Goal: Task Accomplishment & Management: Manage account settings

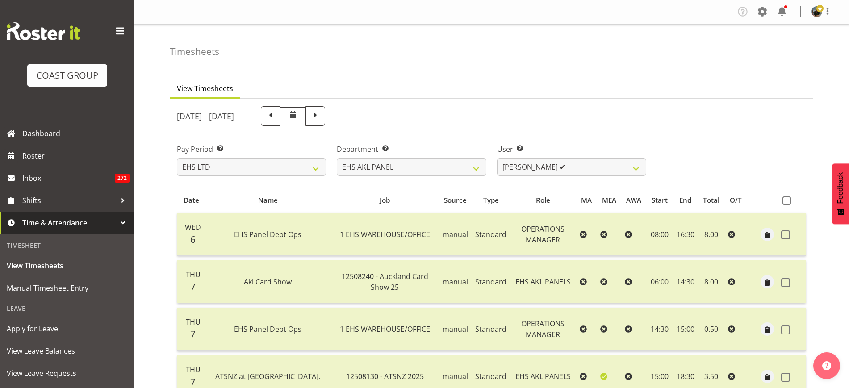
select select "7"
select select "39"
select select "10018"
click at [53, 151] on span "Roster" at bounding box center [75, 155] width 107 height 13
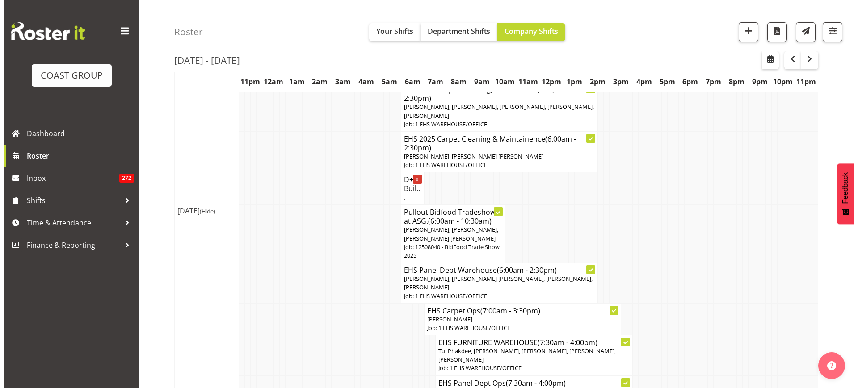
scroll to position [1563, 0]
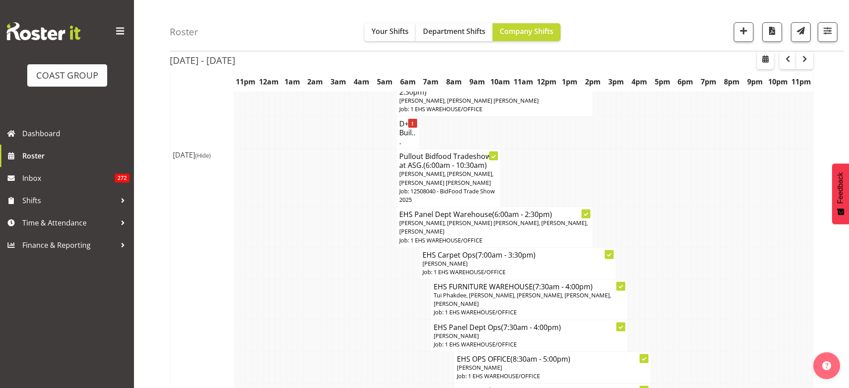
click at [507, 235] on span "[PERSON_NAME], [PERSON_NAME] [PERSON_NAME], [PERSON_NAME], [PERSON_NAME]" at bounding box center [493, 227] width 188 height 17
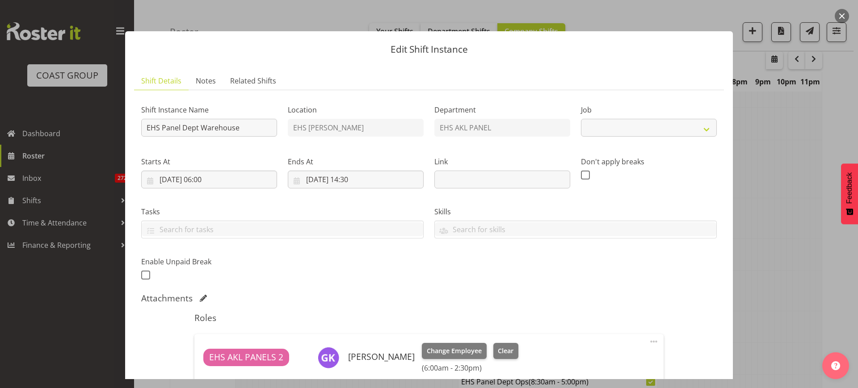
select select "69"
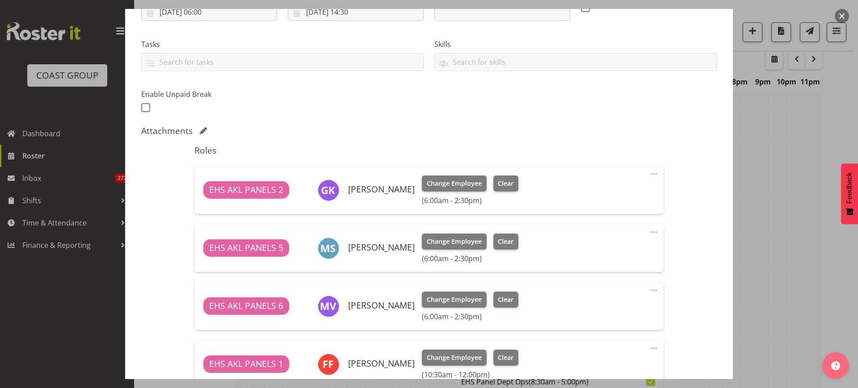
click at [648, 172] on span at bounding box center [653, 174] width 11 height 11
click at [615, 225] on link "Delete" at bounding box center [616, 226] width 86 height 16
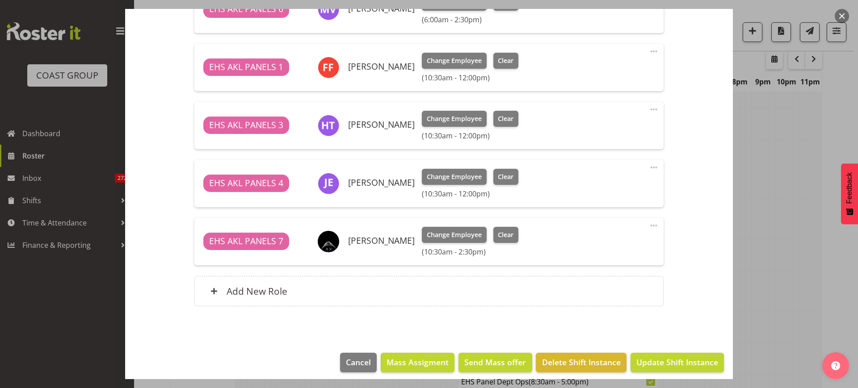
scroll to position [413, 0]
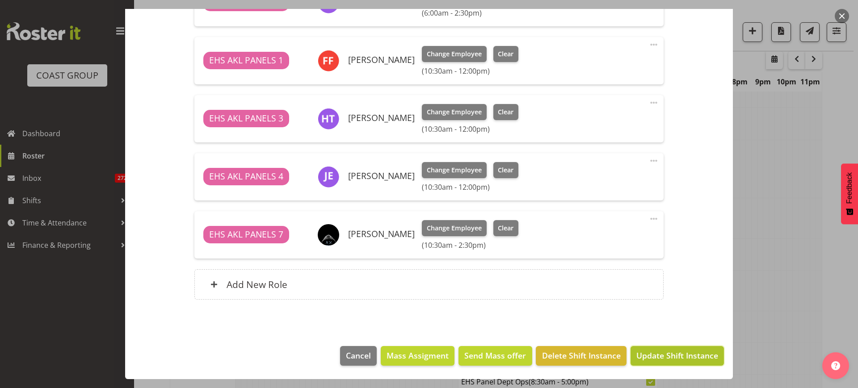
click at [652, 356] on span "Update Shift Instance" at bounding box center [677, 356] width 82 height 12
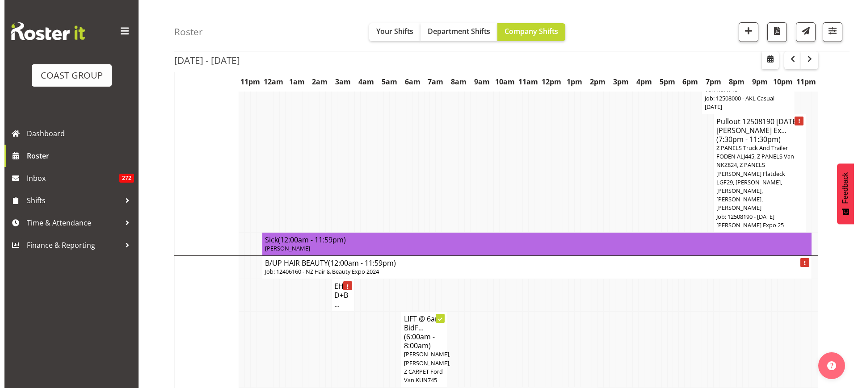
scroll to position [1224, 0]
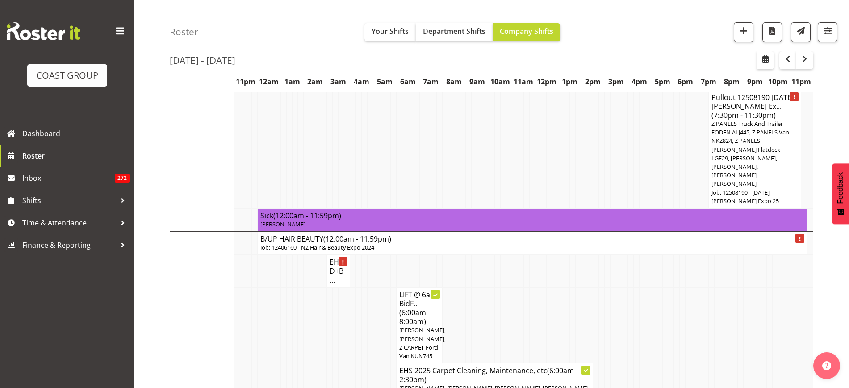
click at [757, 167] on span "Z PANELS Truck And Trailer FODEN ALJ445, Z PANELS Van NKZ824, Z PANELS Mitsy Fl…" at bounding box center [750, 154] width 78 height 68
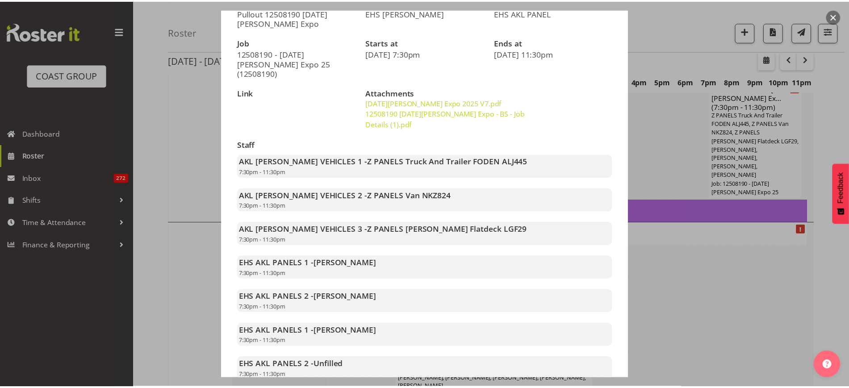
scroll to position [208, 0]
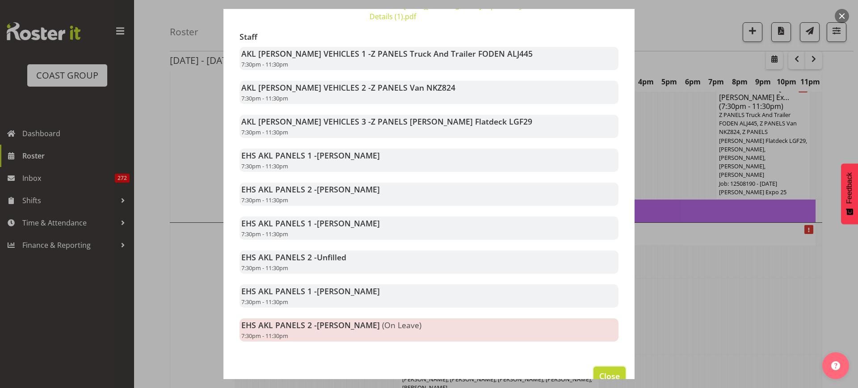
click at [600, 370] on span "Close" at bounding box center [609, 376] width 21 height 12
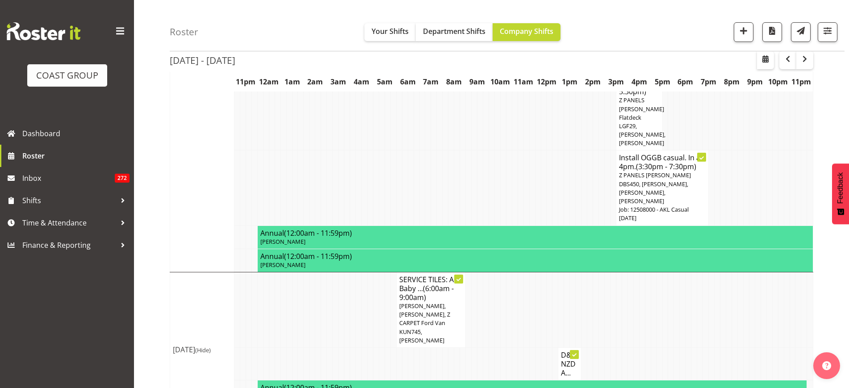
scroll to position [3692, 0]
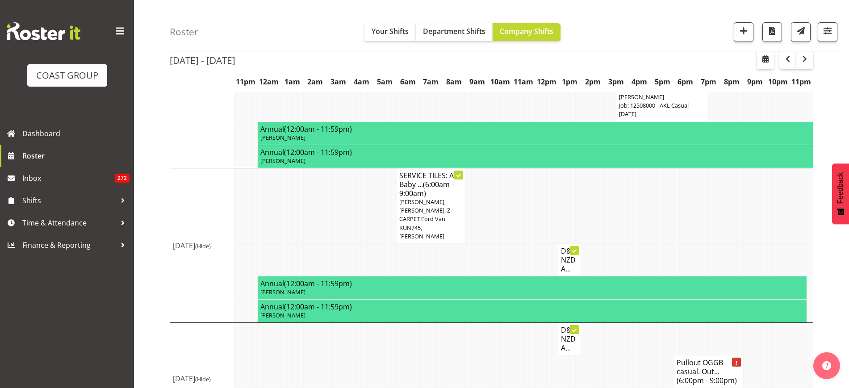
click at [705, 358] on h4 "Pullout OGGB casual. Out... (6:00pm - 9:00pm)" at bounding box center [708, 371] width 63 height 27
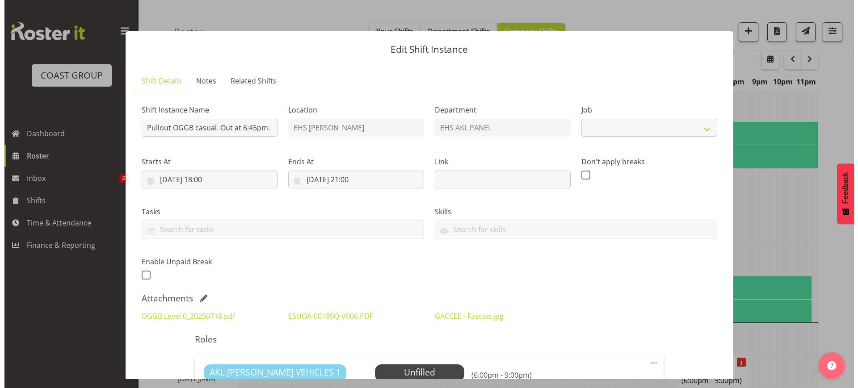
scroll to position [3674, 0]
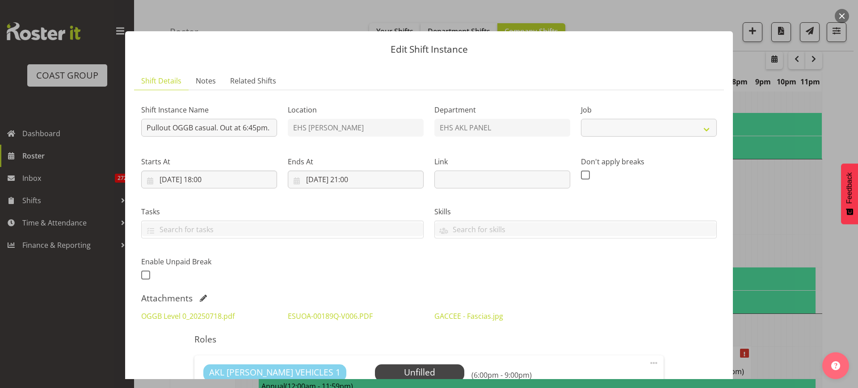
select select "8652"
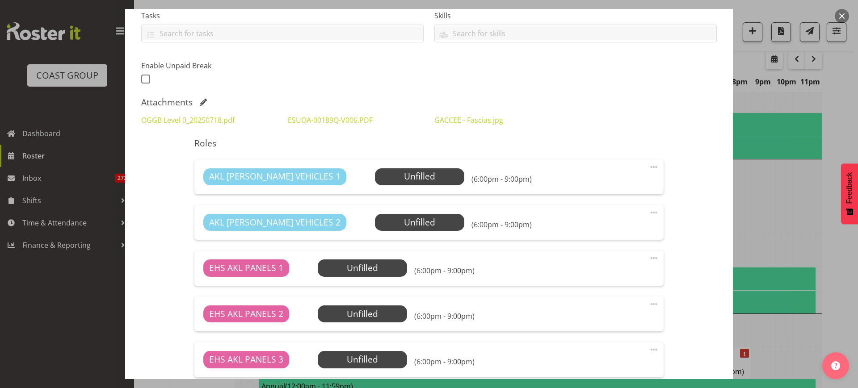
scroll to position [223, 0]
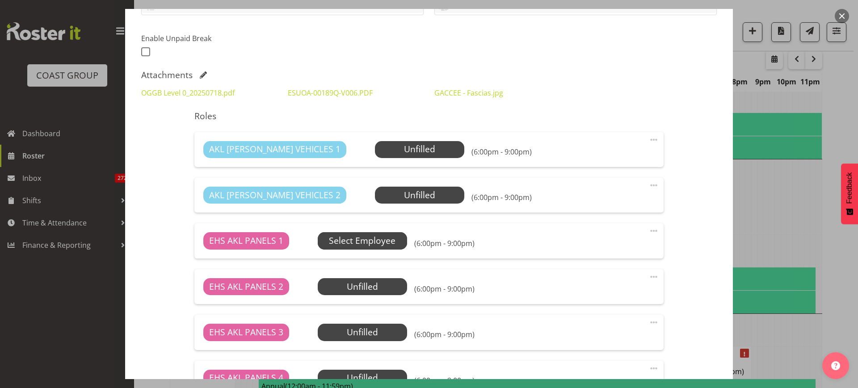
click at [0, 0] on span "Select Employee" at bounding box center [0, 0] width 0 height 0
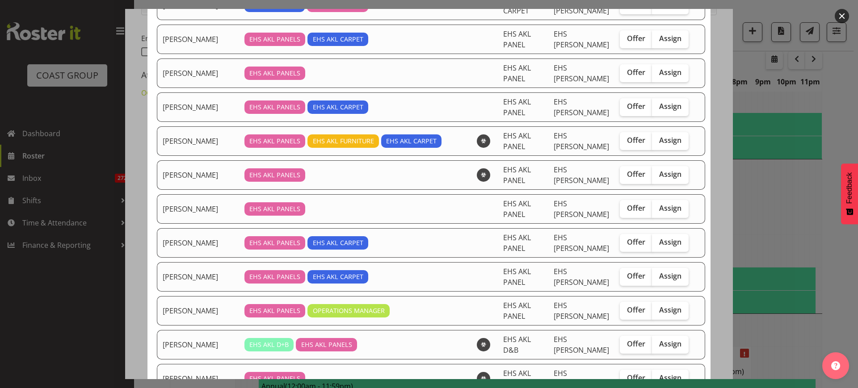
scroll to position [335, 0]
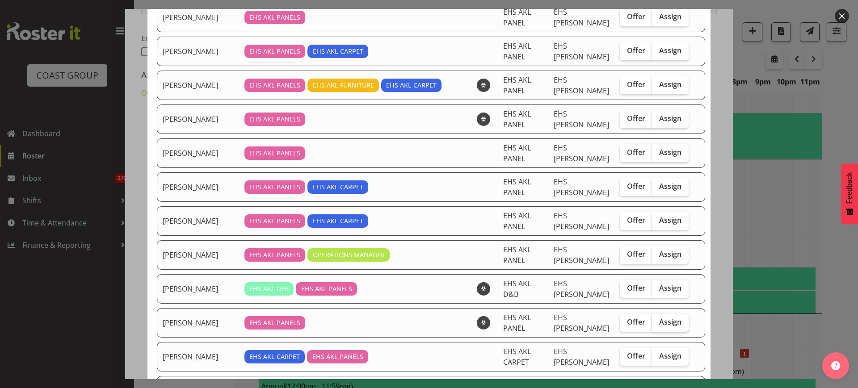
click at [659, 324] on span "Assign" at bounding box center [670, 322] width 22 height 9
click at [654, 324] on input "Assign" at bounding box center [655, 322] width 6 height 6
checkbox input "true"
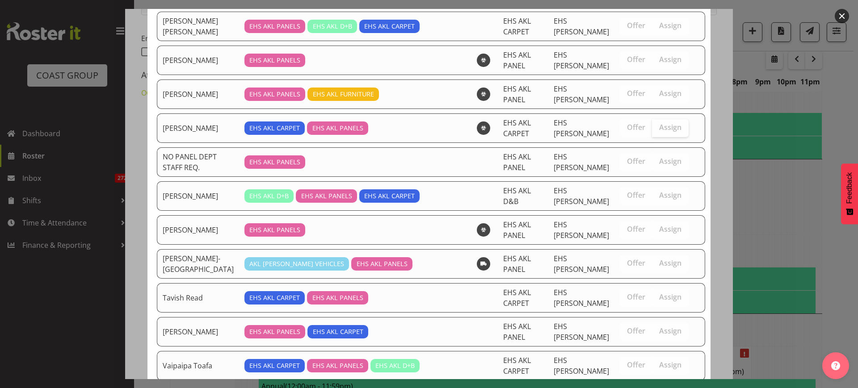
scroll to position [824, 0]
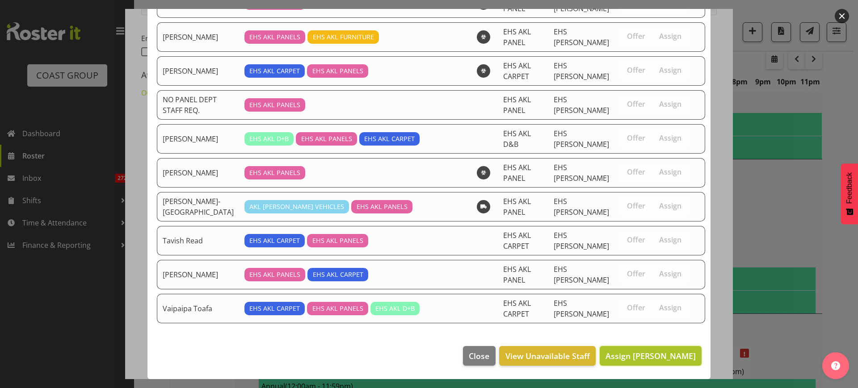
click at [642, 359] on span "Assign Jonathan Elder" at bounding box center [650, 356] width 90 height 11
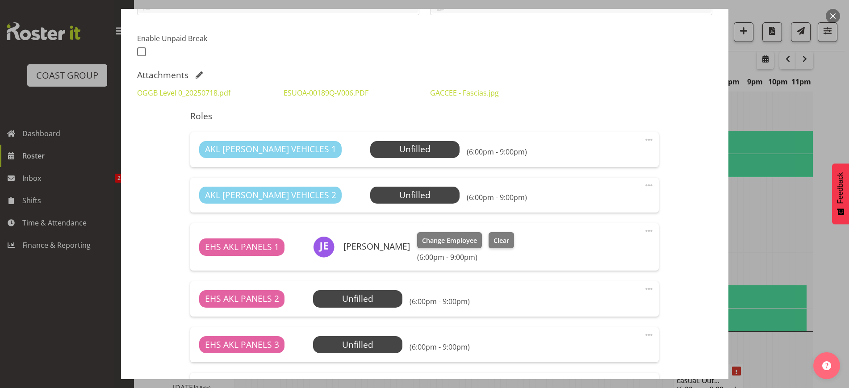
scroll to position [373, 0]
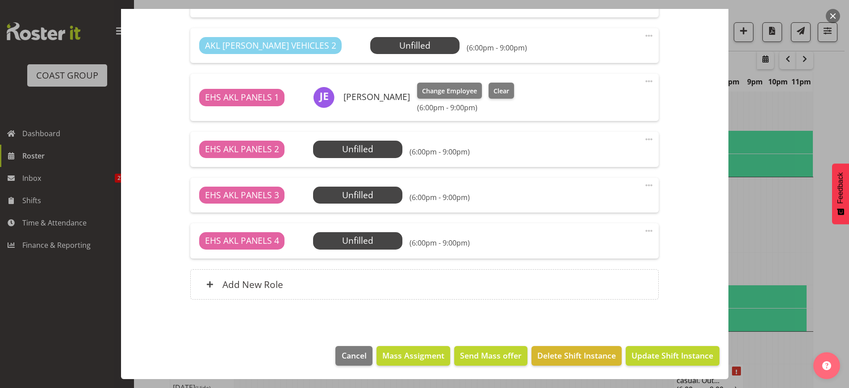
click at [644, 229] on span at bounding box center [649, 231] width 11 height 11
click at [618, 278] on link "Delete" at bounding box center [612, 283] width 86 height 16
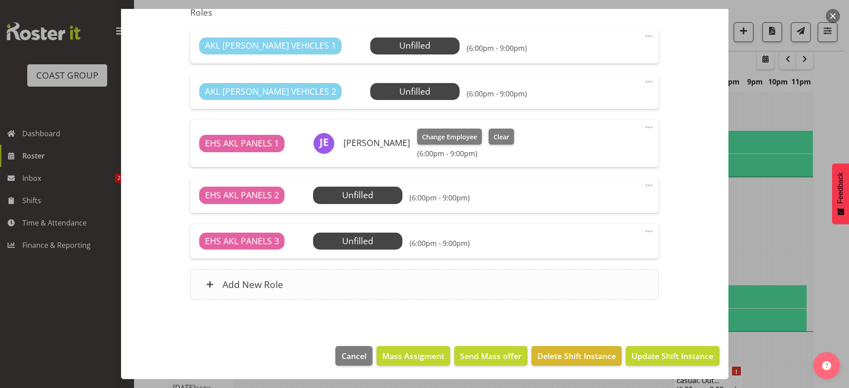
scroll to position [327, 0]
click at [650, 356] on span "Update Shift Instance" at bounding box center [673, 356] width 82 height 12
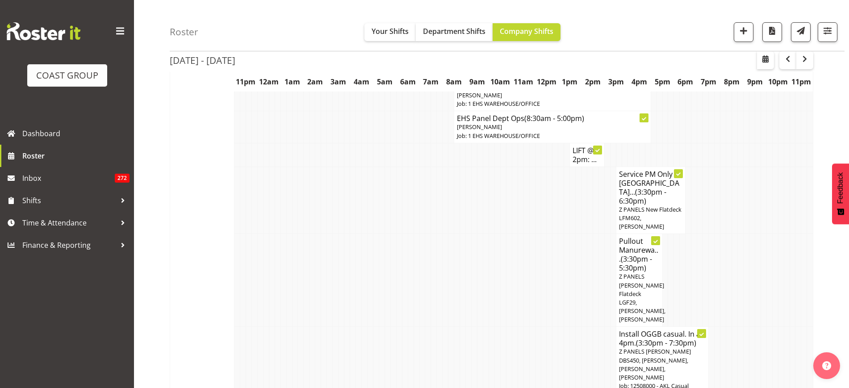
scroll to position [3701, 0]
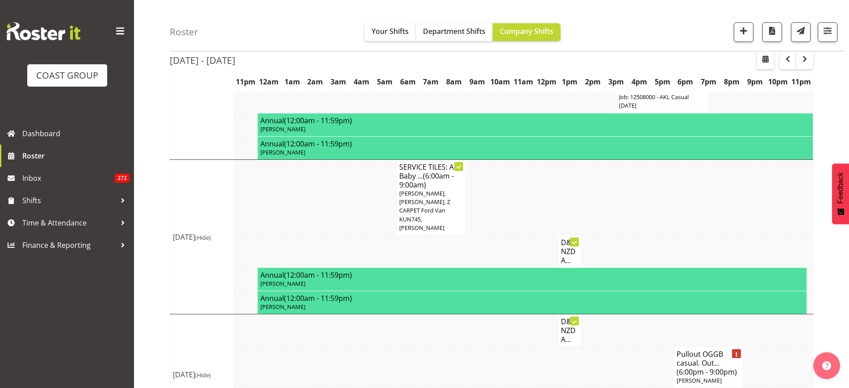
click at [698, 350] on h4 "Pullout OGGB casual. Out... (6:00pm - 9:00pm)" at bounding box center [708, 363] width 63 height 27
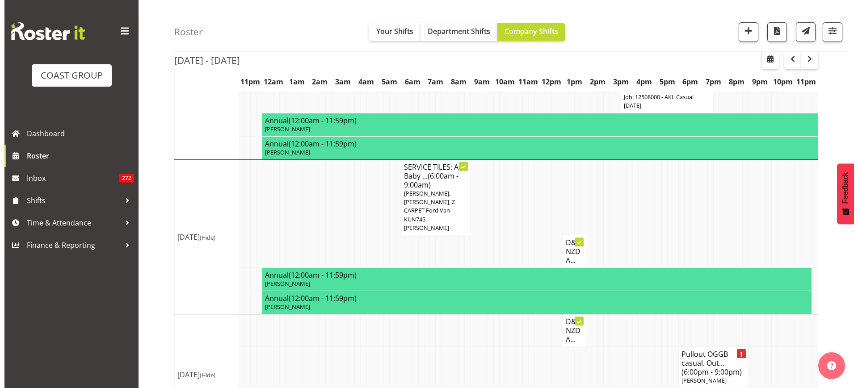
scroll to position [3683, 0]
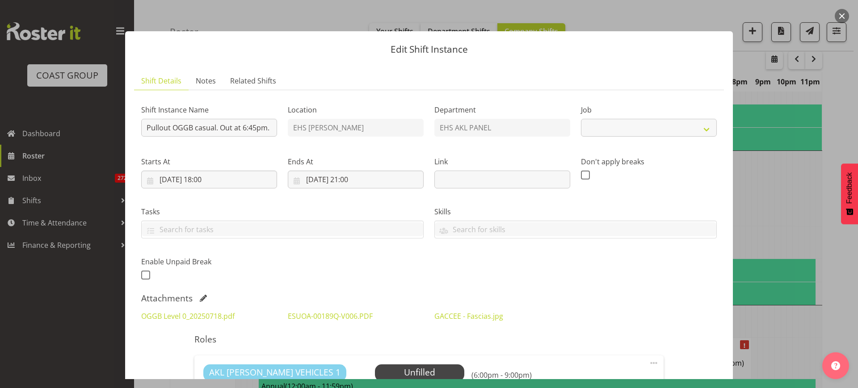
select select "8652"
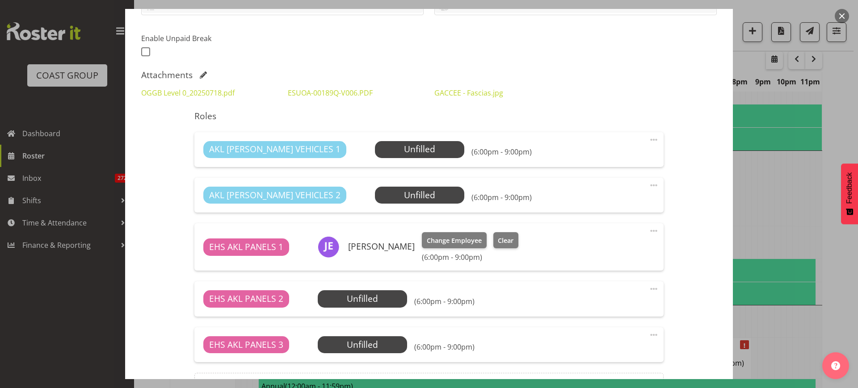
scroll to position [327, 0]
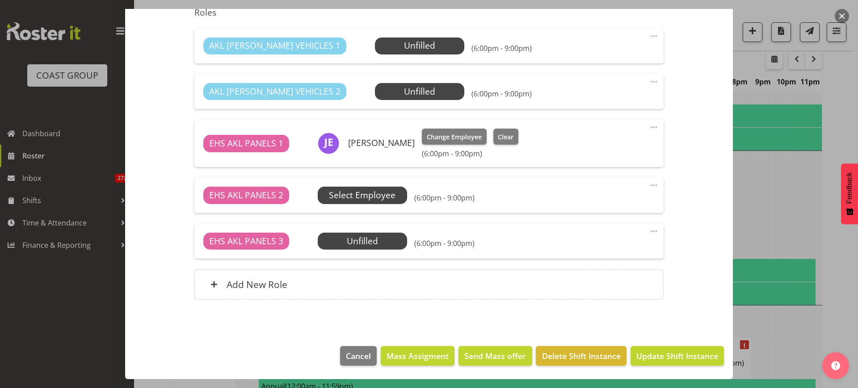
click at [0, 0] on span "Select Employee" at bounding box center [0, 0] width 0 height 0
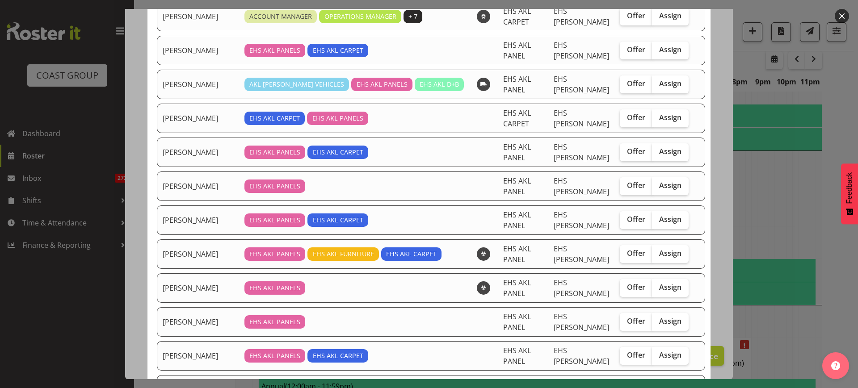
scroll to position [167, 0]
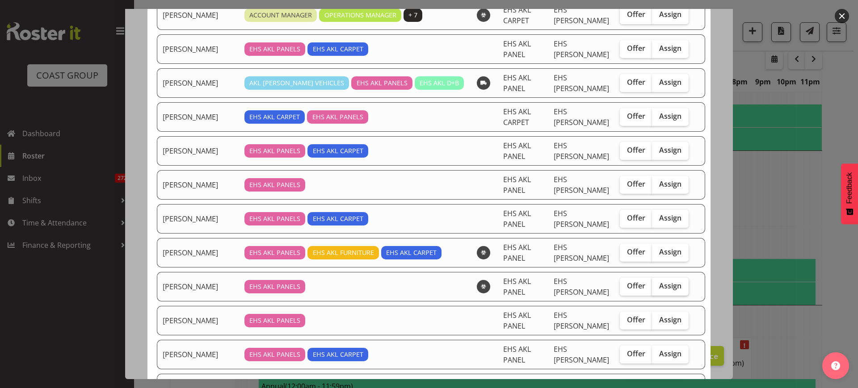
click at [659, 286] on span "Assign" at bounding box center [670, 285] width 22 height 9
click at [657, 286] on input "Assign" at bounding box center [655, 286] width 6 height 6
checkbox input "true"
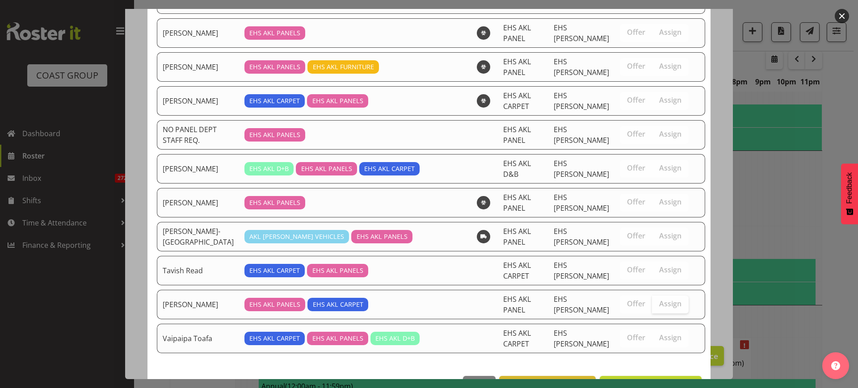
scroll to position [791, 0]
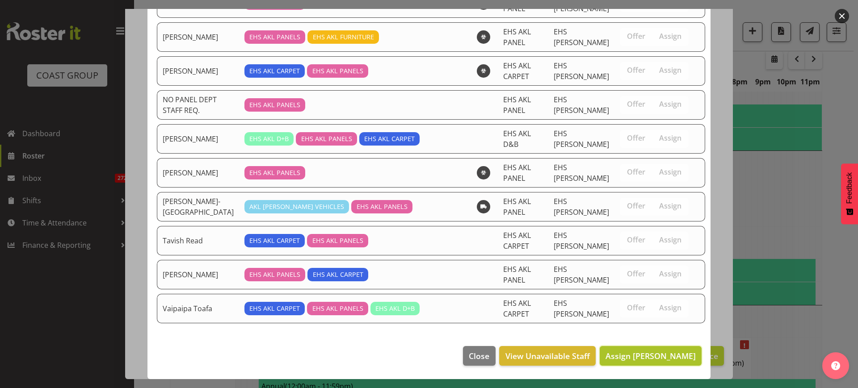
click at [646, 358] on span "Assign Hemi Tomlinson" at bounding box center [650, 356] width 90 height 11
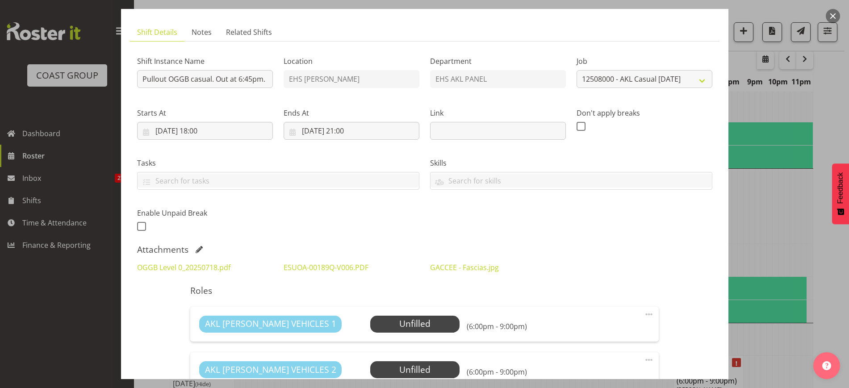
scroll to position [48, 0]
click at [390, 328] on span "Select Employee" at bounding box center [415, 324] width 67 height 13
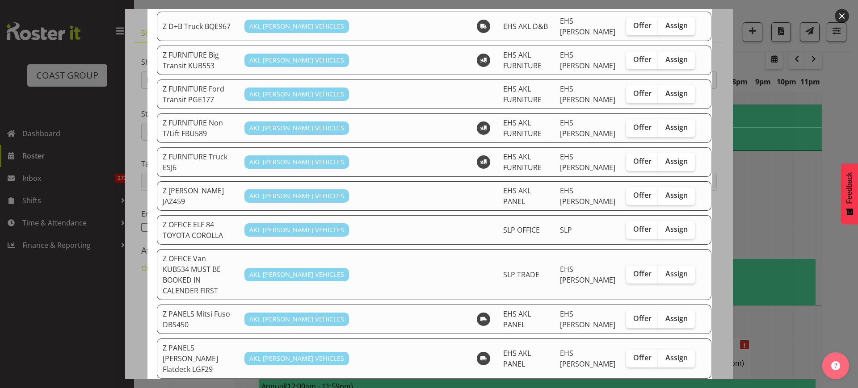
scroll to position [447, 0]
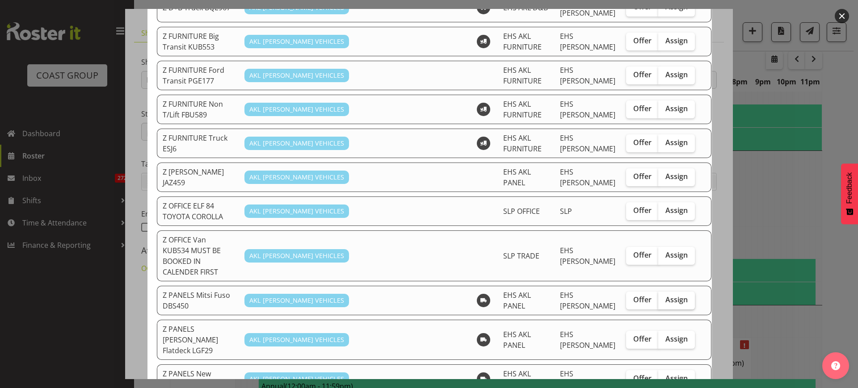
click at [665, 295] on span "Assign" at bounding box center [676, 299] width 22 height 9
click at [661, 297] on input "Assign" at bounding box center [661, 300] width 6 height 6
checkbox input "true"
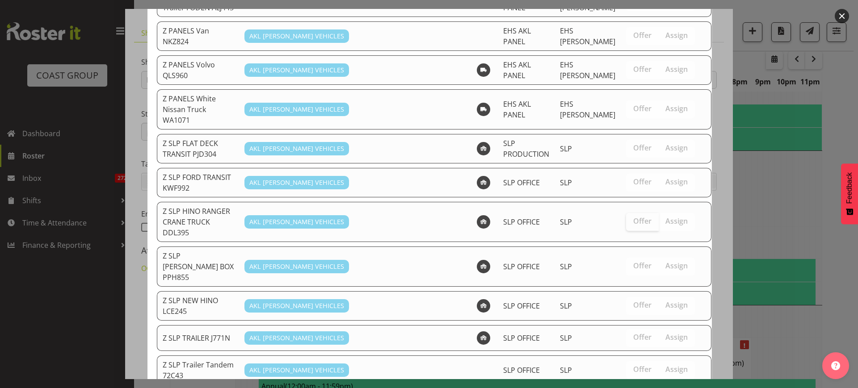
scroll to position [996, 0]
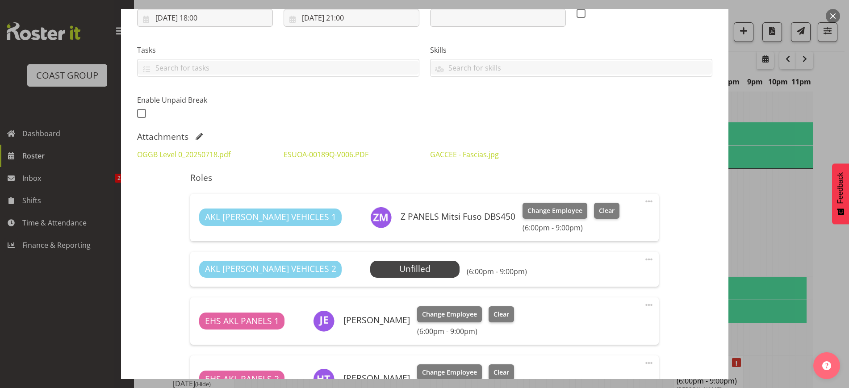
scroll to position [215, 0]
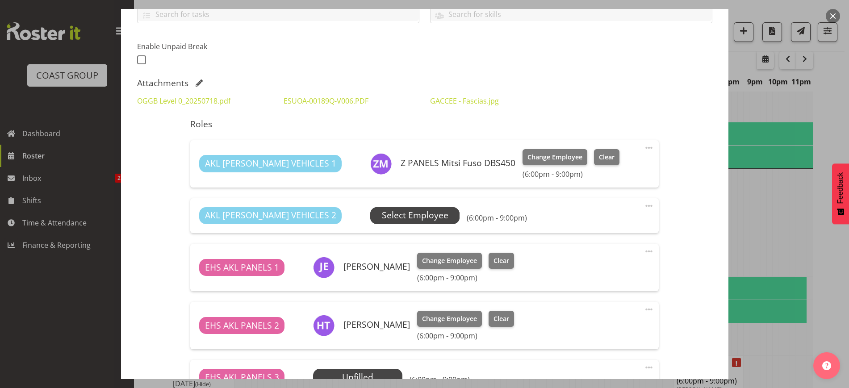
click at [382, 220] on span "Select Employee" at bounding box center [415, 215] width 67 height 13
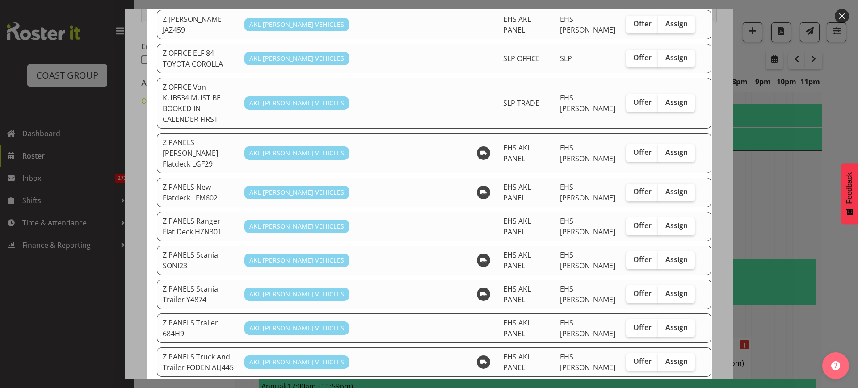
scroll to position [614, 0]
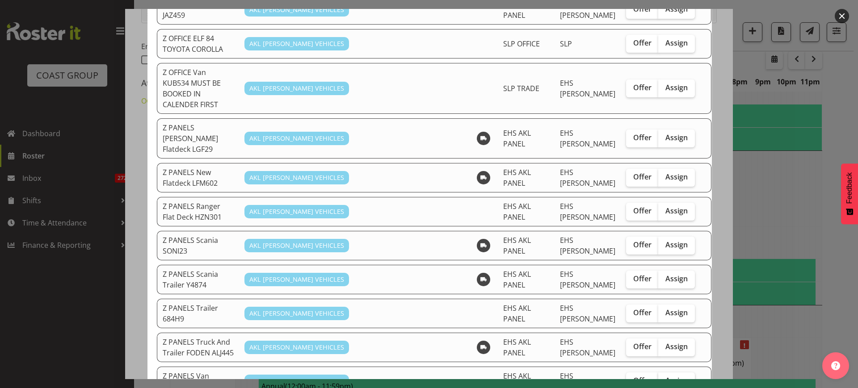
click at [665, 376] on span "Assign" at bounding box center [676, 380] width 22 height 9
click at [660, 378] on input "Assign" at bounding box center [661, 381] width 6 height 6
checkbox input "true"
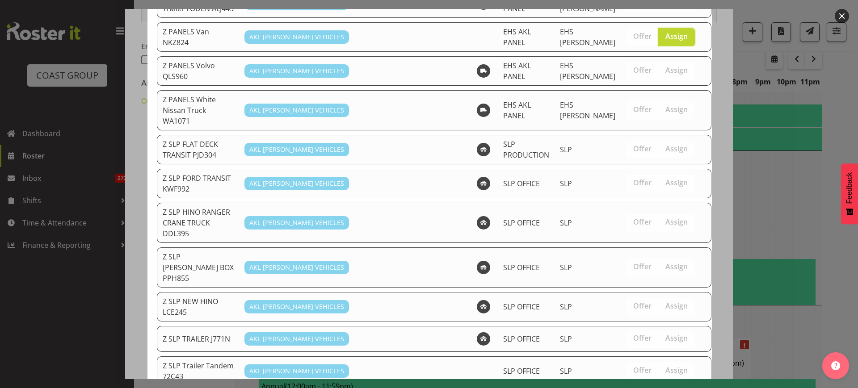
scroll to position [962, 0]
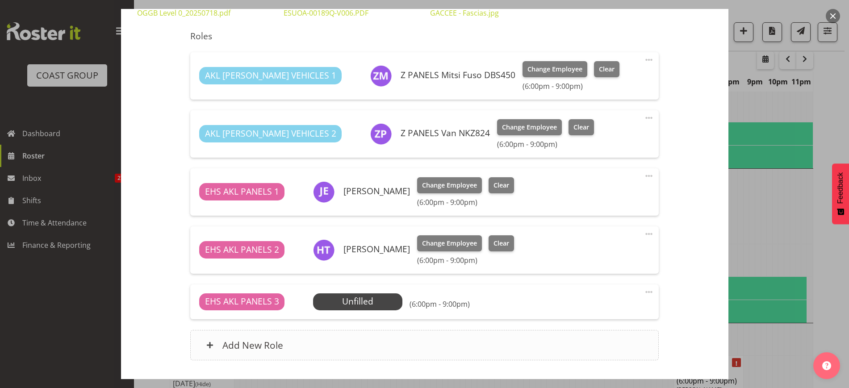
scroll to position [364, 0]
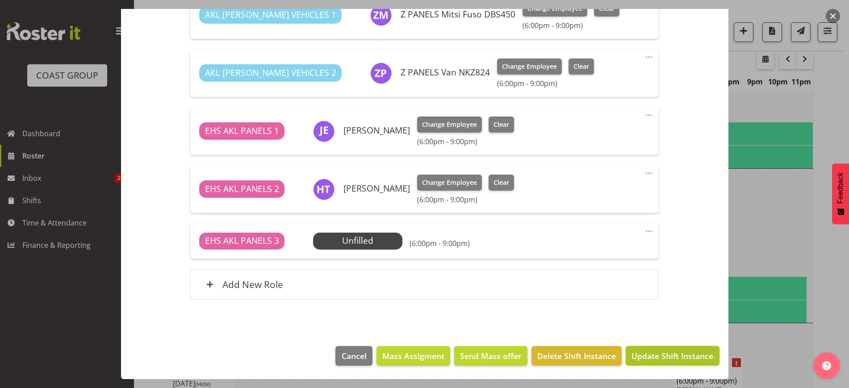
click at [647, 354] on span "Update Shift Instance" at bounding box center [673, 356] width 82 height 12
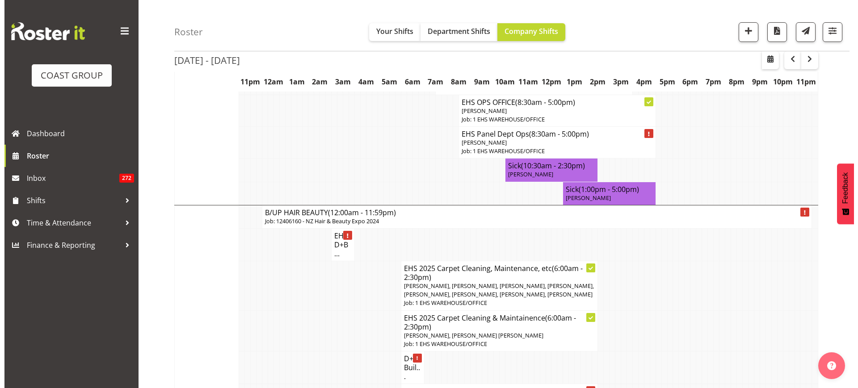
scroll to position [1954, 0]
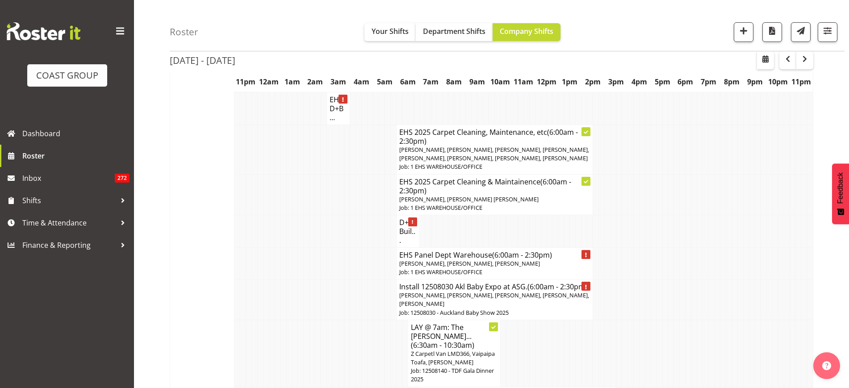
click at [464, 268] on span "Freddieric Fiel, Grace Kaiuha, Martin Samuel, Matthieu Vendrely" at bounding box center [469, 263] width 141 height 8
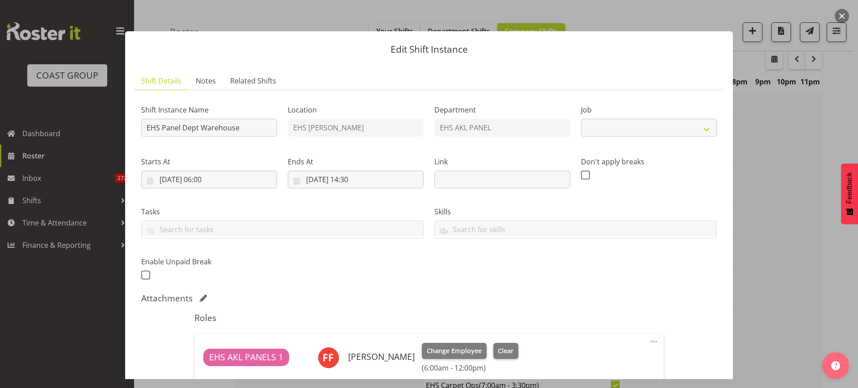
select select "69"
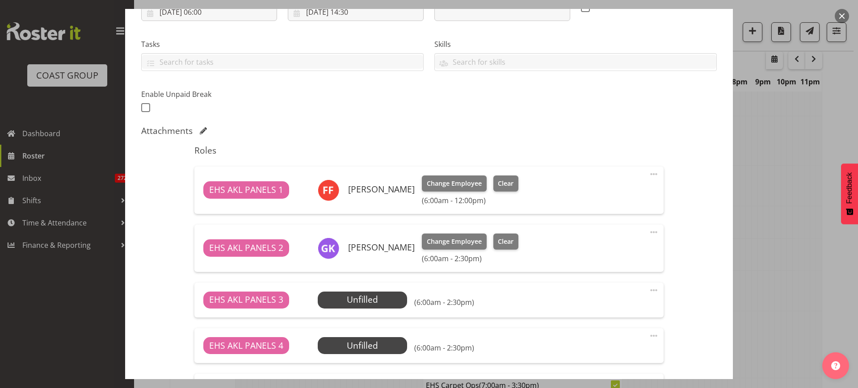
scroll to position [223, 0]
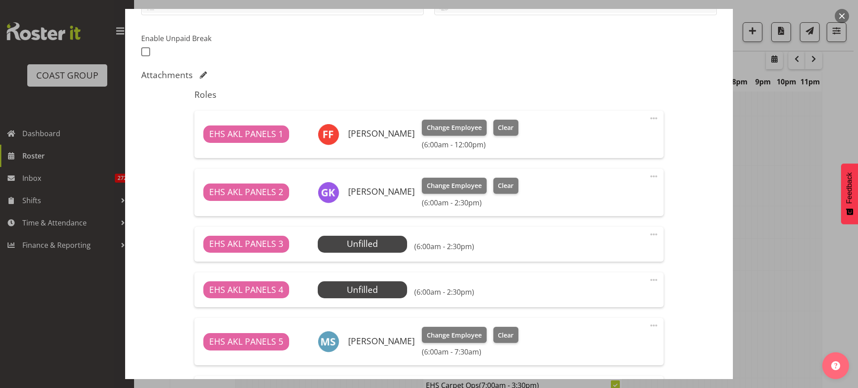
click at [648, 177] on span at bounding box center [653, 176] width 11 height 11
click at [592, 225] on link "Delete" at bounding box center [616, 228] width 86 height 16
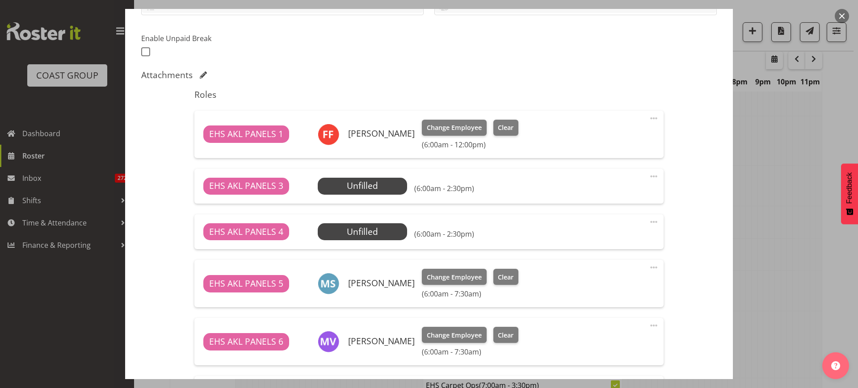
scroll to position [376, 0]
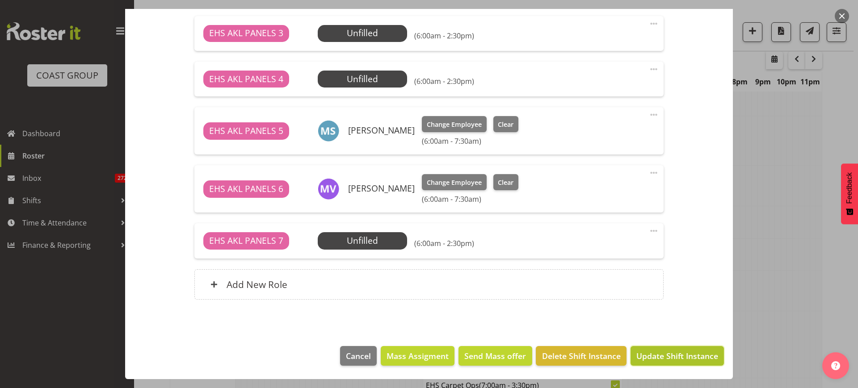
click at [650, 356] on span "Update Shift Instance" at bounding box center [677, 356] width 82 height 12
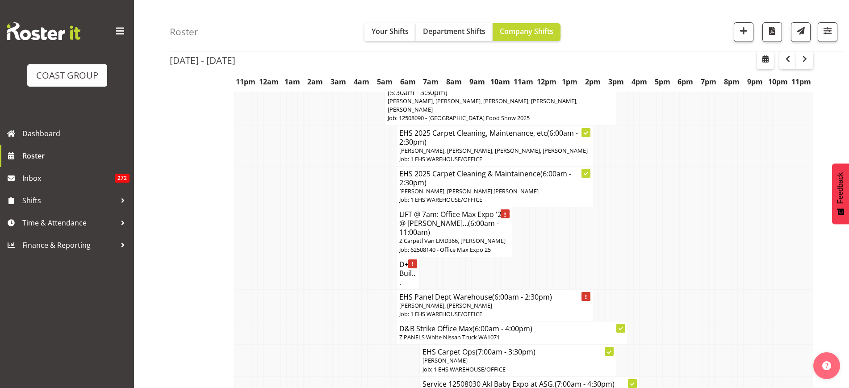
scroll to position [3066, 0]
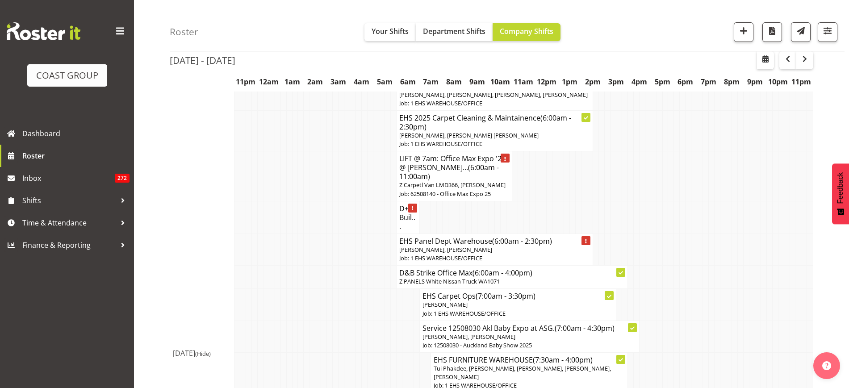
click at [469, 246] on span "Grace Kaiuha, Hemi Tomlinson" at bounding box center [445, 250] width 93 height 8
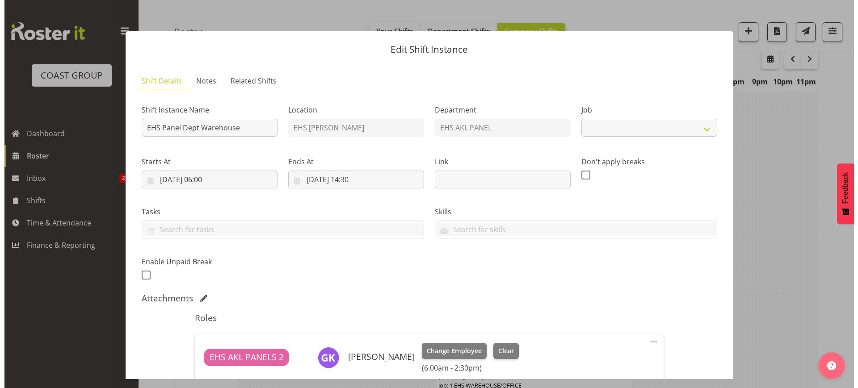
scroll to position [3053, 0]
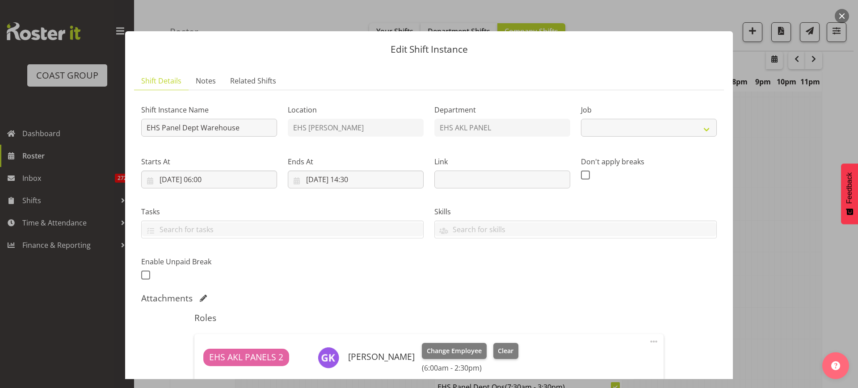
select select "69"
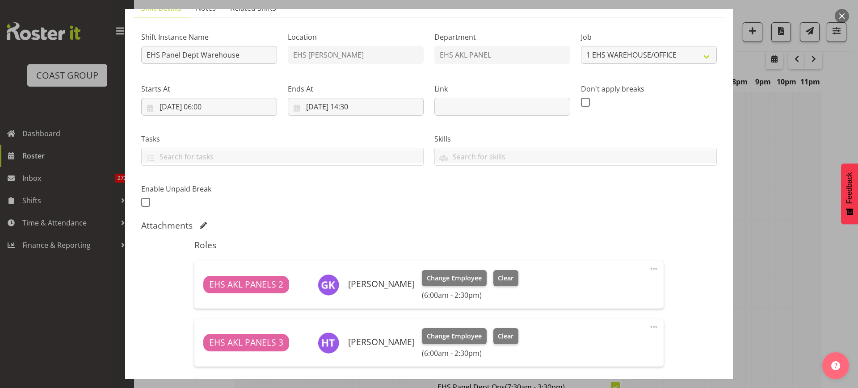
scroll to position [167, 0]
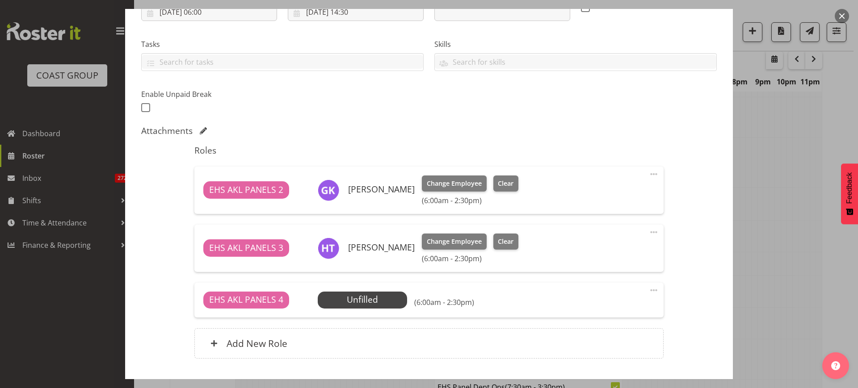
click at [648, 173] on span at bounding box center [653, 174] width 11 height 11
click at [600, 221] on link "Delete" at bounding box center [616, 226] width 86 height 16
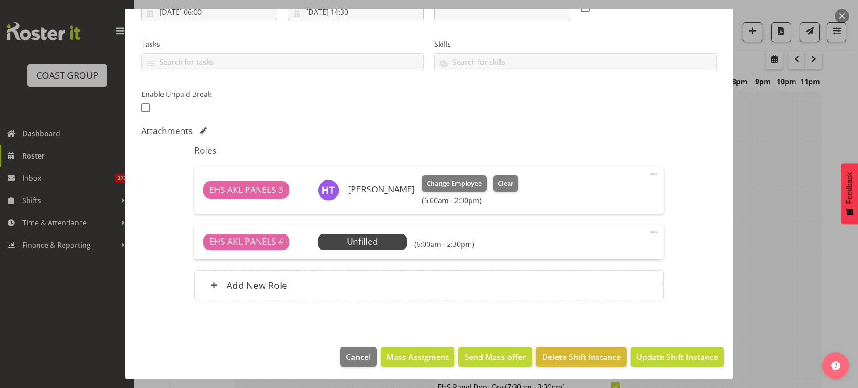
scroll to position [168, 0]
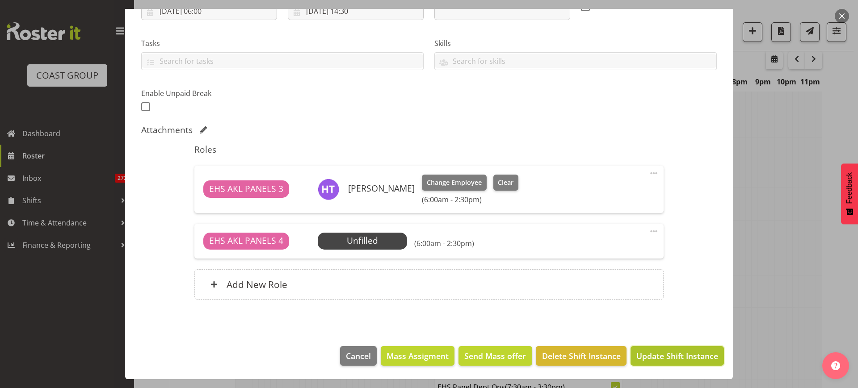
click at [647, 347] on button "Update Shift Instance" at bounding box center [676, 356] width 93 height 20
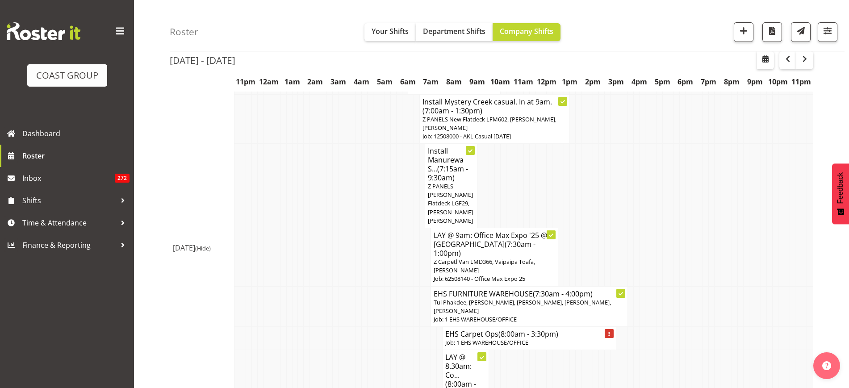
scroll to position [554, 0]
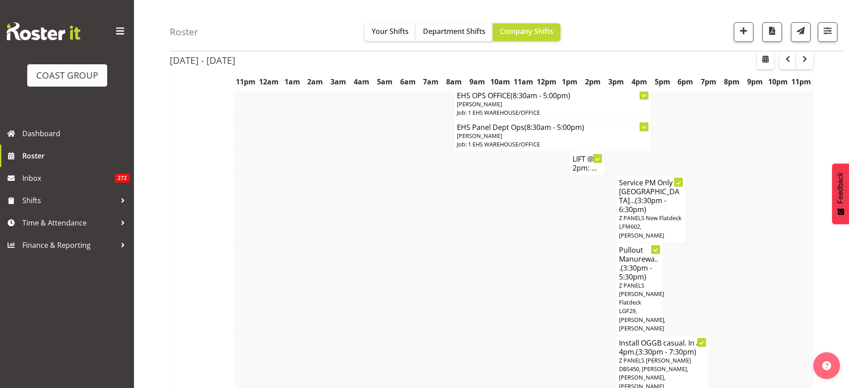
scroll to position [2420, 0]
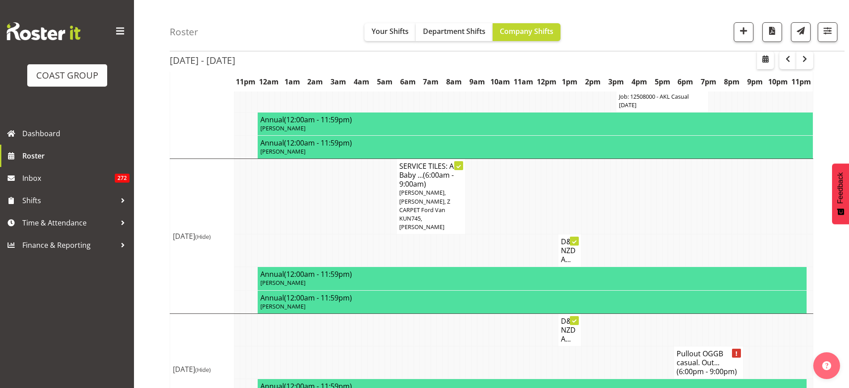
click at [690, 349] on h4 "Pullout OGGB casual. Out... (6:00pm - 9:00pm)" at bounding box center [708, 362] width 63 height 27
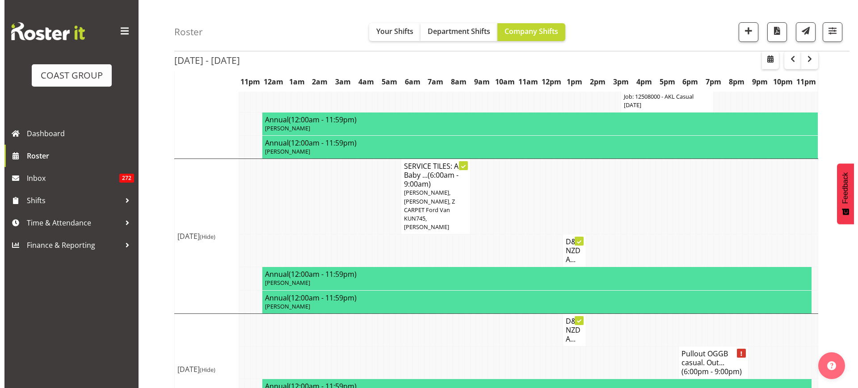
scroll to position [2402, 0]
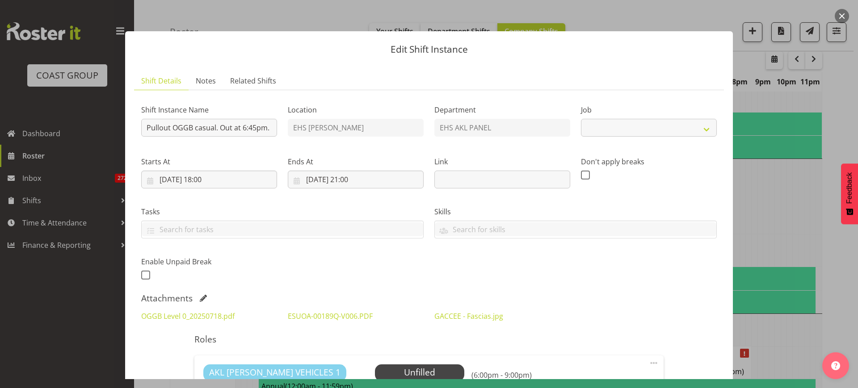
select select "8652"
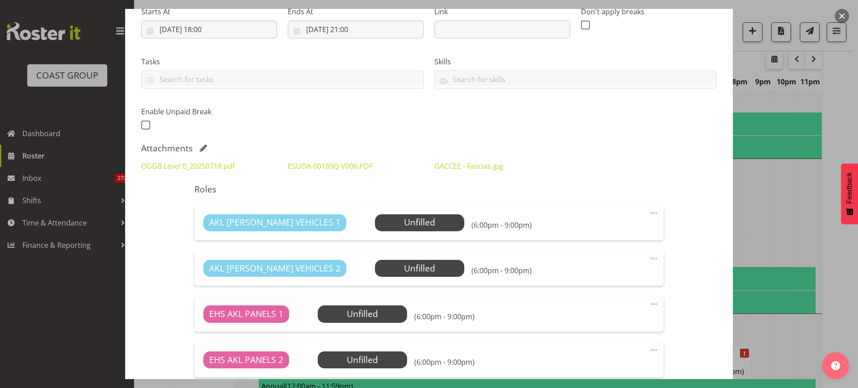
scroll to position [81, 0]
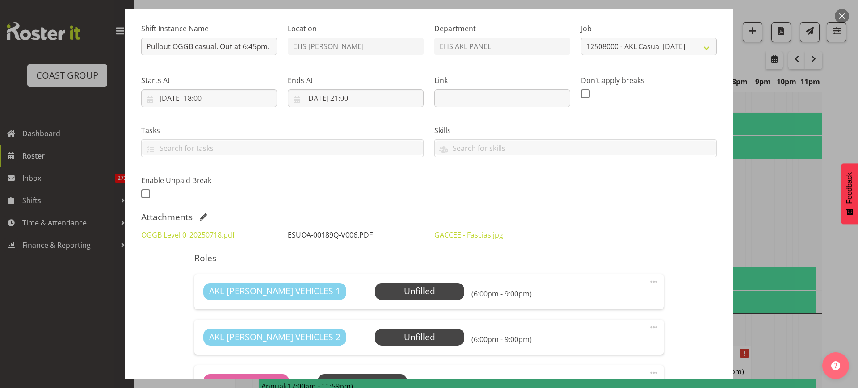
click at [315, 237] on link "ESUOA-00189Q-V006.PDF" at bounding box center [330, 235] width 85 height 10
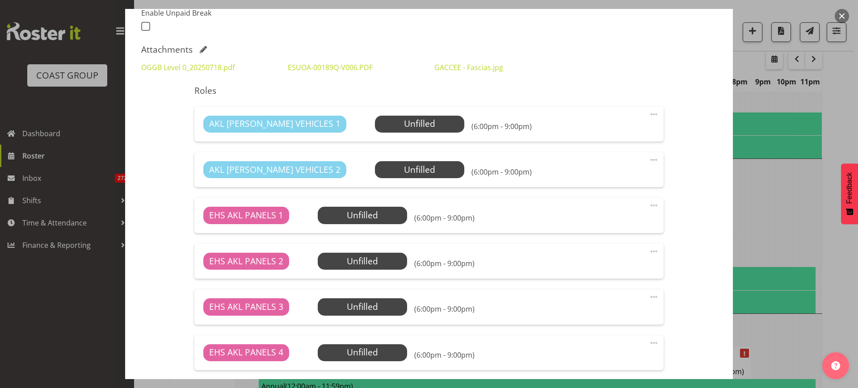
scroll to position [360, 0]
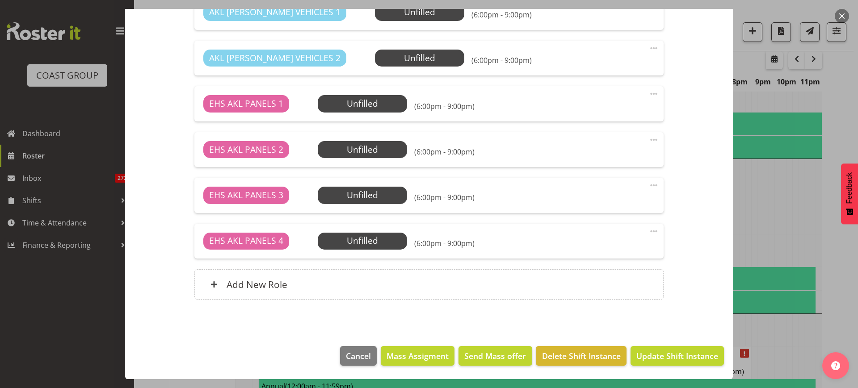
click at [648, 231] on span at bounding box center [653, 231] width 11 height 11
click at [603, 280] on link "Delete" at bounding box center [616, 283] width 86 height 16
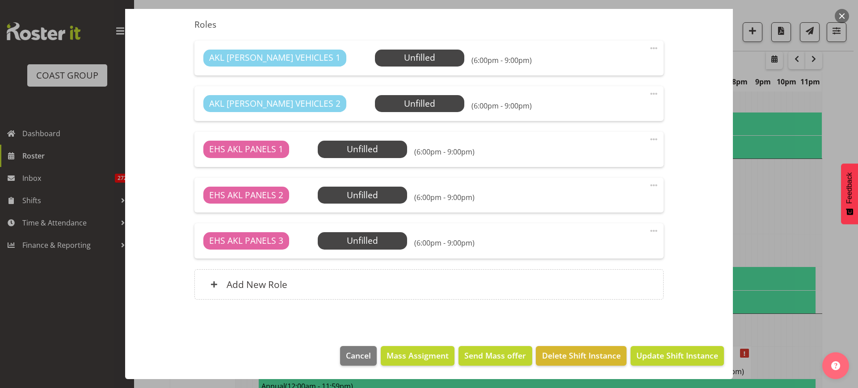
click at [843, 15] on button "button" at bounding box center [841, 16] width 14 height 14
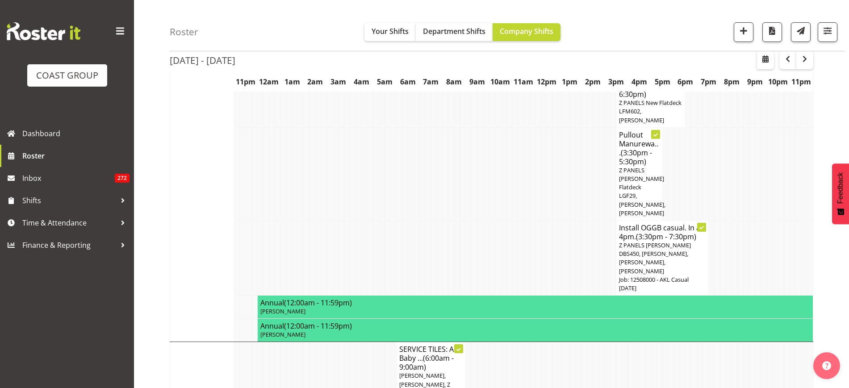
scroll to position [2355, 0]
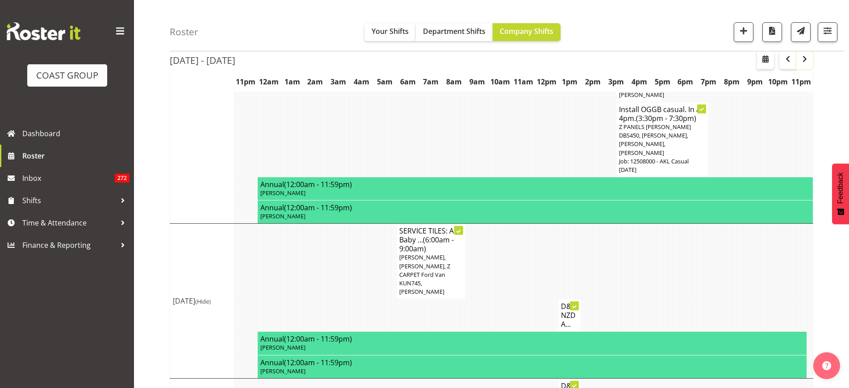
click at [803, 62] on span "button" at bounding box center [804, 59] width 11 height 11
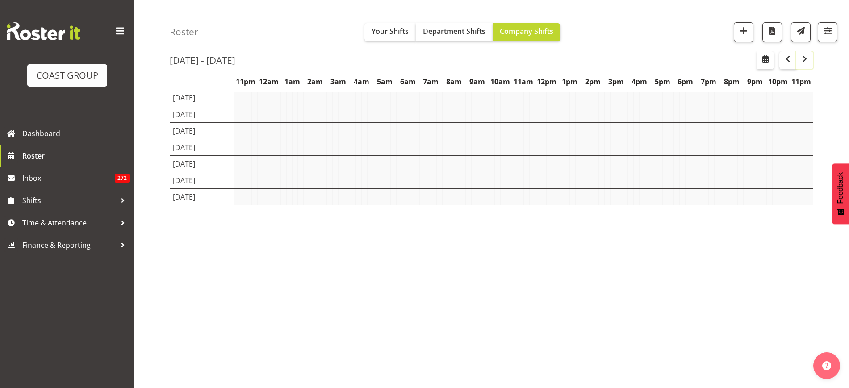
scroll to position [51, 0]
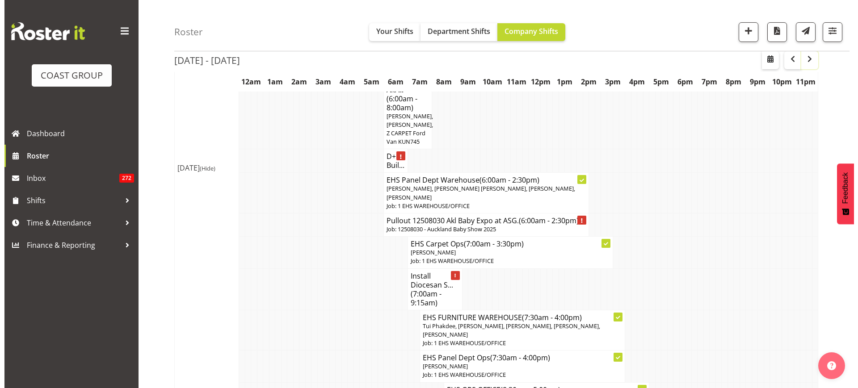
scroll to position [335, 0]
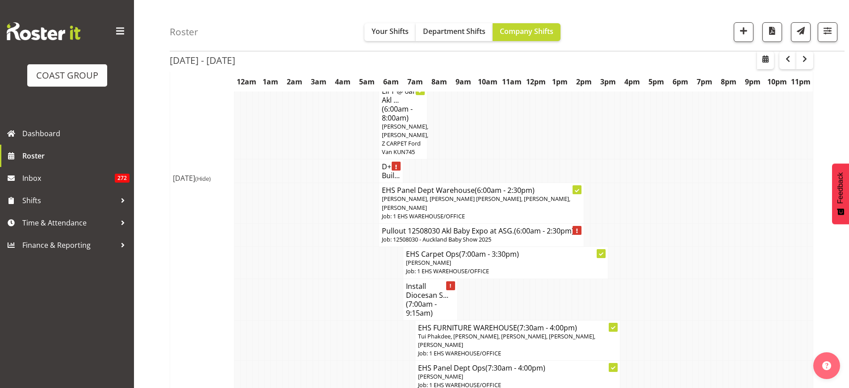
click at [462, 209] on span "Freddieric Fiel, Grace Kaiuha, Hemi Tomlinson, Jonathan Elder, Martin Samuel, M…" at bounding box center [476, 203] width 188 height 17
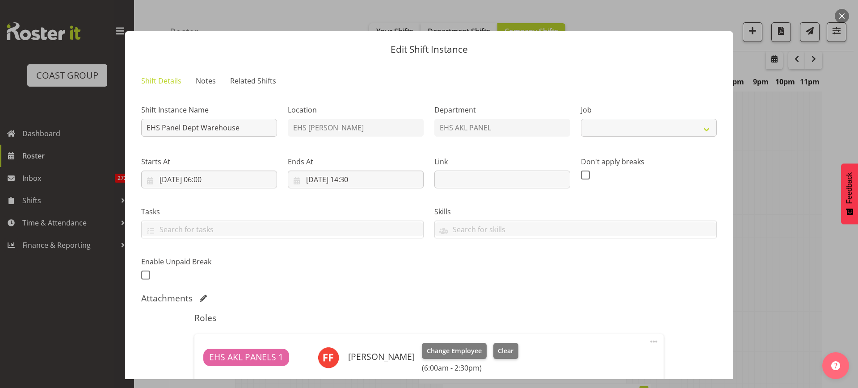
select select "69"
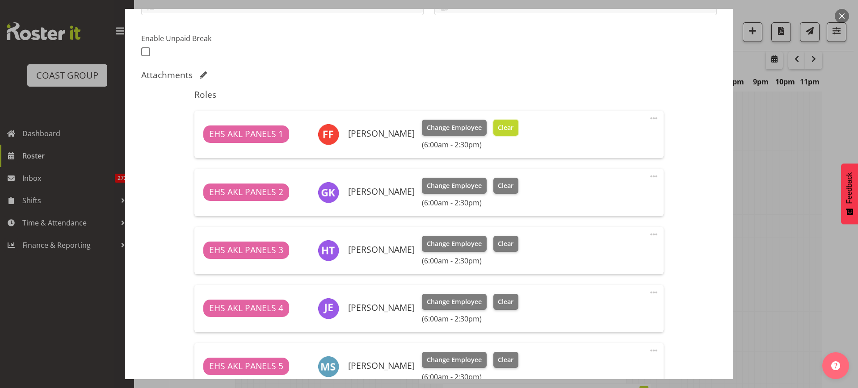
click at [498, 124] on span "Clear" at bounding box center [506, 128] width 16 height 10
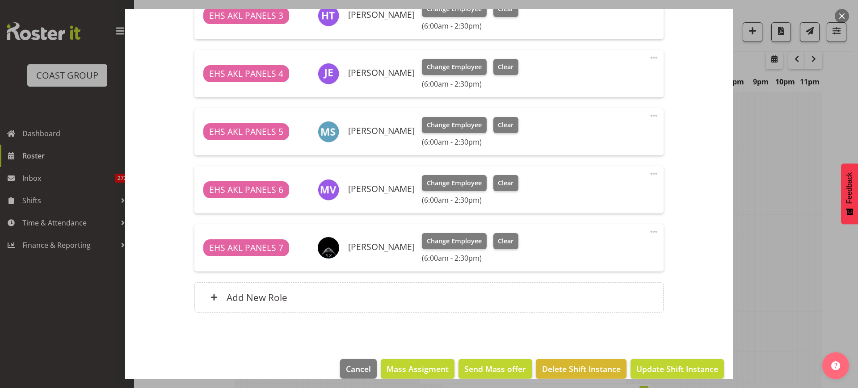
scroll to position [447, 0]
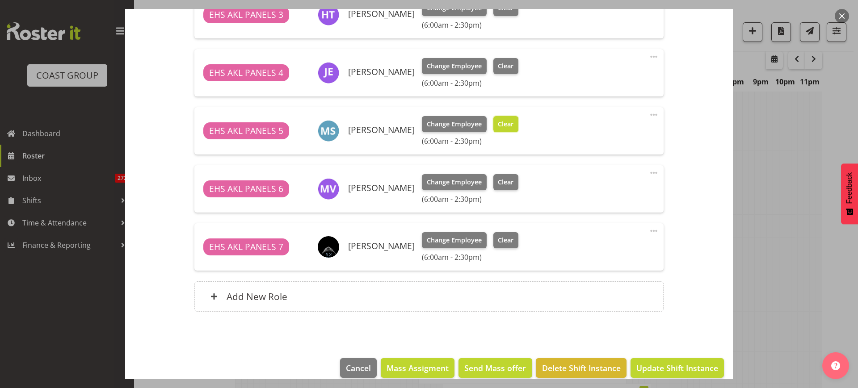
click at [501, 129] on button "Clear" at bounding box center [505, 124] width 25 height 16
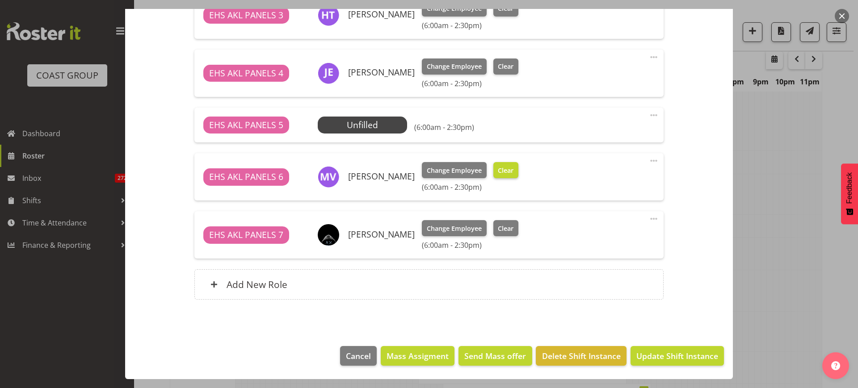
scroll to position [446, 0]
click at [513, 171] on span "Clear" at bounding box center [506, 171] width 16 height 10
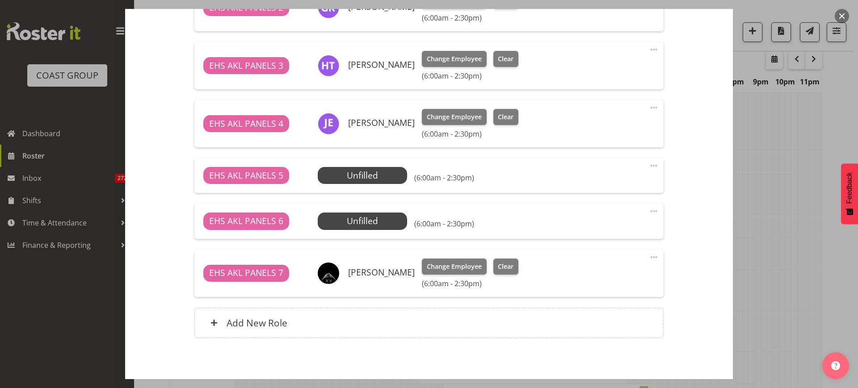
scroll to position [378, 0]
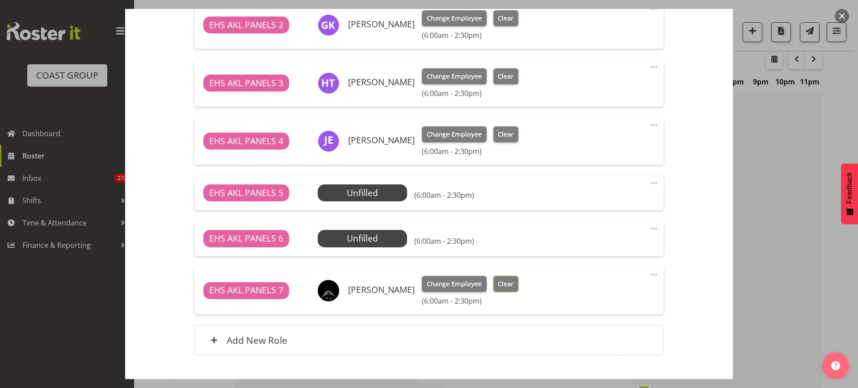
click at [510, 283] on span "Clear" at bounding box center [506, 284] width 16 height 10
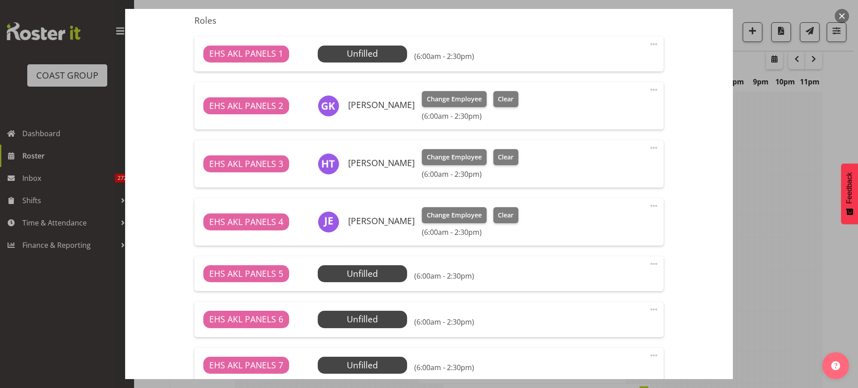
scroll to position [422, 0]
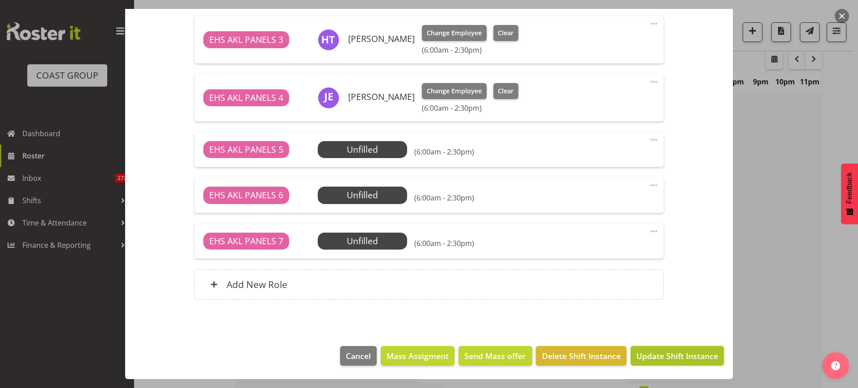
click at [650, 356] on span "Update Shift Instance" at bounding box center [677, 356] width 82 height 12
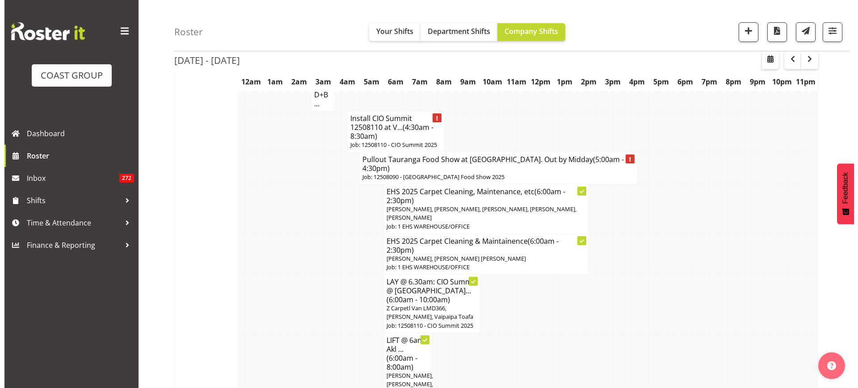
scroll to position [112, 0]
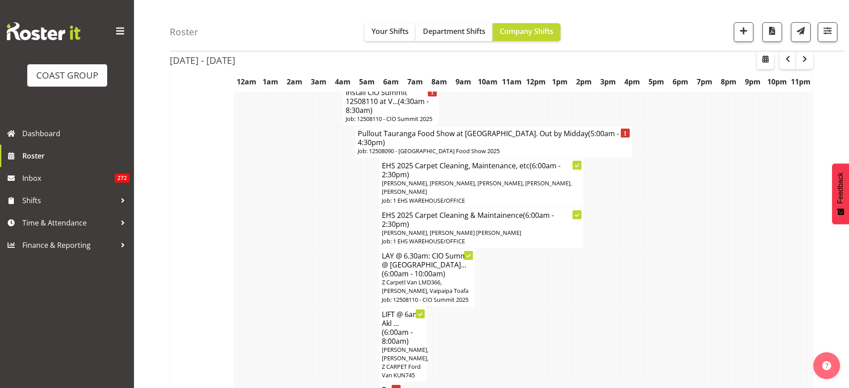
click at [503, 147] on p "Job: 12508090 - Tauranga Food Show 2025" at bounding box center [494, 151] width 272 height 8
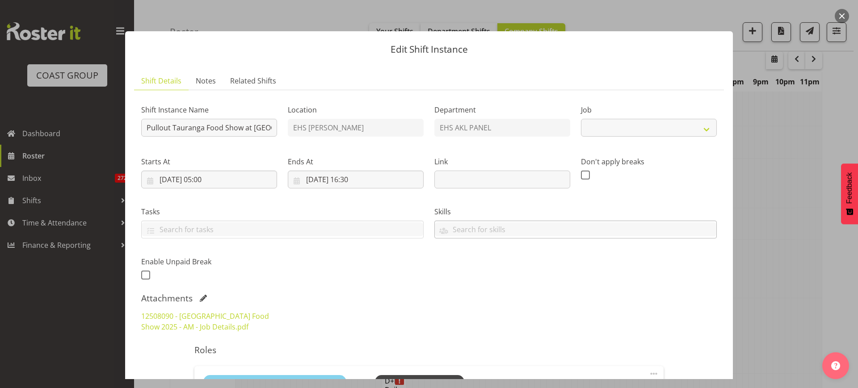
select select "9296"
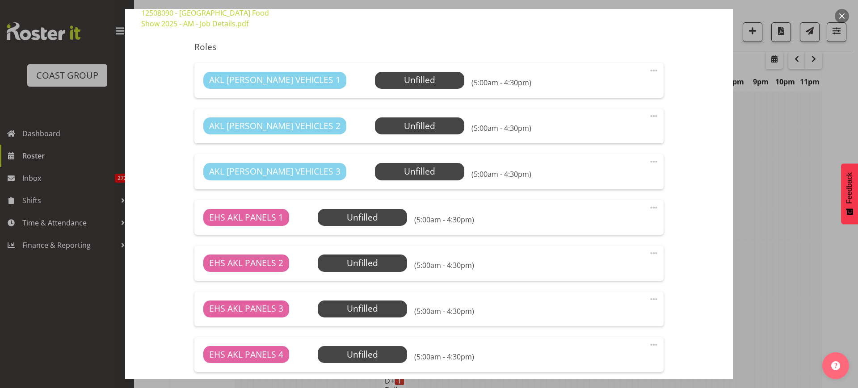
scroll to position [391, 0]
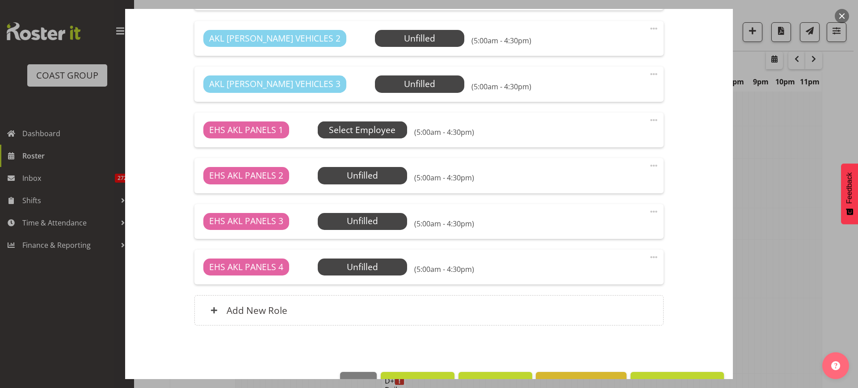
click at [0, 0] on span "Select Employee" at bounding box center [0, 0] width 0 height 0
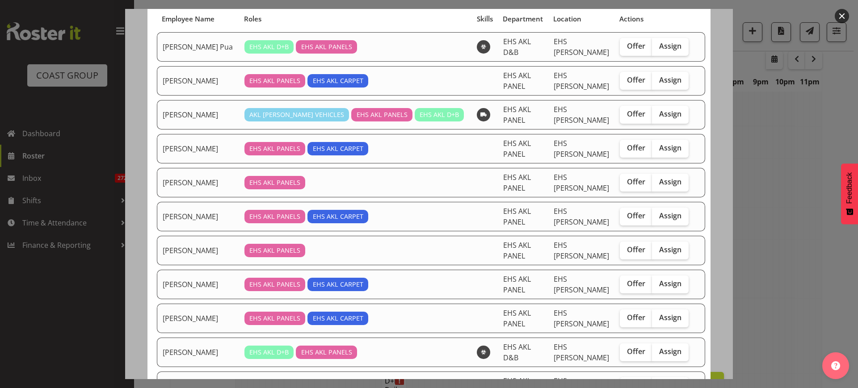
scroll to position [112, 0]
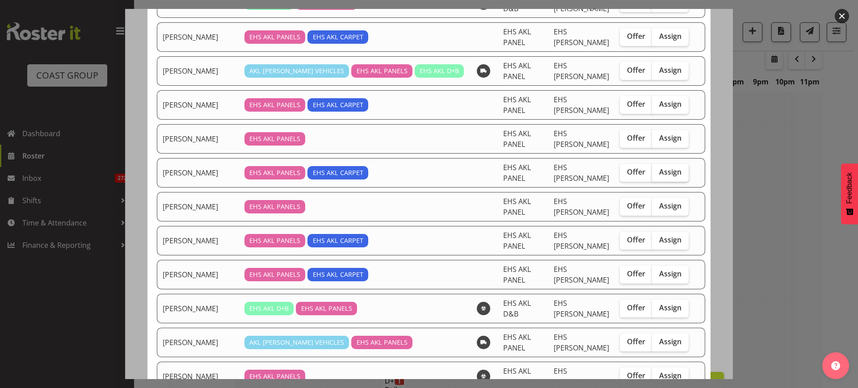
click at [667, 172] on span "Assign" at bounding box center [670, 171] width 22 height 9
click at [657, 172] on input "Assign" at bounding box center [655, 172] width 6 height 6
checkbox input "true"
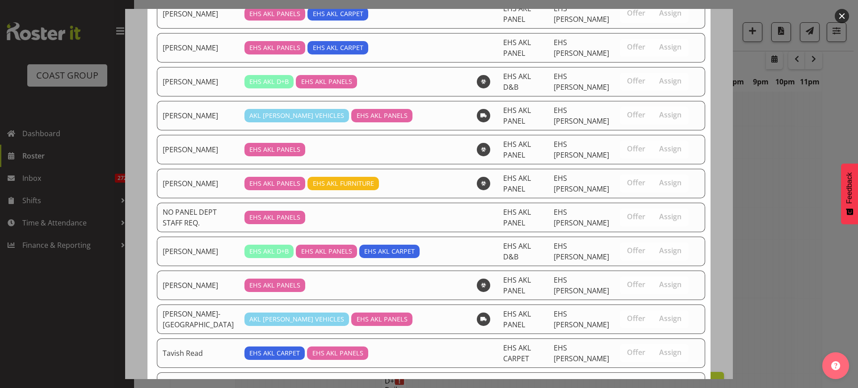
scroll to position [417, 0]
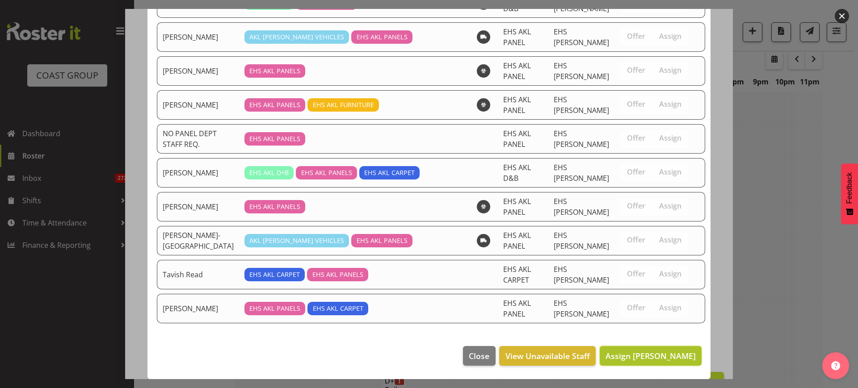
click at [629, 359] on span "Assign Freddieric Fiel" at bounding box center [650, 356] width 90 height 11
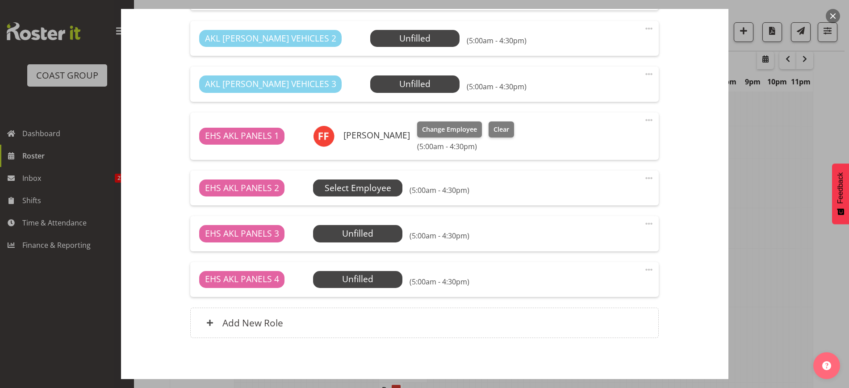
click at [0, 0] on span "Select Employee" at bounding box center [0, 0] width 0 height 0
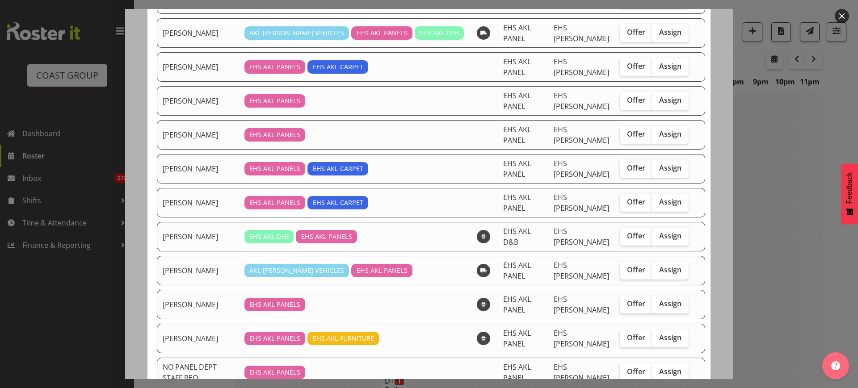
scroll to position [167, 0]
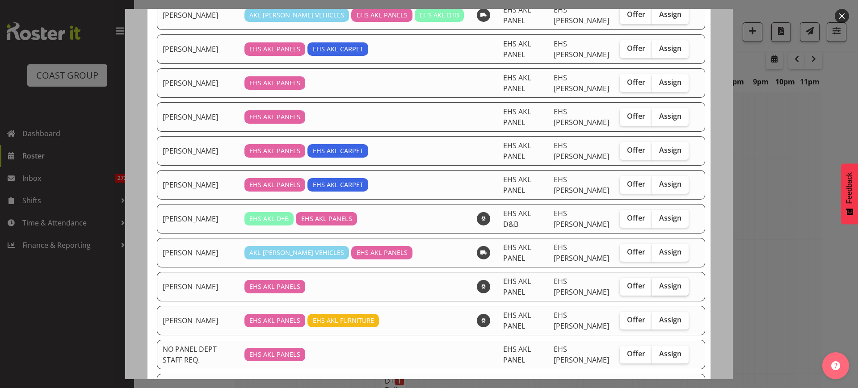
click at [660, 285] on span "Assign" at bounding box center [670, 285] width 22 height 9
click at [657, 285] on input "Assign" at bounding box center [655, 286] width 6 height 6
checkbox input "true"
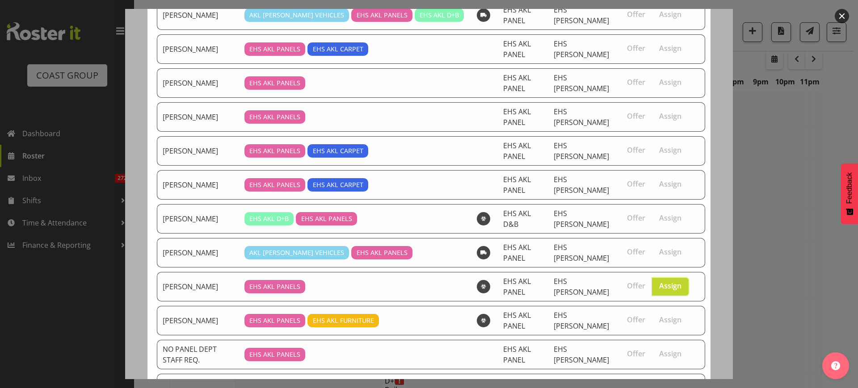
scroll to position [383, 0]
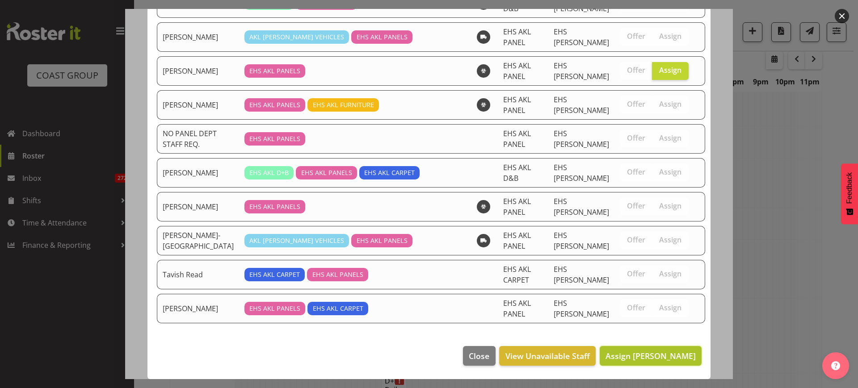
click at [624, 355] on span "Assign Martin Samuel" at bounding box center [650, 356] width 90 height 11
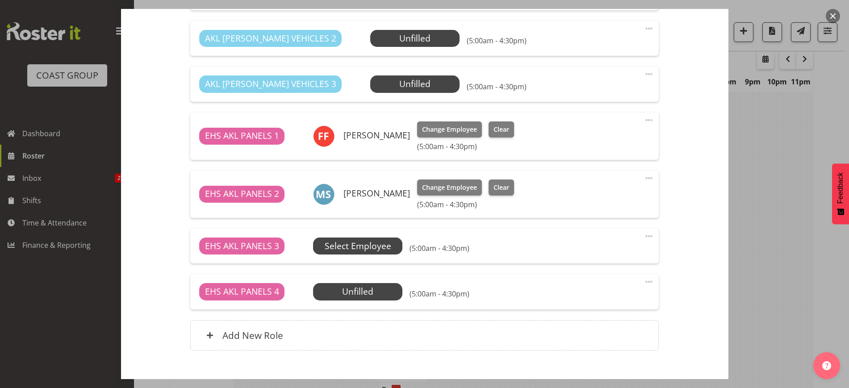
click at [0, 0] on span "Select Employee" at bounding box center [0, 0] width 0 height 0
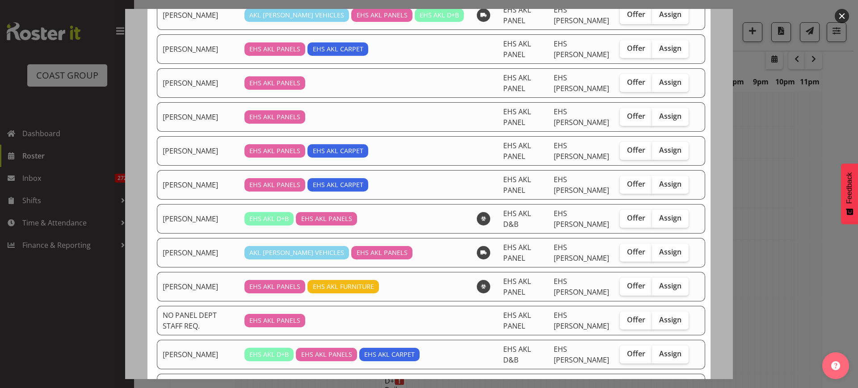
scroll to position [223, 0]
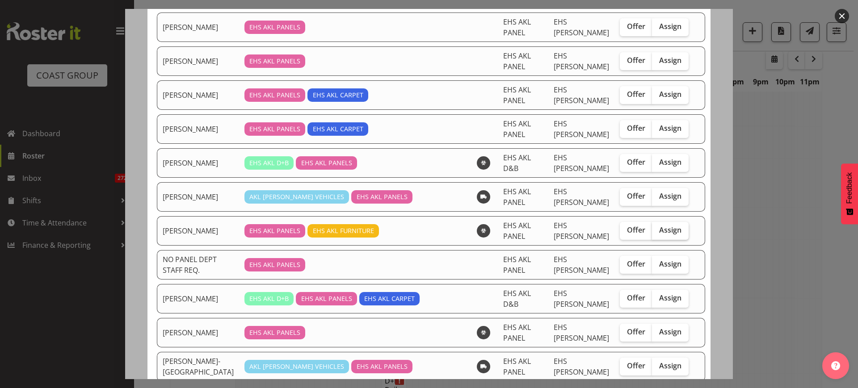
click at [665, 230] on span "Assign" at bounding box center [670, 230] width 22 height 9
click at [657, 230] on input "Assign" at bounding box center [655, 230] width 6 height 6
checkbox input "true"
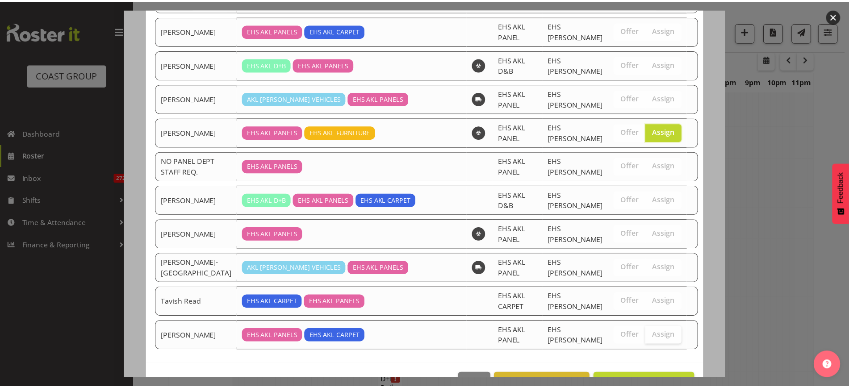
scroll to position [349, 0]
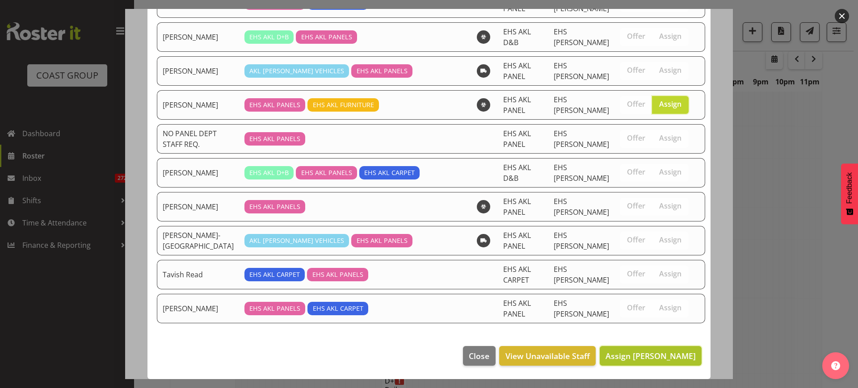
click at [633, 356] on span "Assign Matthieu Vendrely" at bounding box center [650, 356] width 90 height 11
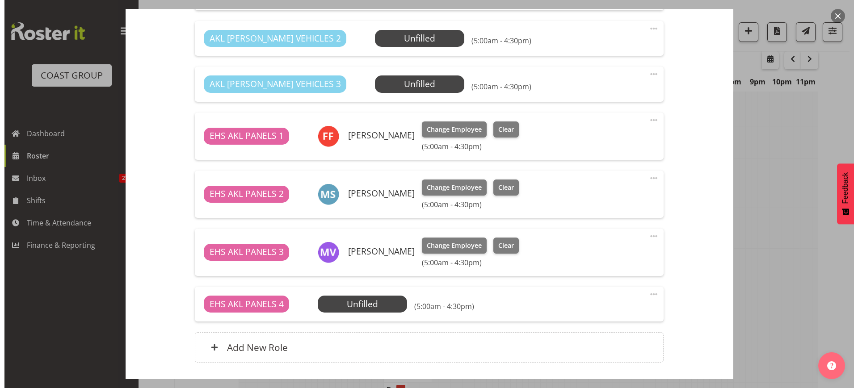
scroll to position [223, 0]
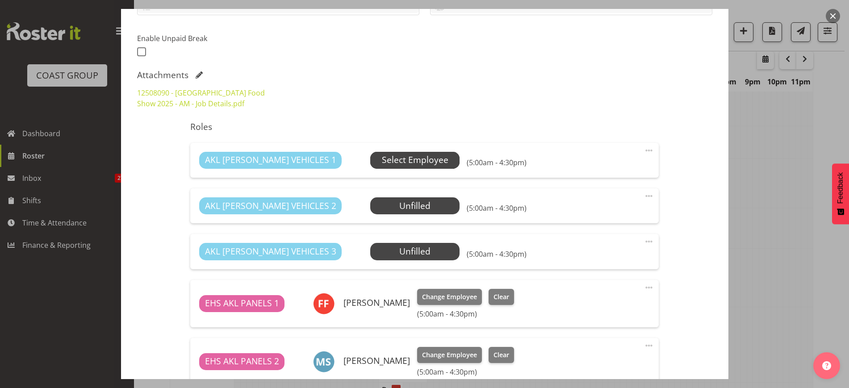
click at [386, 163] on span "Select Employee" at bounding box center [415, 160] width 67 height 13
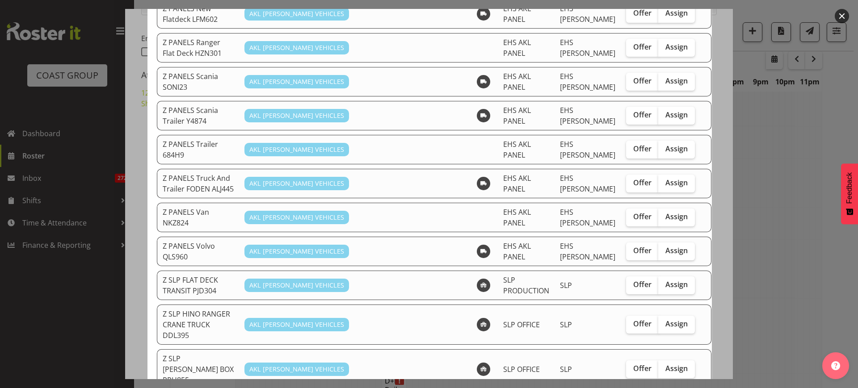
scroll to position [782, 0]
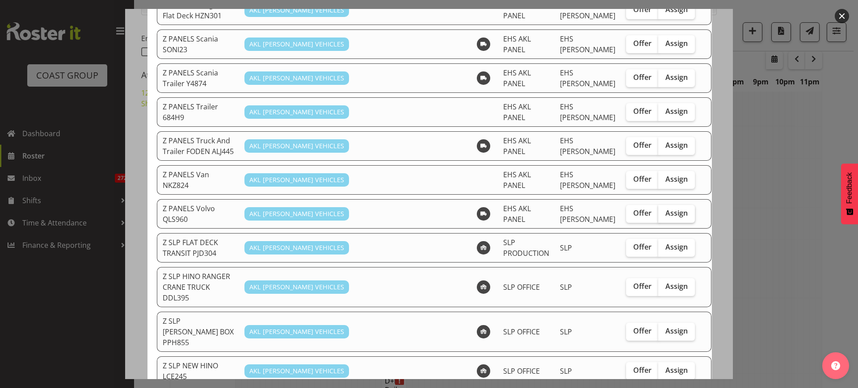
click at [665, 209] on span "Assign" at bounding box center [676, 213] width 22 height 9
click at [659, 210] on input "Assign" at bounding box center [661, 213] width 6 height 6
checkbox input "true"
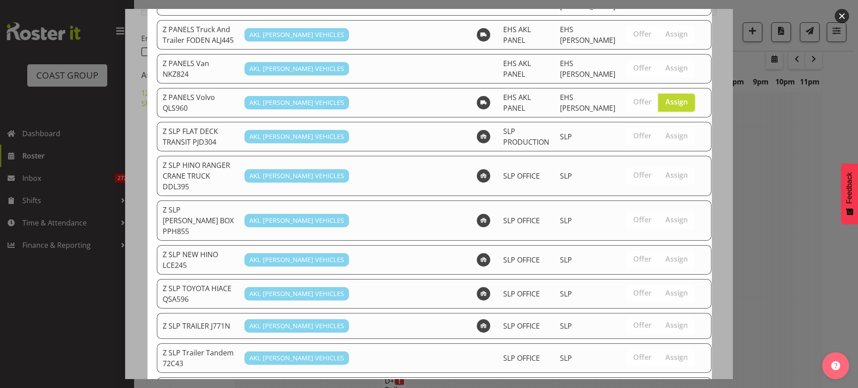
scroll to position [894, 0]
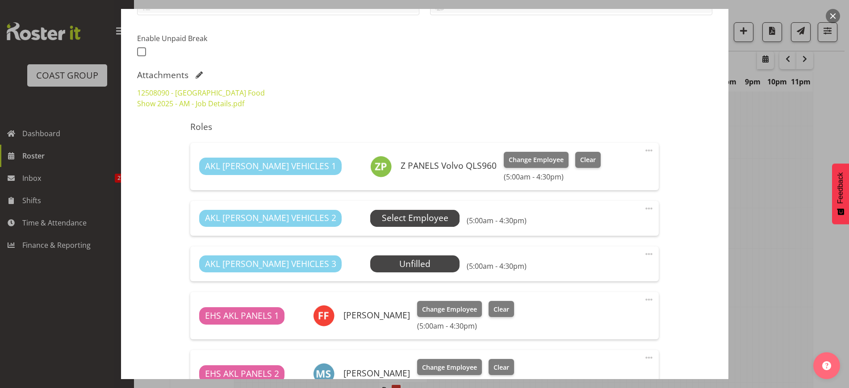
click at [382, 217] on span "Select Employee" at bounding box center [415, 218] width 67 height 13
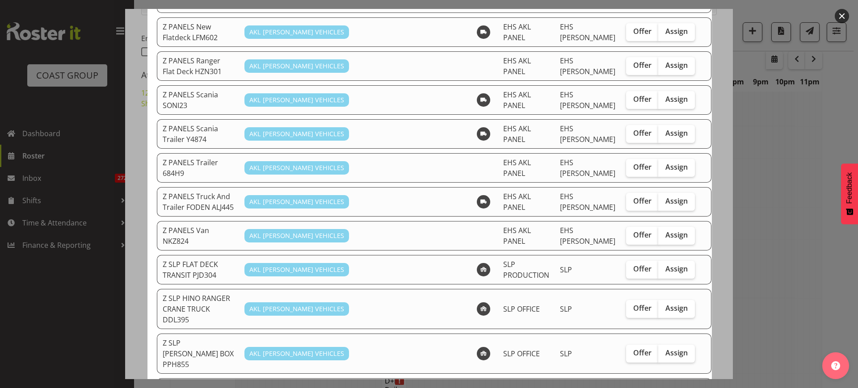
scroll to position [670, 0]
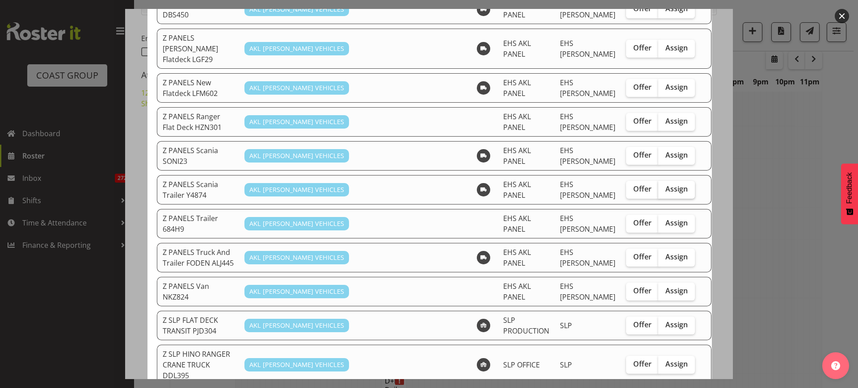
click at [665, 184] on span "Assign" at bounding box center [676, 188] width 22 height 9
click at [658, 186] on input "Assign" at bounding box center [661, 189] width 6 height 6
checkbox input "true"
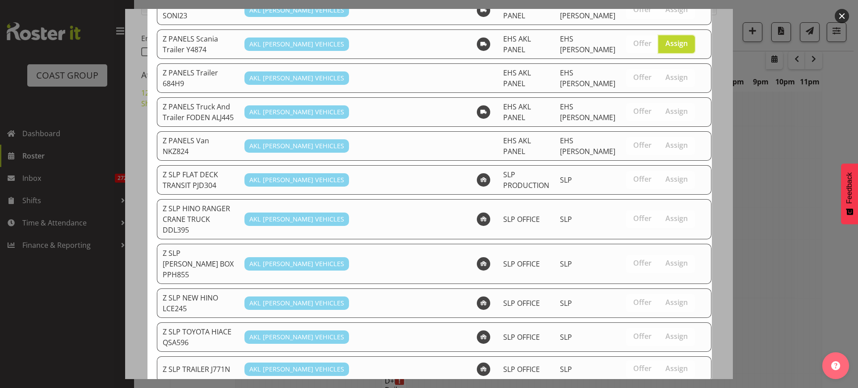
scroll to position [864, 0]
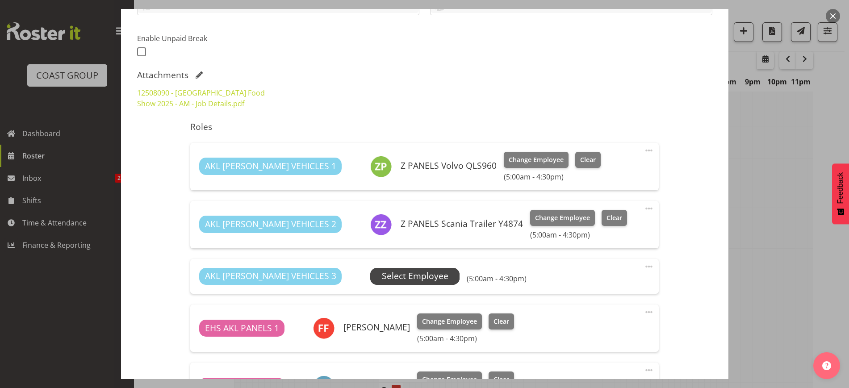
click at [401, 277] on span "Select Employee" at bounding box center [415, 276] width 67 height 13
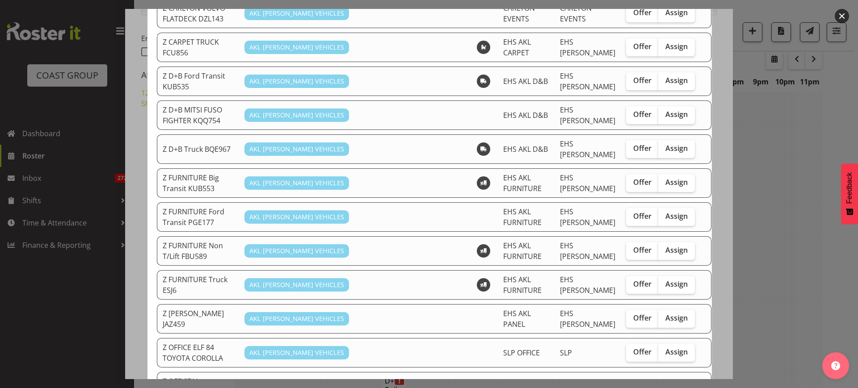
scroll to position [279, 0]
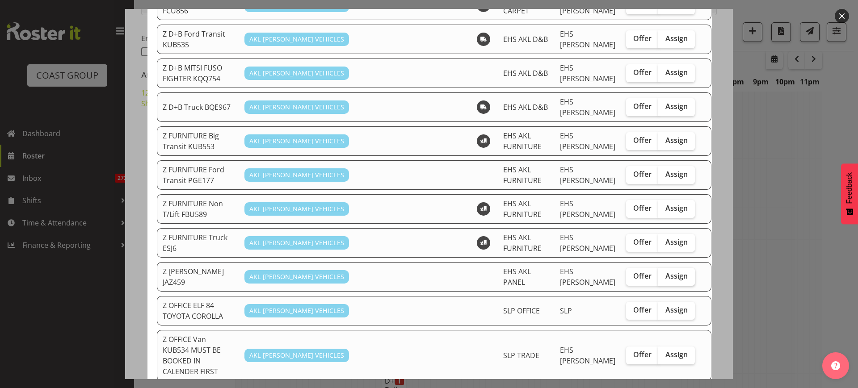
click at [667, 272] on span "Assign" at bounding box center [676, 276] width 22 height 9
click at [664, 273] on input "Assign" at bounding box center [661, 276] width 6 height 6
checkbox input "true"
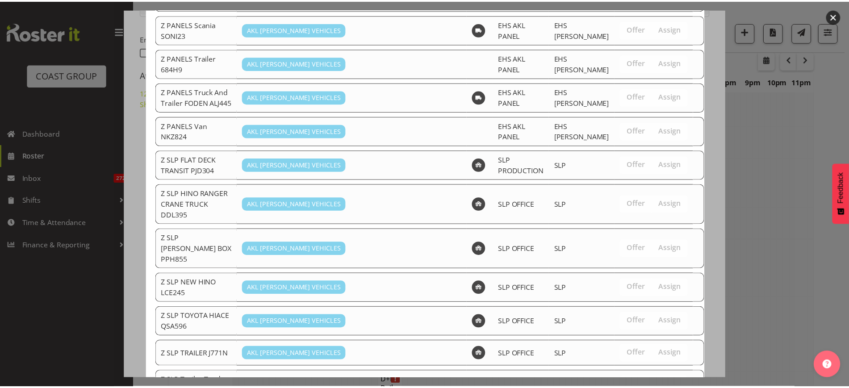
scroll to position [830, 0]
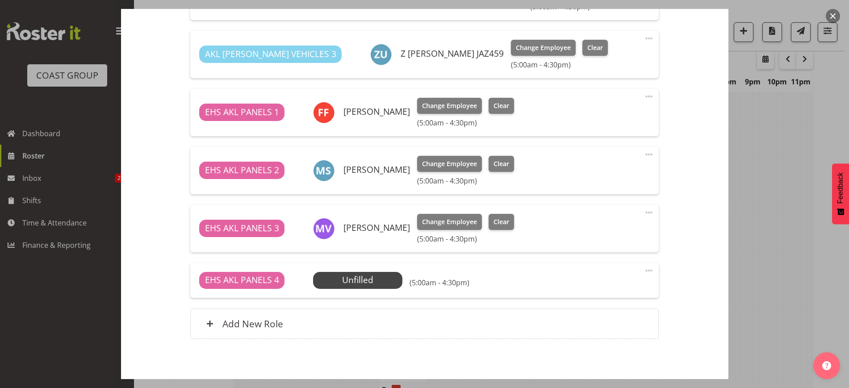
scroll to position [491, 0]
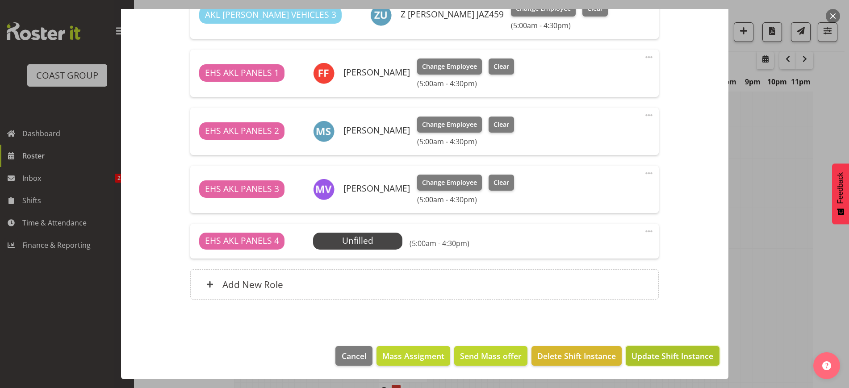
click at [642, 357] on span "Update Shift Instance" at bounding box center [673, 356] width 82 height 12
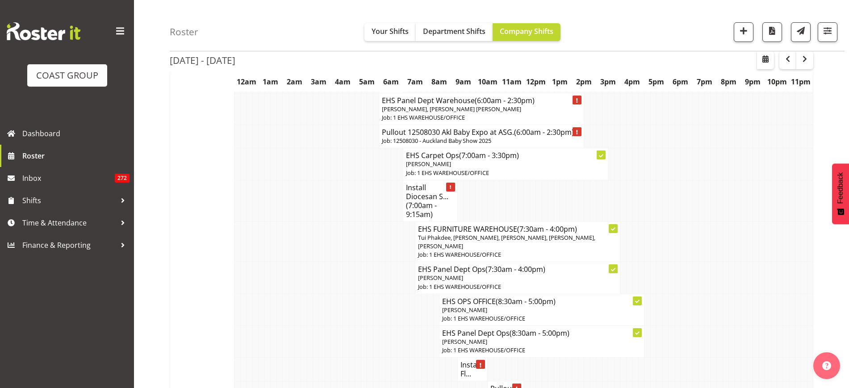
scroll to position [554, 0]
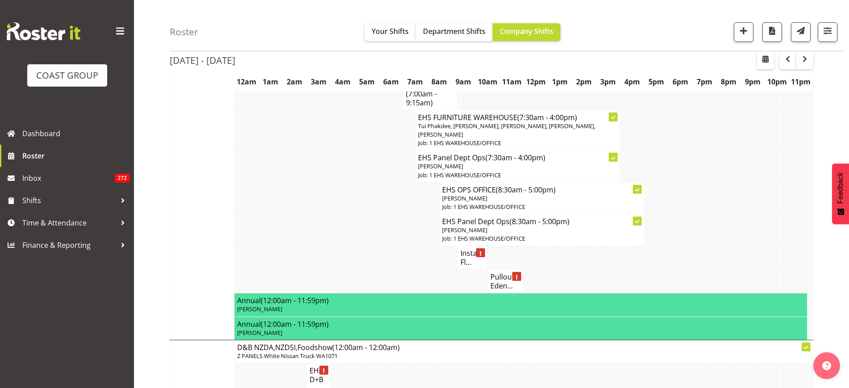
click at [464, 266] on h4 "Install Fl..." at bounding box center [472, 258] width 25 height 18
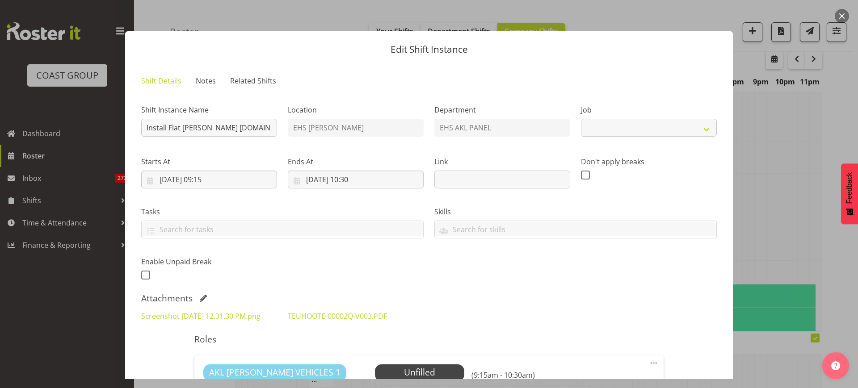
select select "8652"
click at [845, 15] on button "button" at bounding box center [841, 16] width 14 height 14
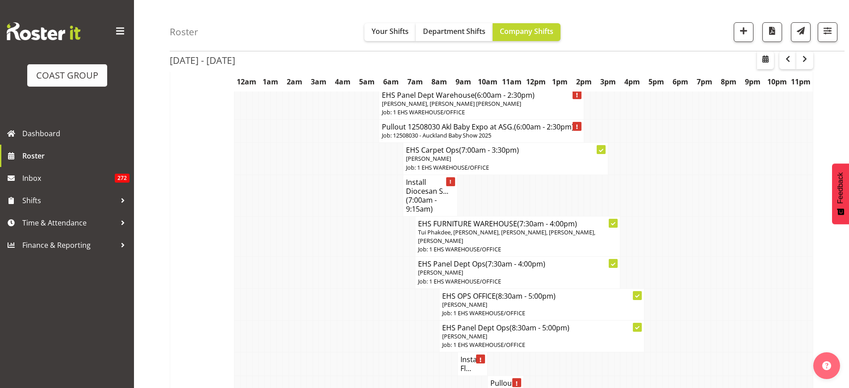
scroll to position [442, 0]
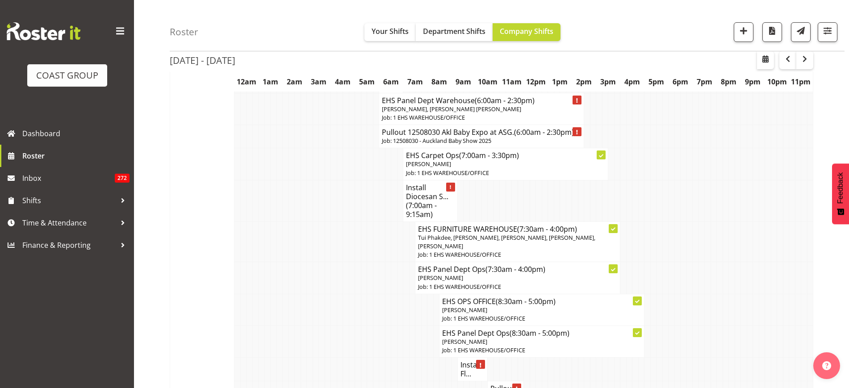
click at [428, 213] on span "(7:00am - 9:15am)" at bounding box center [421, 210] width 31 height 19
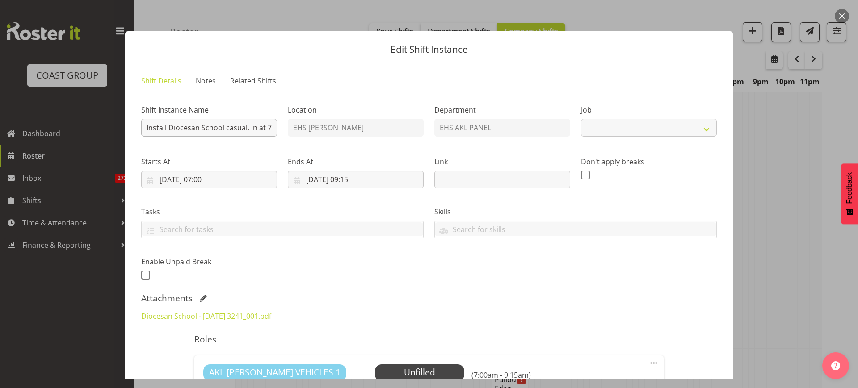
select select "8652"
click at [192, 321] on link "Diocesan School - 18th Aug 3241_001.pdf" at bounding box center [206, 316] width 130 height 10
click at [841, 15] on button "button" at bounding box center [841, 16] width 14 height 14
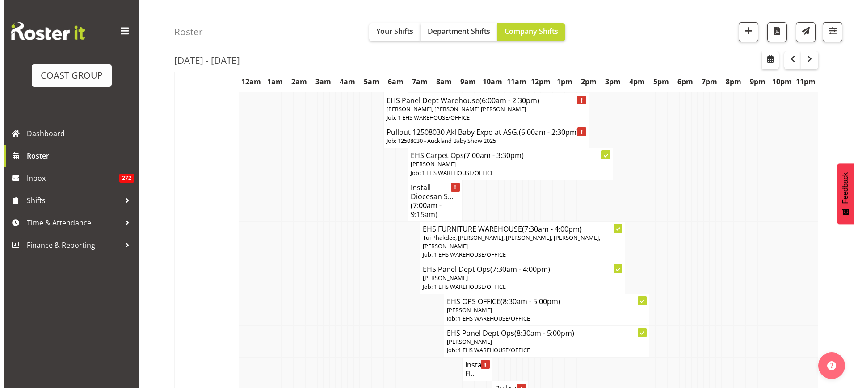
scroll to position [554, 0]
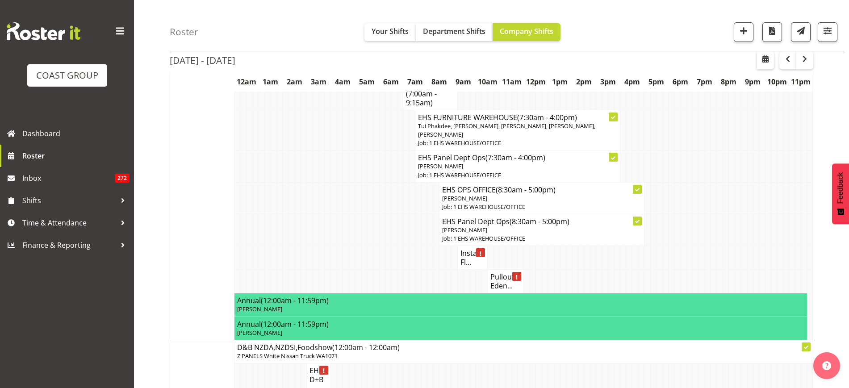
click at [467, 267] on h4 "Install Fl..." at bounding box center [472, 258] width 25 height 18
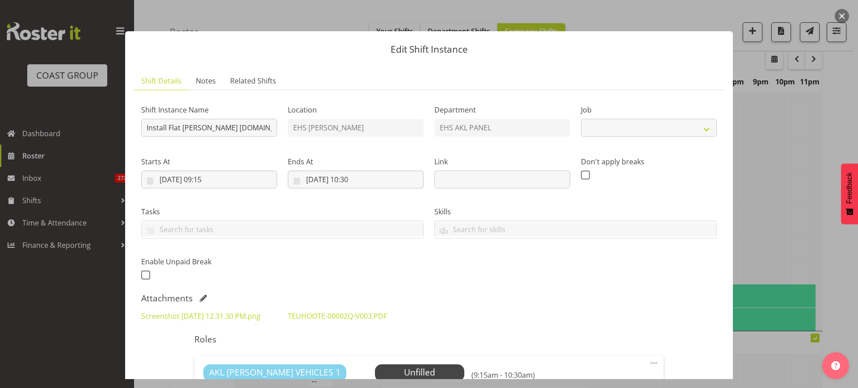
select select "8652"
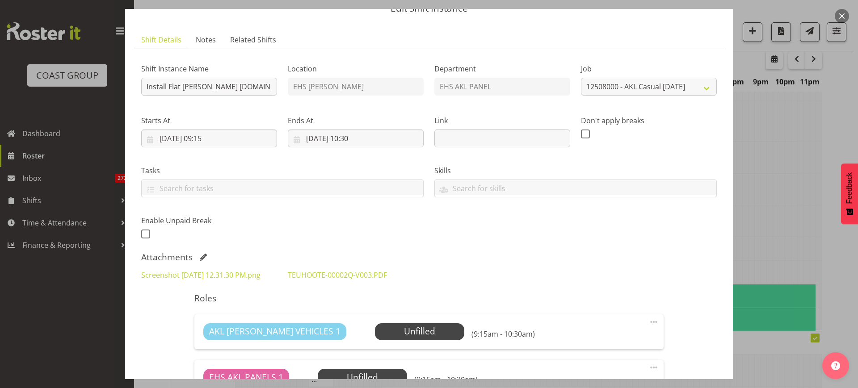
scroll to position [56, 0]
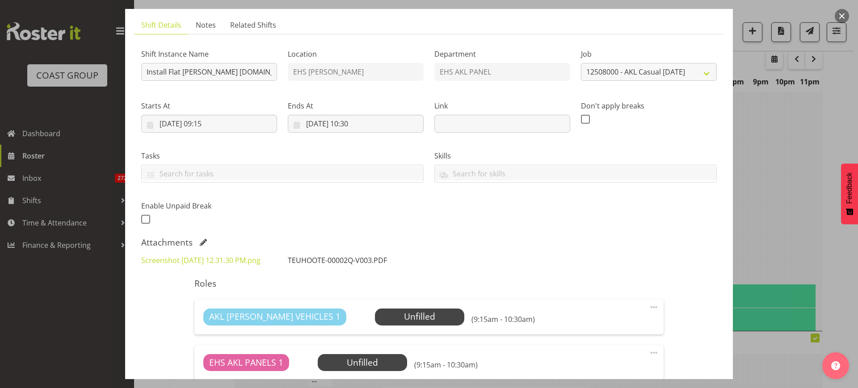
click at [298, 262] on link "TEUHOOTE-00002Q-V003.PDF" at bounding box center [337, 260] width 99 height 10
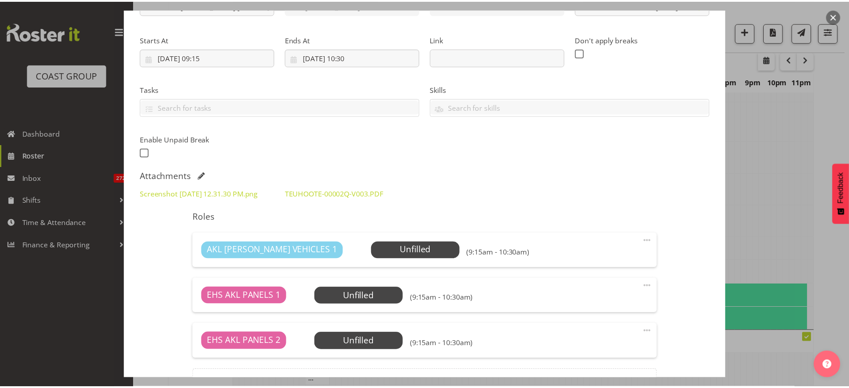
scroll to position [0, 0]
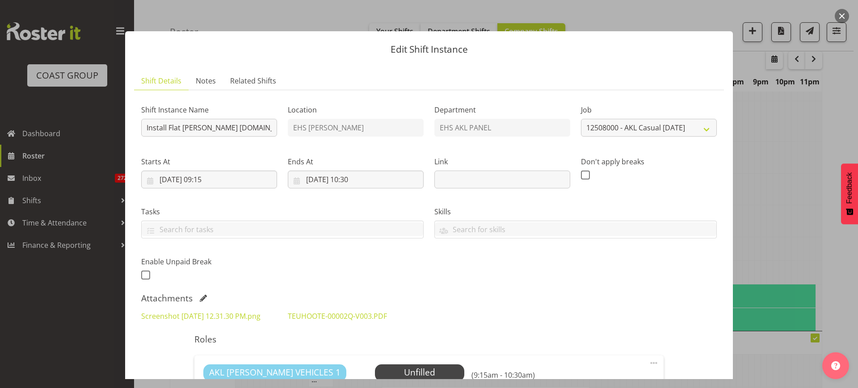
click at [840, 15] on button "button" at bounding box center [841, 16] width 14 height 14
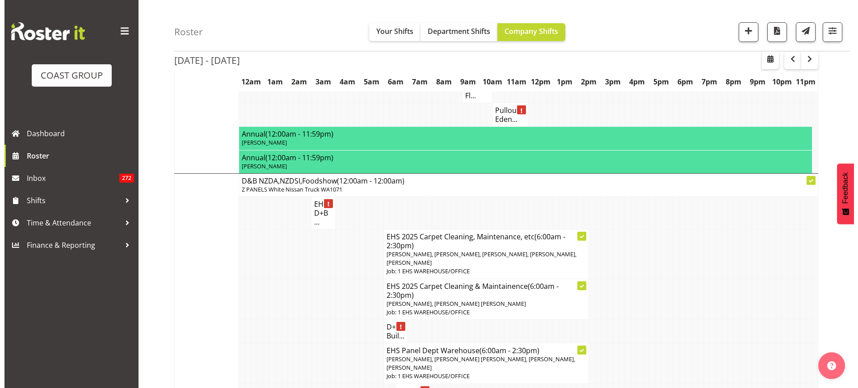
scroll to position [721, 0]
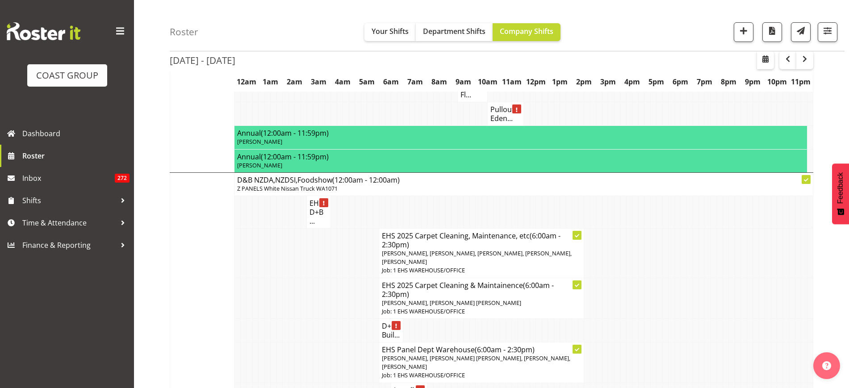
click at [499, 115] on h4 "Pullout Eden..." at bounding box center [505, 114] width 30 height 18
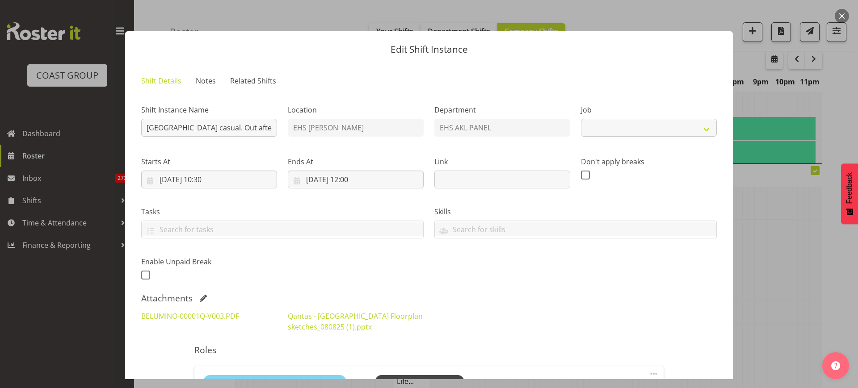
select select "8652"
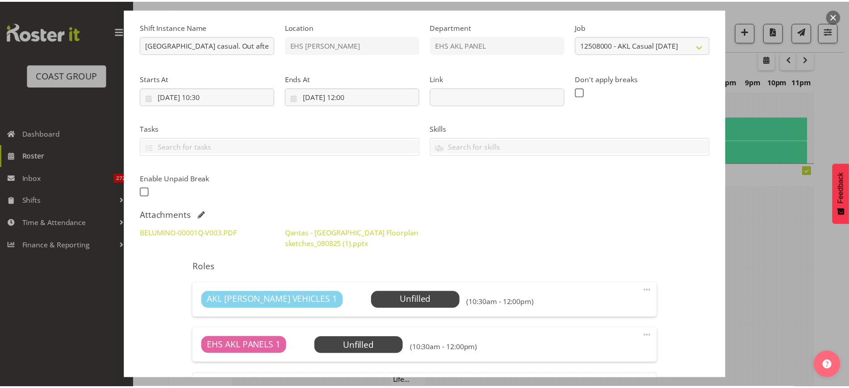
scroll to position [112, 0]
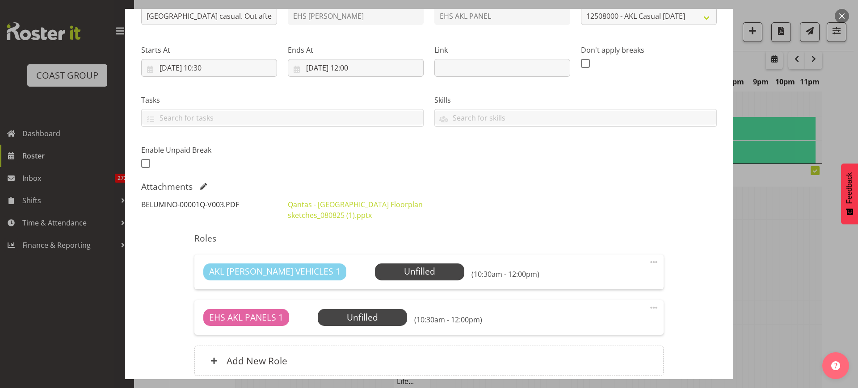
click at [209, 205] on link "BELUMINO-00001Q-V003.PDF" at bounding box center [190, 205] width 98 height 10
click at [842, 14] on button "button" at bounding box center [841, 16] width 14 height 14
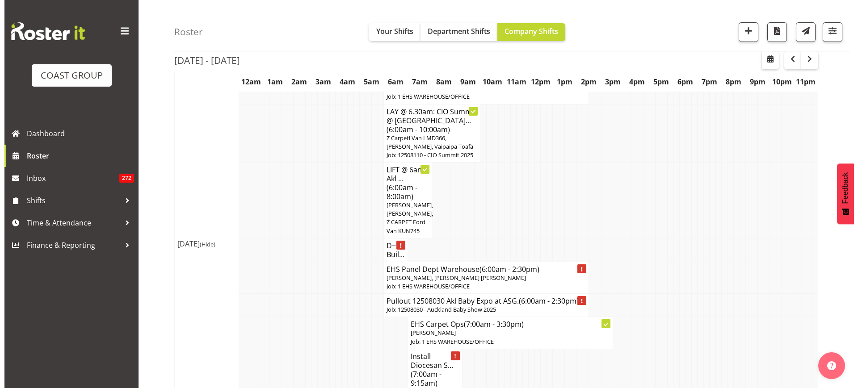
scroll to position [275, 0]
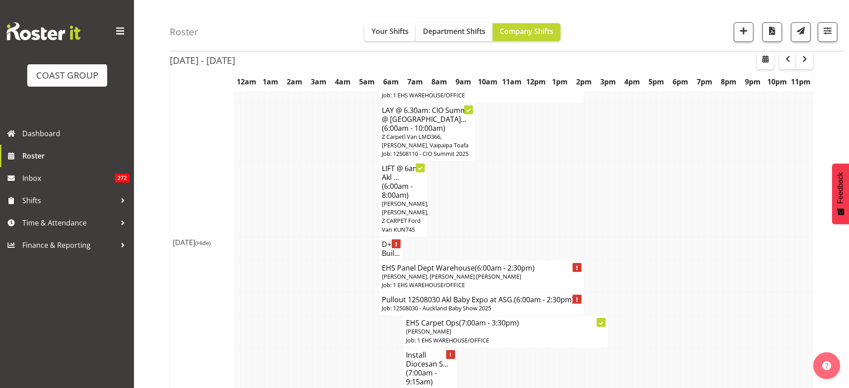
click at [462, 304] on h4 "Pullout 12508030 Akl Baby Expo at ASG. (6:00am - 2:30pm)" at bounding box center [481, 299] width 199 height 9
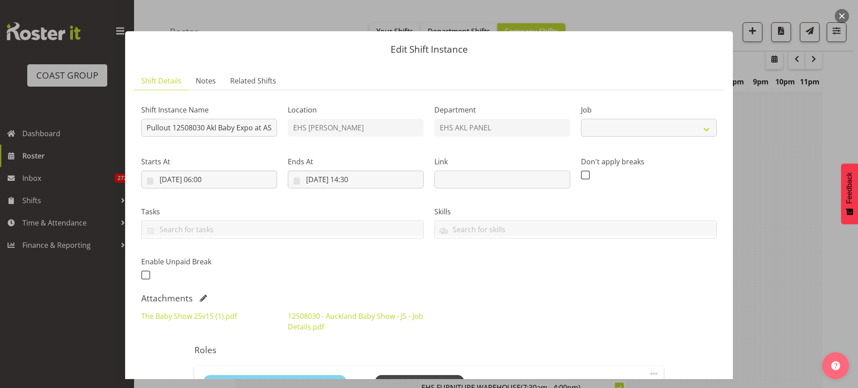
select select "9032"
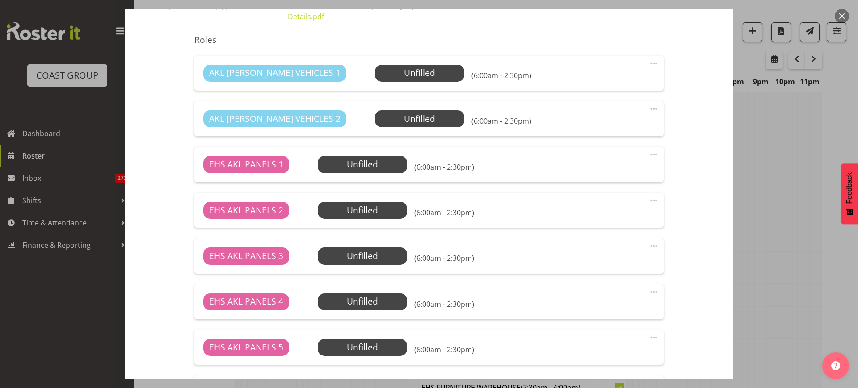
scroll to position [335, 0]
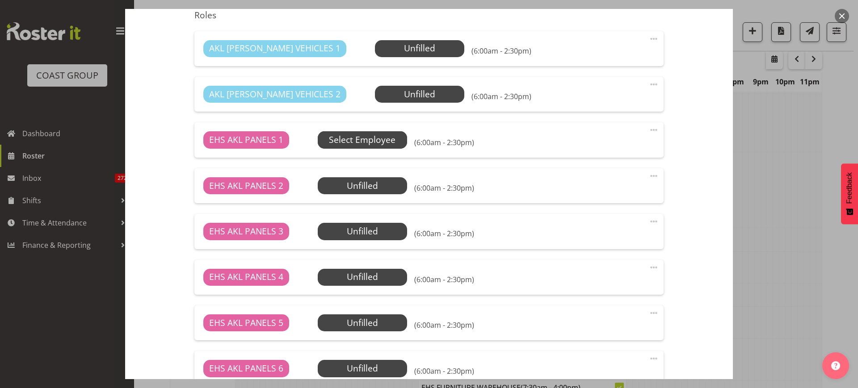
click at [0, 0] on span "Select Employee" at bounding box center [0, 0] width 0 height 0
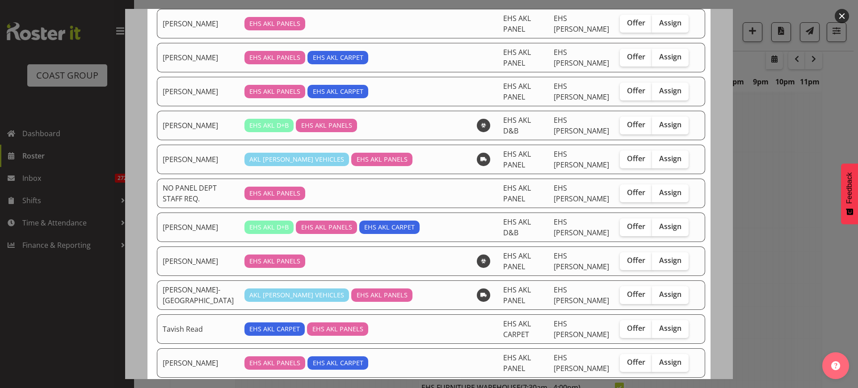
scroll to position [279, 0]
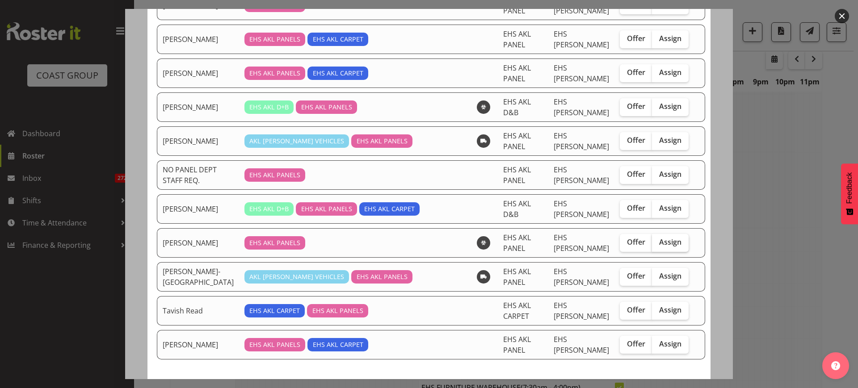
click at [659, 240] on span "Assign" at bounding box center [670, 242] width 22 height 9
click at [654, 240] on input "Assign" at bounding box center [655, 242] width 6 height 6
checkbox input "true"
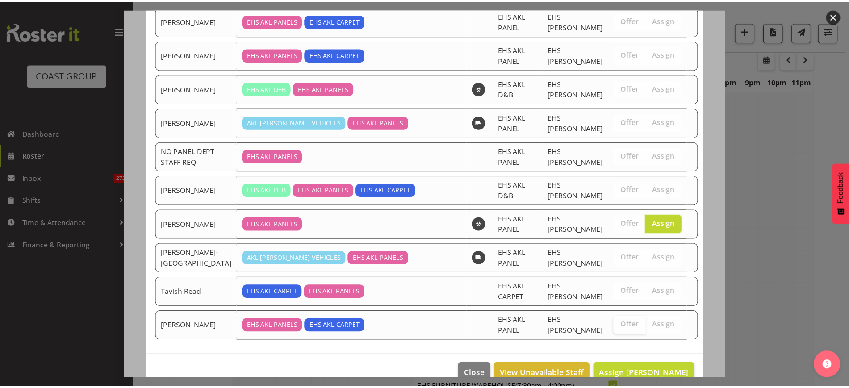
scroll to position [315, 0]
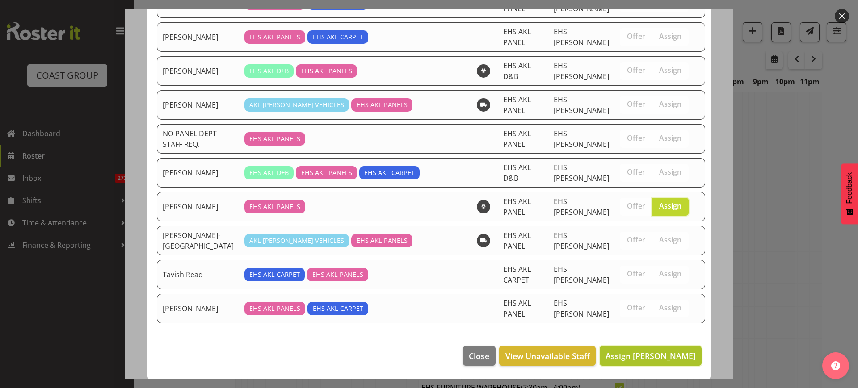
click at [618, 358] on span "Assign Shaun Keutenius" at bounding box center [650, 356] width 90 height 11
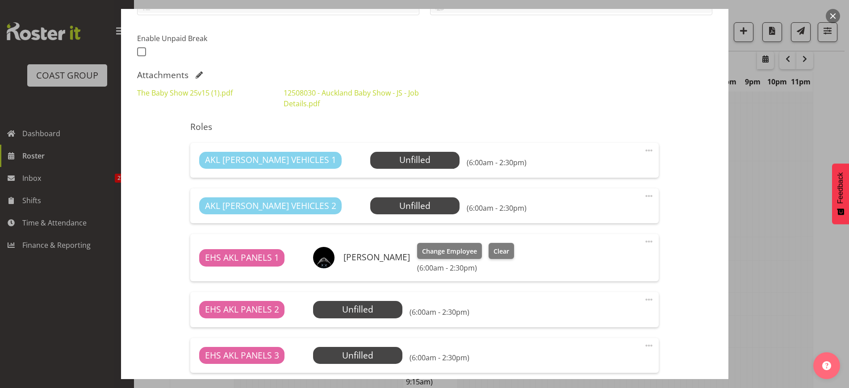
scroll to position [475, 0]
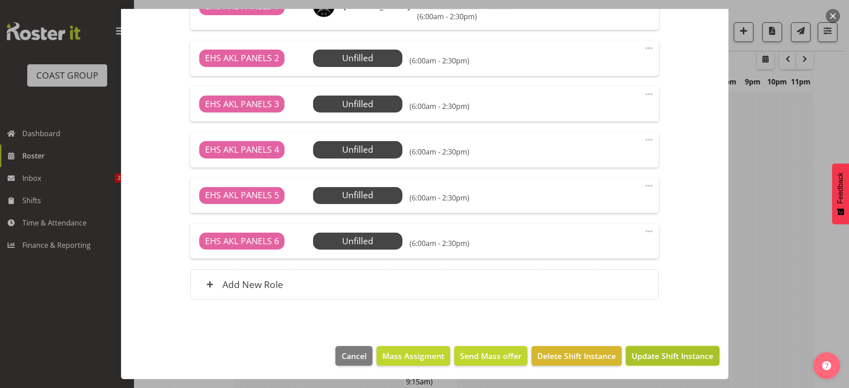
click at [653, 355] on span "Update Shift Instance" at bounding box center [673, 356] width 82 height 12
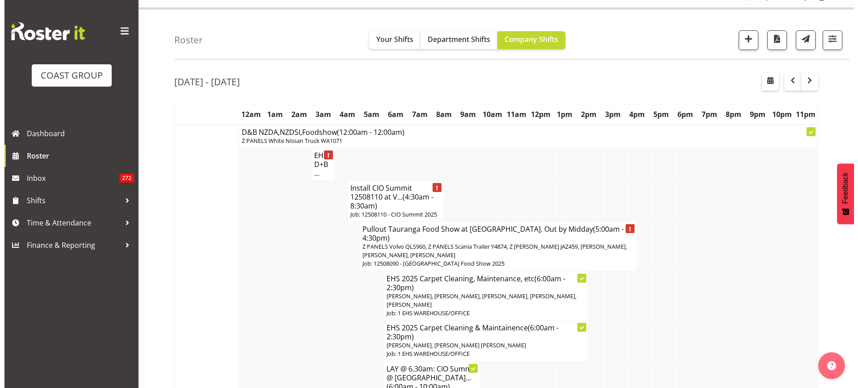
scroll to position [0, 0]
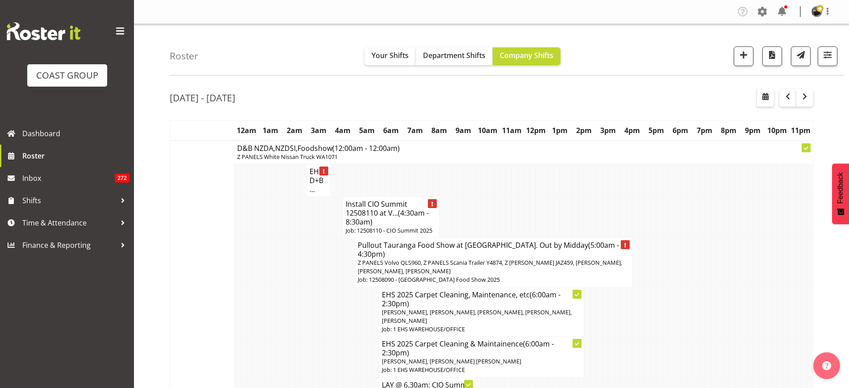
click at [384, 219] on h4 "Install CIO Summit 12508110 at V... (4:30am - 8:30am)" at bounding box center [391, 213] width 91 height 27
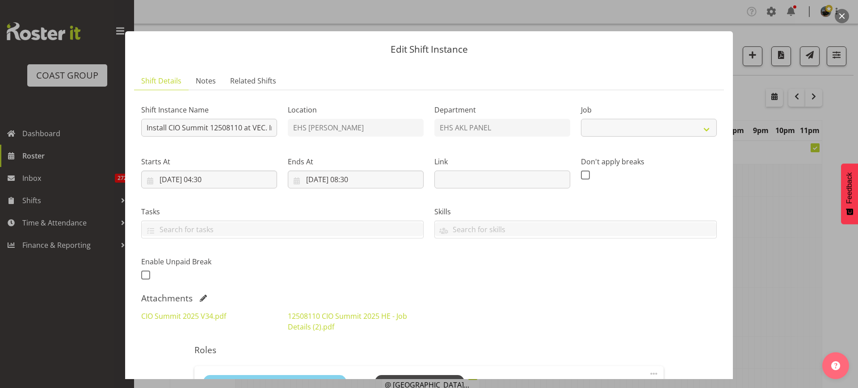
select select "9443"
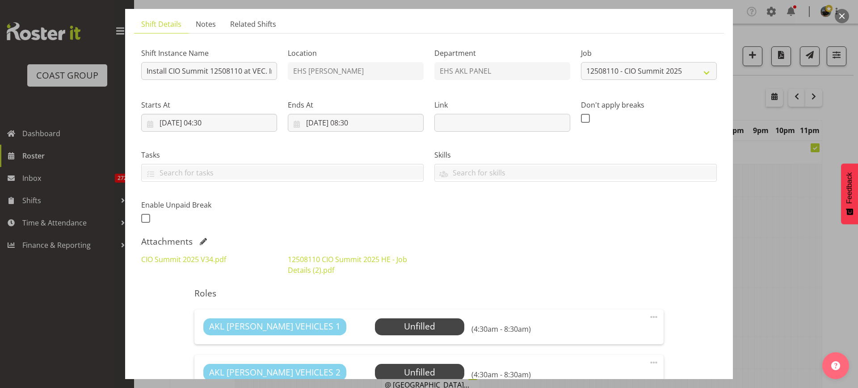
scroll to position [167, 0]
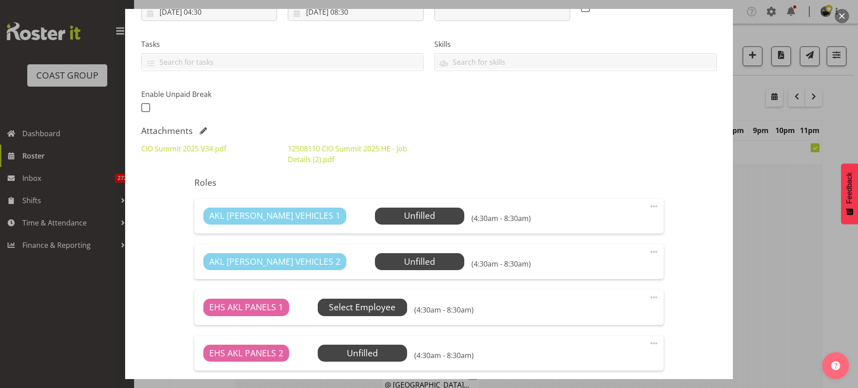
click at [0, 0] on span "Select Employee" at bounding box center [0, 0] width 0 height 0
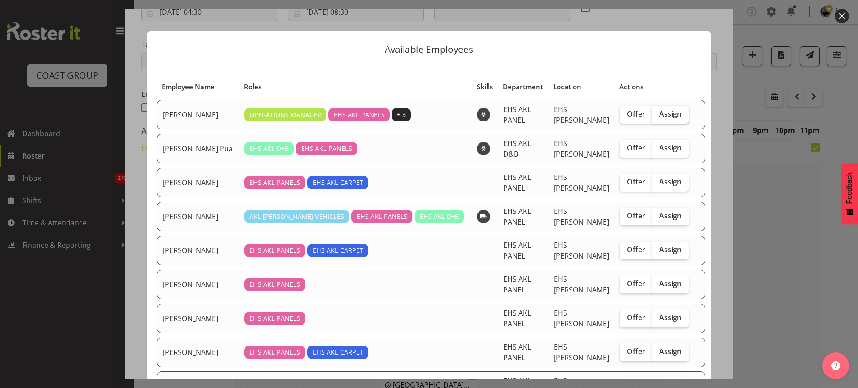
click at [666, 113] on span "Assign" at bounding box center [670, 113] width 22 height 9
click at [657, 113] on input "Assign" at bounding box center [655, 114] width 6 height 6
checkbox input "true"
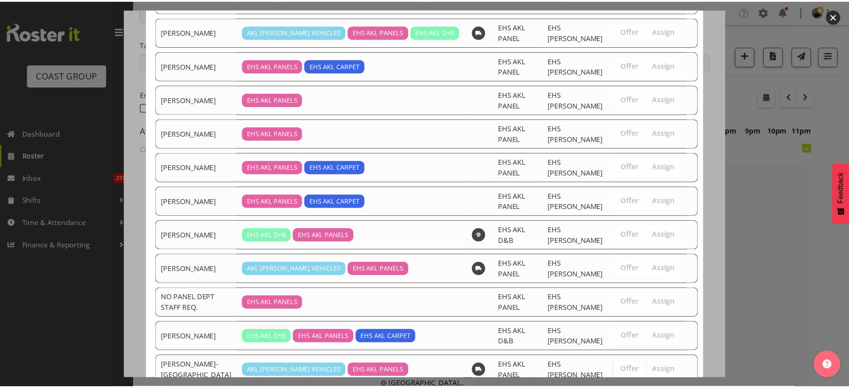
scroll to position [315, 0]
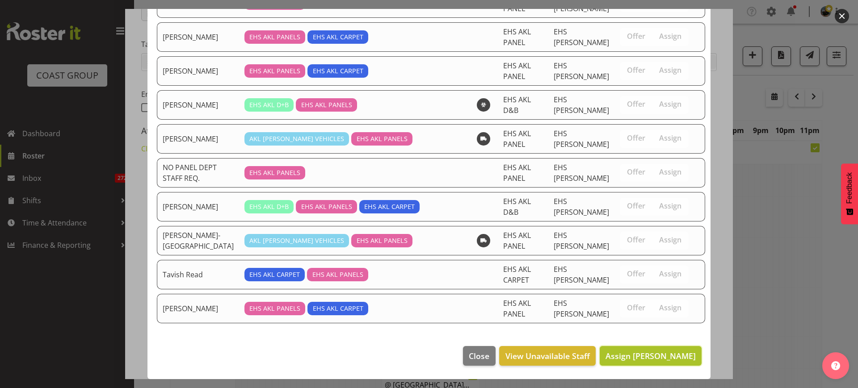
click at [642, 356] on span "Assign Abe Denton" at bounding box center [650, 356] width 90 height 11
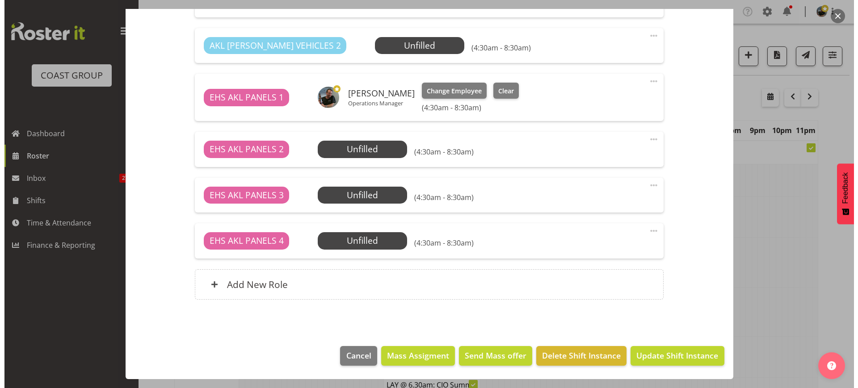
scroll to position [216, 0]
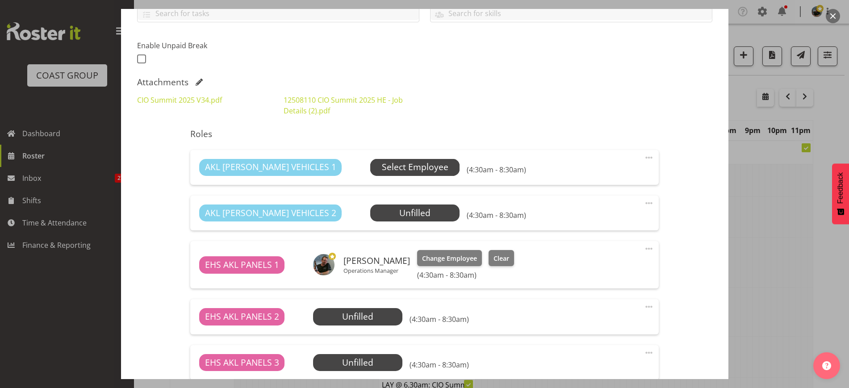
click at [409, 164] on span "Select Employee" at bounding box center [414, 167] width 89 height 17
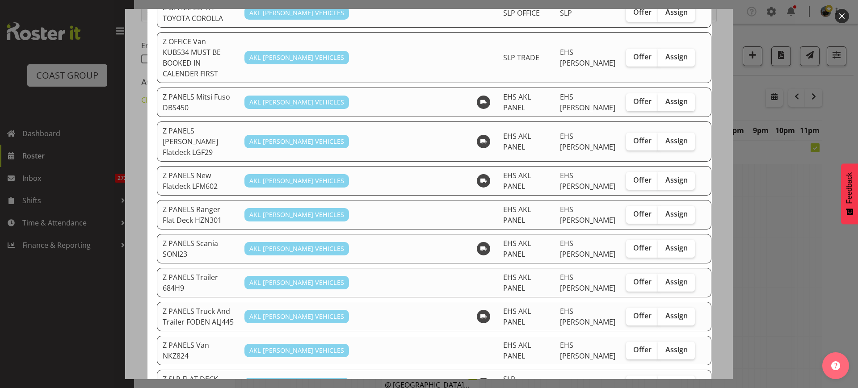
scroll to position [558, 0]
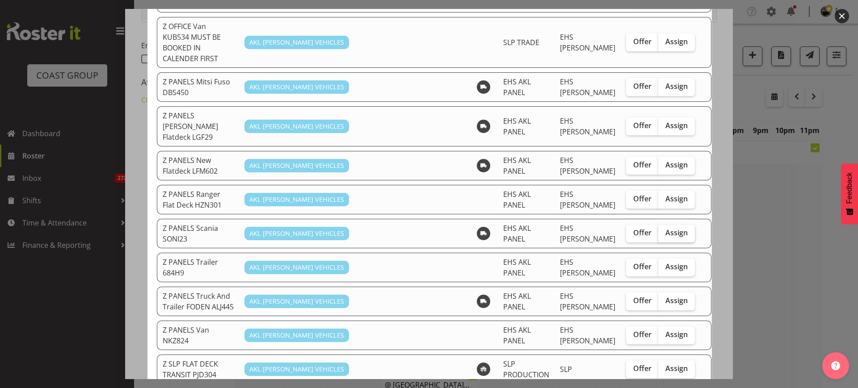
click at [667, 228] on span "Assign" at bounding box center [676, 232] width 22 height 9
click at [664, 230] on input "Assign" at bounding box center [661, 233] width 6 height 6
checkbox input "true"
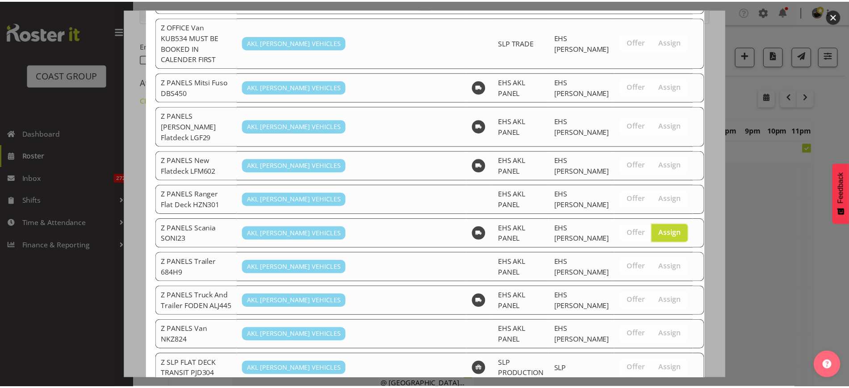
scroll to position [799, 0]
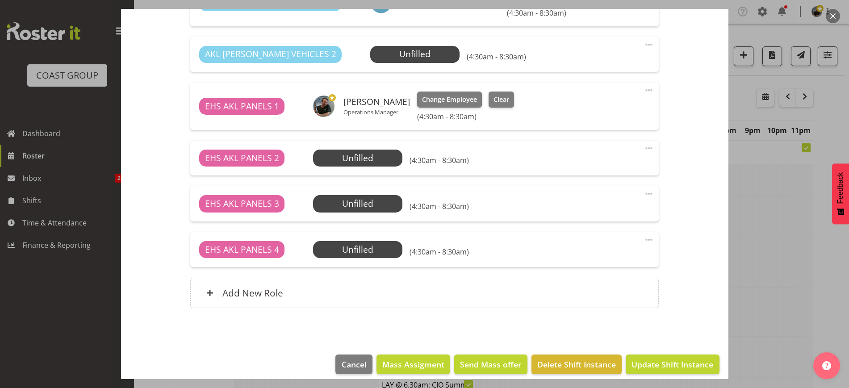
scroll to position [396, 0]
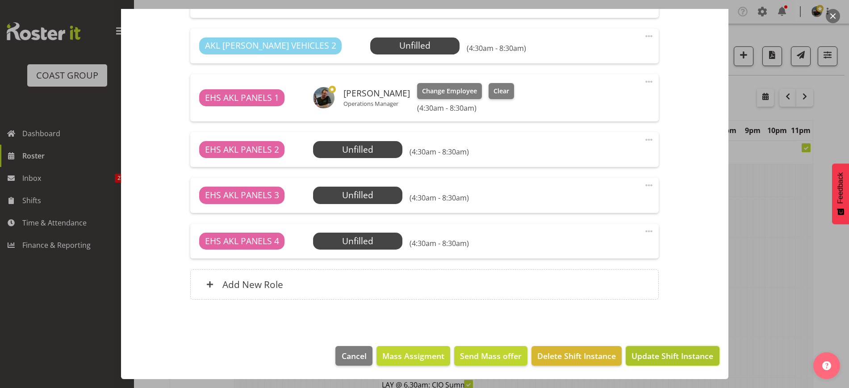
click at [653, 357] on span "Update Shift Instance" at bounding box center [673, 356] width 82 height 12
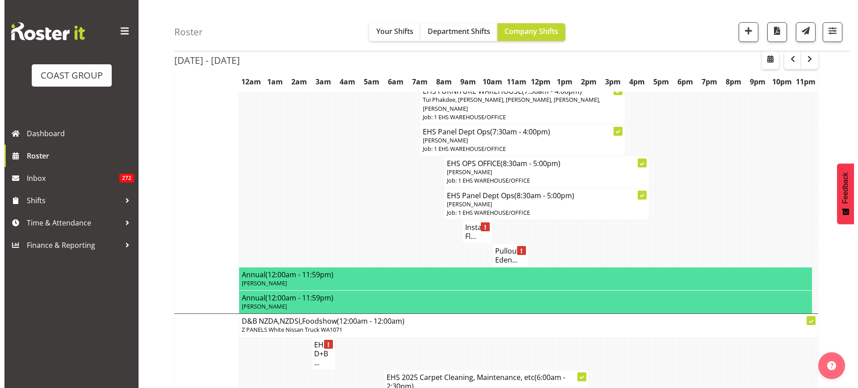
scroll to position [614, 0]
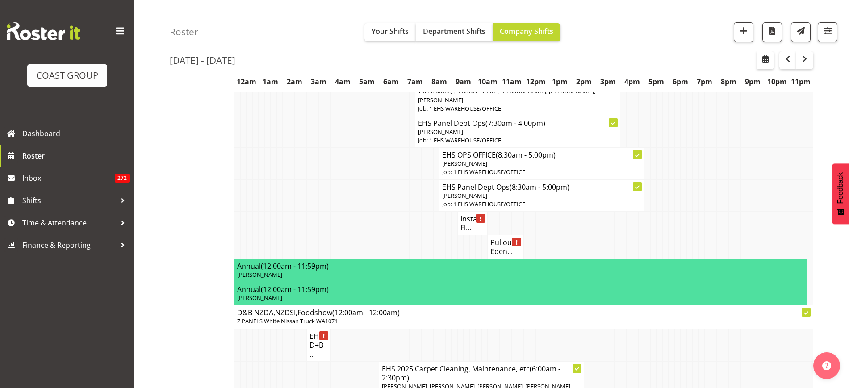
click at [466, 232] on h4 "Install Fl..." at bounding box center [472, 223] width 25 height 18
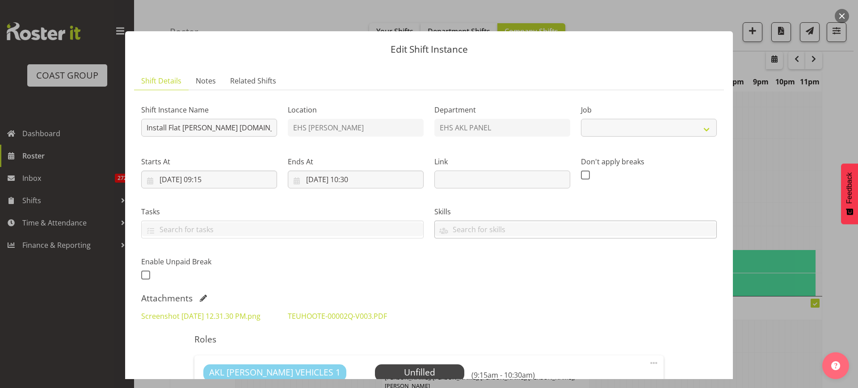
select select "8652"
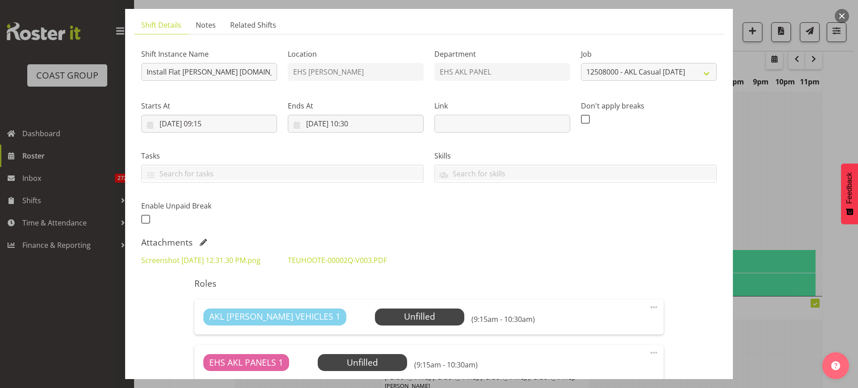
scroll to position [0, 0]
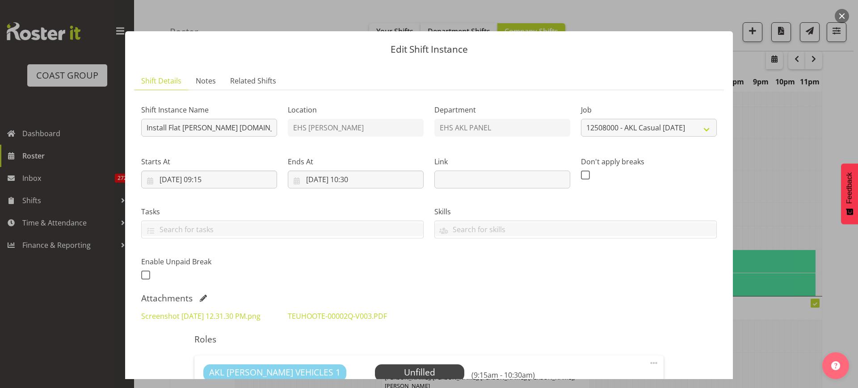
click at [842, 18] on button "button" at bounding box center [841, 16] width 14 height 14
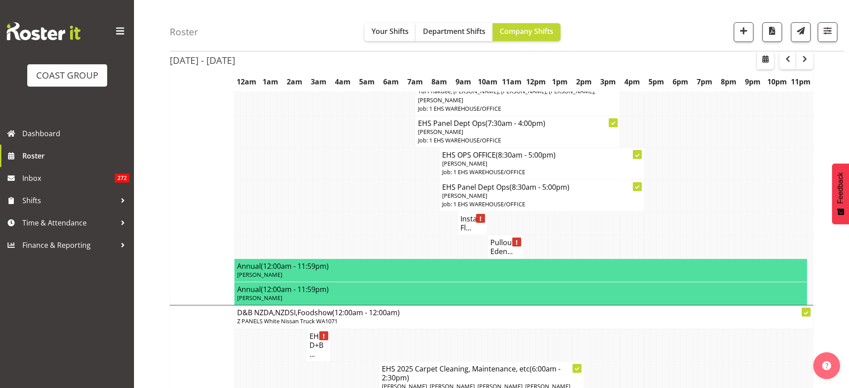
click at [510, 254] on h4 "Pullout Eden..." at bounding box center [505, 247] width 30 height 18
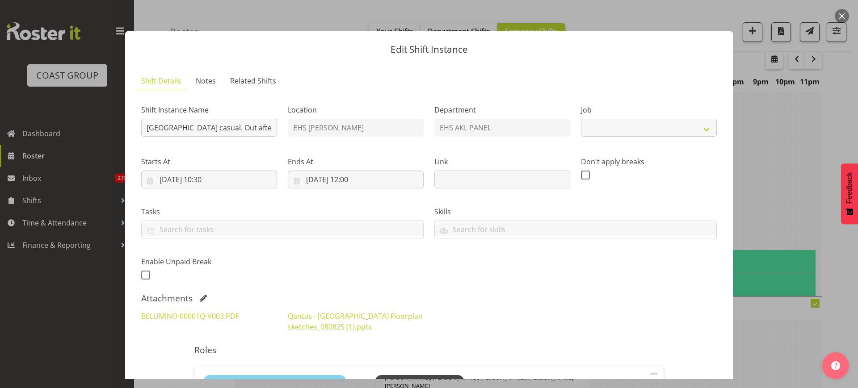
select select "8652"
click at [234, 182] on input "18/08/2025, 10:30" at bounding box center [209, 180] width 136 height 18
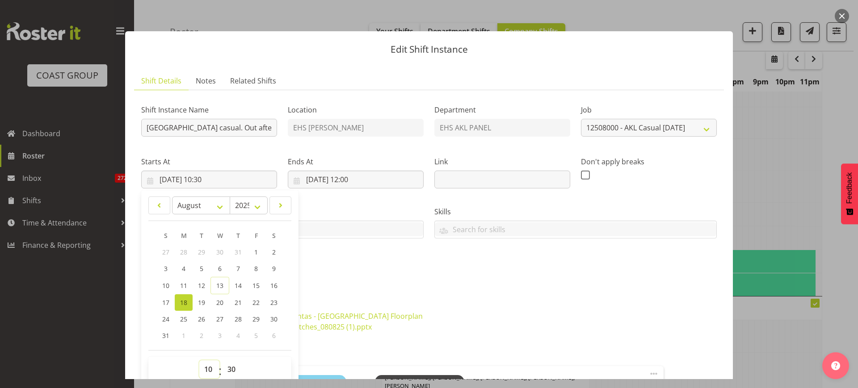
click at [206, 370] on select "00 01 02 03 04 05 06 07 08 09 10 11 12 13 14 15 16 17 18 19 20 21 22 23" at bounding box center [209, 369] width 20 height 18
select select "11"
click at [199, 360] on select "00 01 02 03 04 05 06 07 08 09 10 11 12 13 14 15 16 17 18 19 20 21 22 23" at bounding box center [209, 369] width 20 height 18
type input "18/08/2025, 11:30"
click at [231, 368] on select "00 01 02 03 04 05 06 07 08 09 10 11 12 13 14 15 16 17 18 19 20 21 22 23 24 25 2…" at bounding box center [232, 369] width 20 height 18
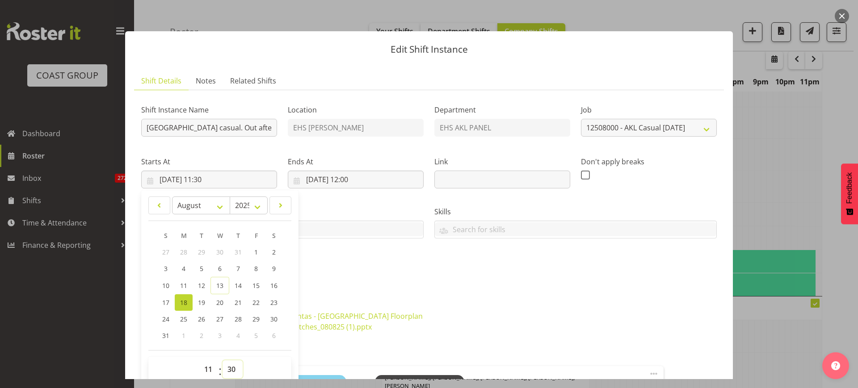
select select "0"
click at [222, 360] on select "00 01 02 03 04 05 06 07 08 09 10 11 12 13 14 15 16 17 18 19 20 21 22 23 24 25 2…" at bounding box center [232, 369] width 20 height 18
type input "18/08/2025, 11:00"
click at [378, 179] on input "18/08/2025, 12:00" at bounding box center [356, 180] width 136 height 18
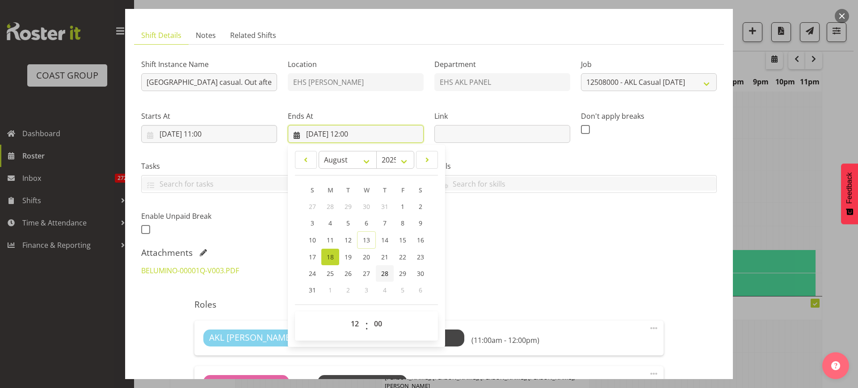
scroll to position [112, 0]
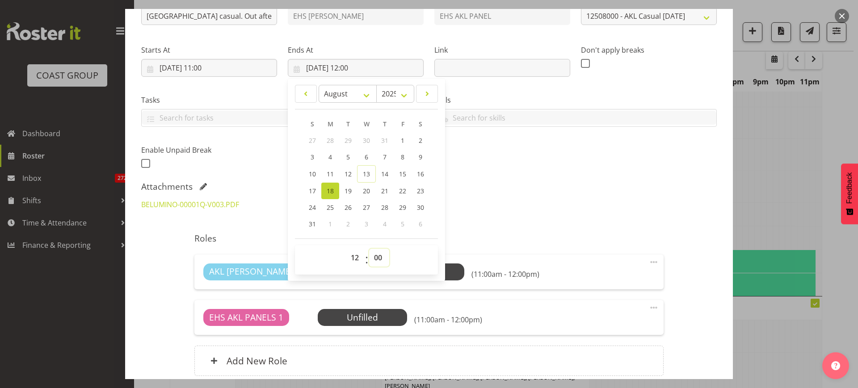
click at [376, 256] on select "00 01 02 03 04 05 06 07 08 09 10 11 12 13 14 15 16 17 18 19 20 21 22 23 24 25 2…" at bounding box center [379, 258] width 20 height 18
select select "30"
click at [369, 249] on select "00 01 02 03 04 05 06 07 08 09 10 11 12 13 14 15 16 17 18 19 20 21 22 23 24 25 2…" at bounding box center [379, 258] width 20 height 18
type input "18/08/2025, 12:30"
click at [493, 181] on div "Attachments" at bounding box center [428, 186] width 575 height 11
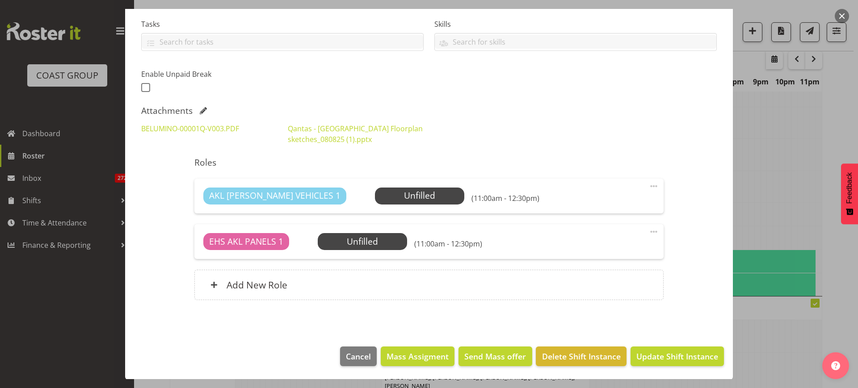
scroll to position [188, 0]
click at [654, 354] on span "Update Shift Instance" at bounding box center [677, 356] width 82 height 12
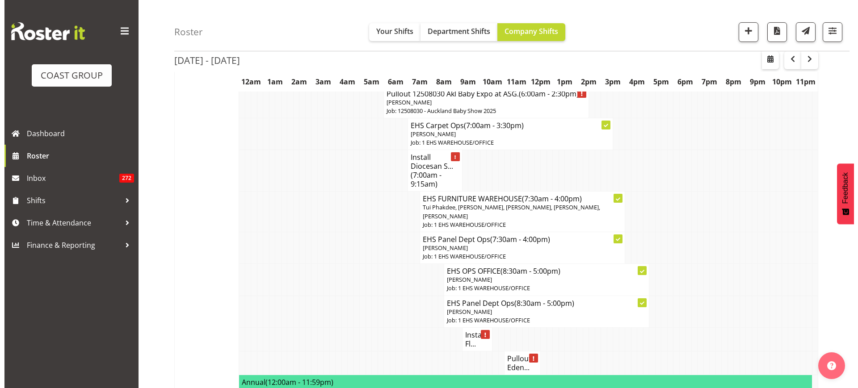
scroll to position [554, 0]
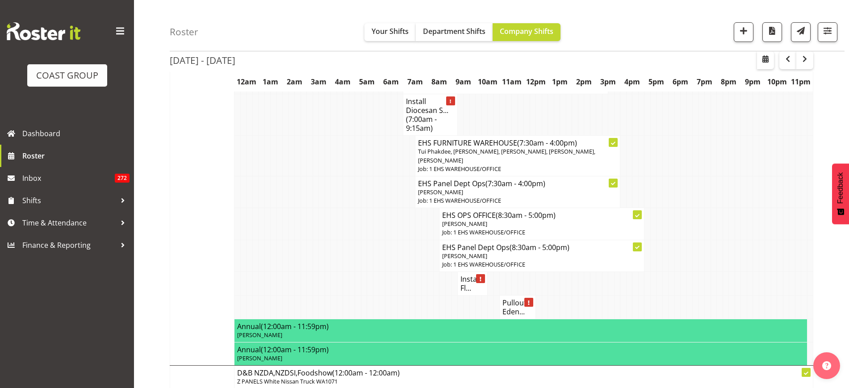
click at [472, 290] on h4 "Install Fl..." at bounding box center [472, 284] width 25 height 18
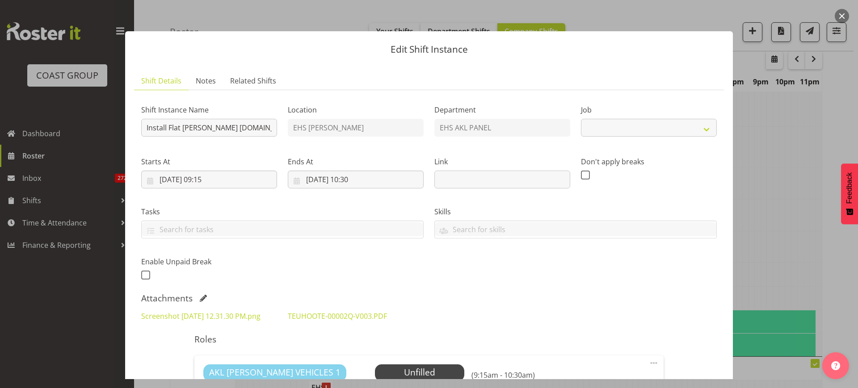
select select "8652"
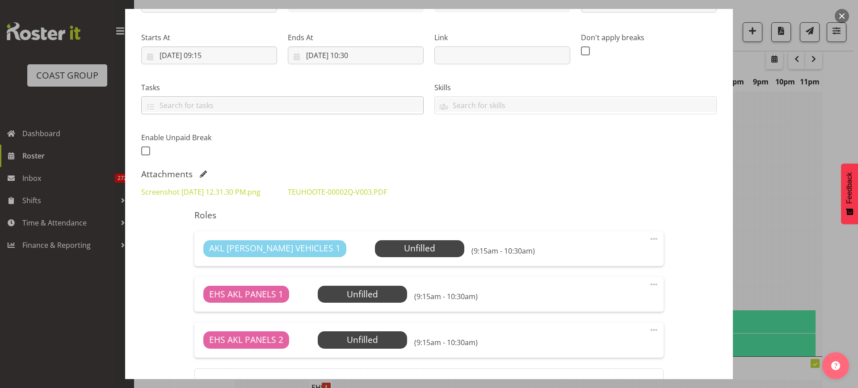
scroll to position [56, 0]
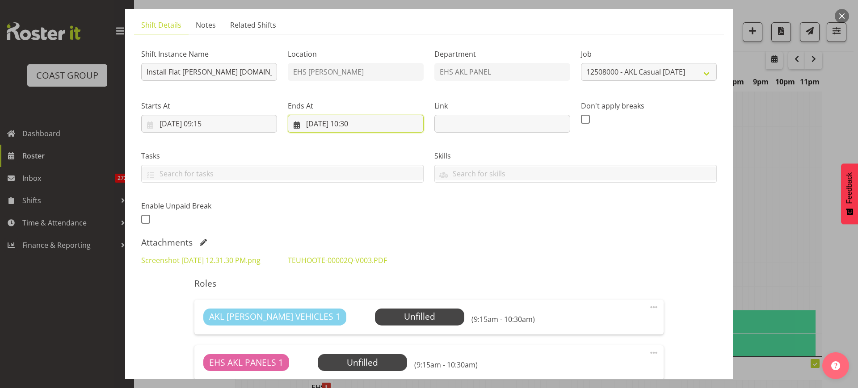
click at [391, 126] on input "18/08/2025, 10:30" at bounding box center [356, 124] width 136 height 18
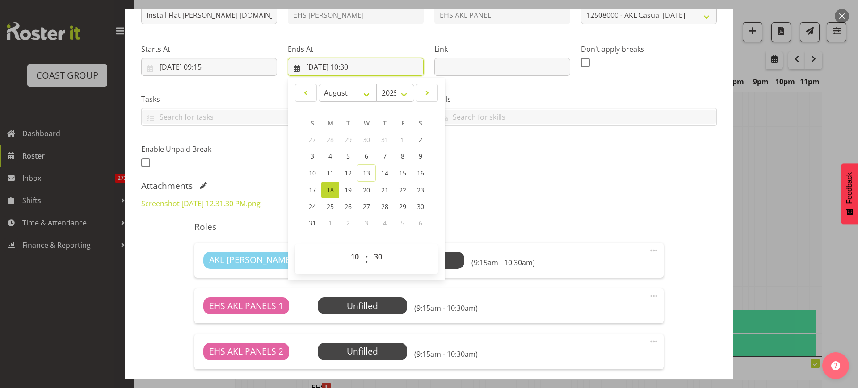
scroll to position [167, 0]
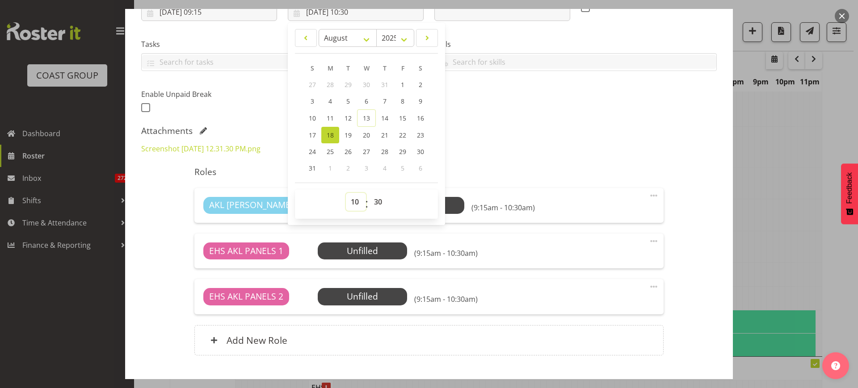
click at [354, 205] on select "00 01 02 03 04 05 06 07 08 09 10 11 12 13 14 15 16 17 18 19 20 21 22 23" at bounding box center [356, 202] width 20 height 18
select select "11"
click at [346, 193] on select "00 01 02 03 04 05 06 07 08 09 10 11 12 13 14 15 16 17 18 19 20 21 22 23" at bounding box center [356, 202] width 20 height 18
type input "18/08/2025, 11:30"
click at [374, 201] on select "00 01 02 03 04 05 06 07 08 09 10 11 12 13 14 15 16 17 18 19 20 21 22 23 24 25 2…" at bounding box center [379, 202] width 20 height 18
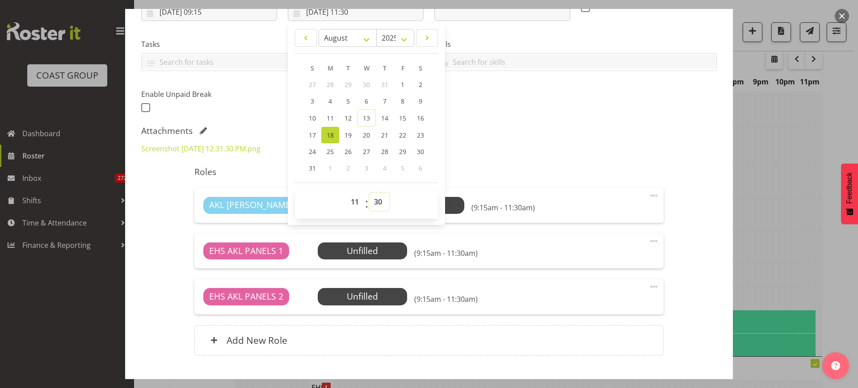
select select "0"
click at [369, 193] on select "00 01 02 03 04 05 06 07 08 09 10 11 12 13 14 15 16 17 18 19 20 21 22 23 24 25 2…" at bounding box center [379, 202] width 20 height 18
type input "18/08/2025, 11:00"
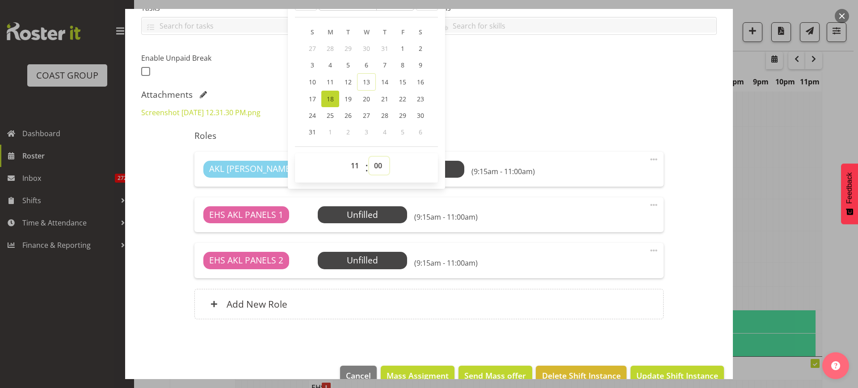
scroll to position [234, 0]
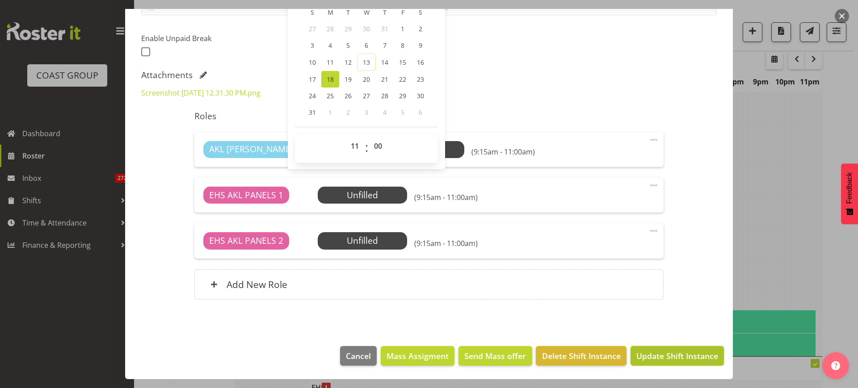
click at [648, 351] on span "Update Shift Instance" at bounding box center [677, 356] width 82 height 12
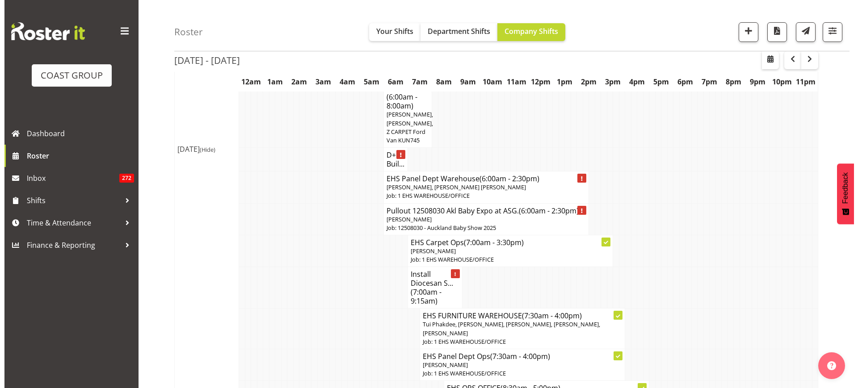
scroll to position [447, 0]
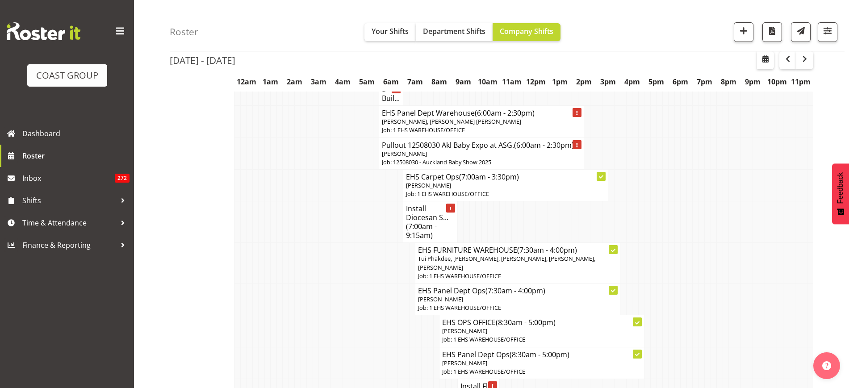
click at [412, 232] on span "(7:00am - 9:15am)" at bounding box center [421, 231] width 31 height 19
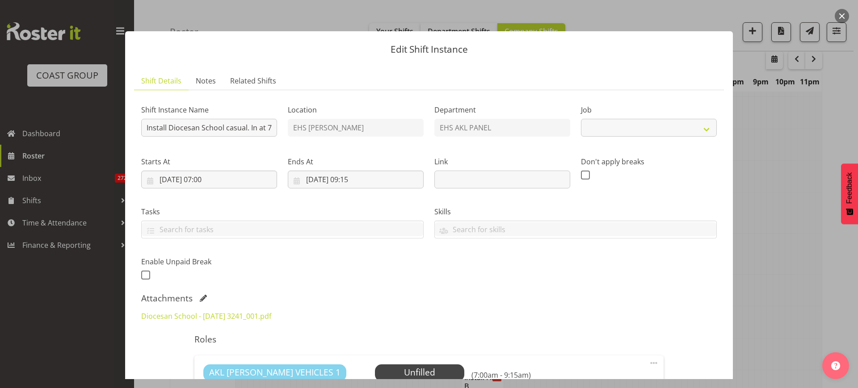
select select "8652"
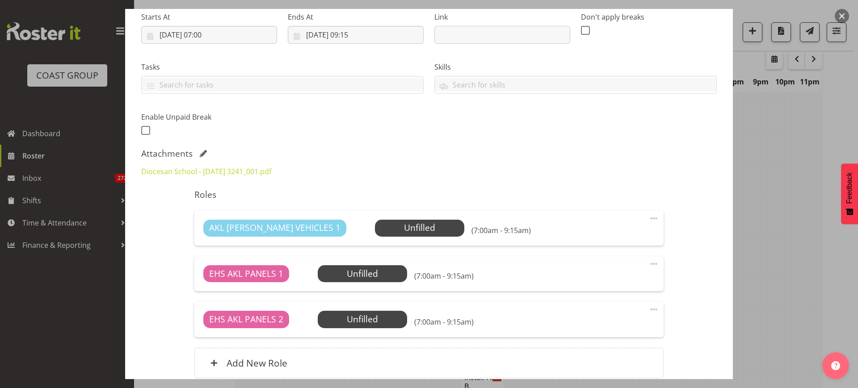
scroll to position [167, 0]
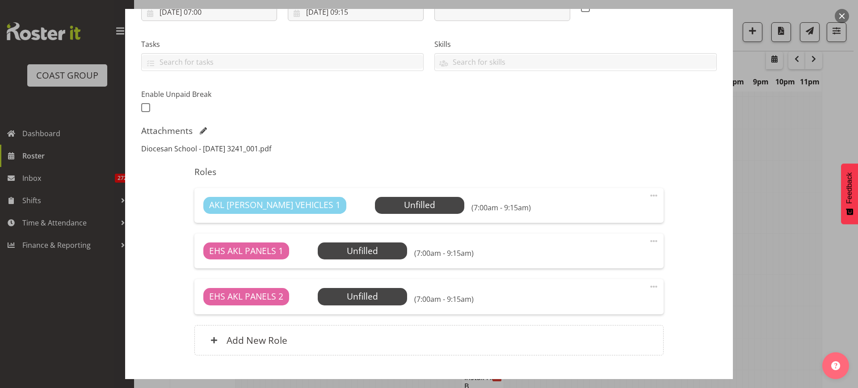
click at [174, 152] on link "Diocesan School - 18th Aug 3241_001.pdf" at bounding box center [206, 149] width 130 height 10
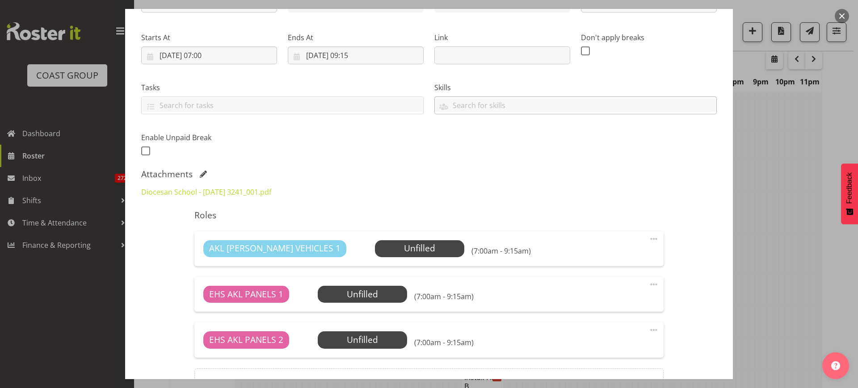
scroll to position [56, 0]
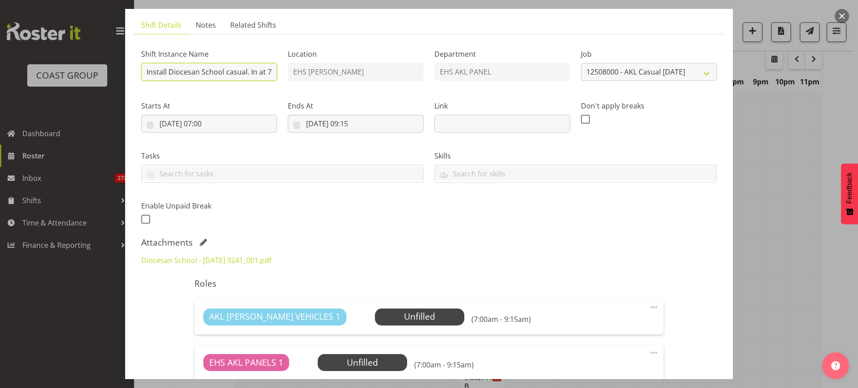
click at [240, 75] on input "Install Diocesan School casual. In at 7:30am." at bounding box center [209, 72] width 136 height 18
click at [241, 121] on input "18/08/2025, 07:00" at bounding box center [209, 124] width 136 height 18
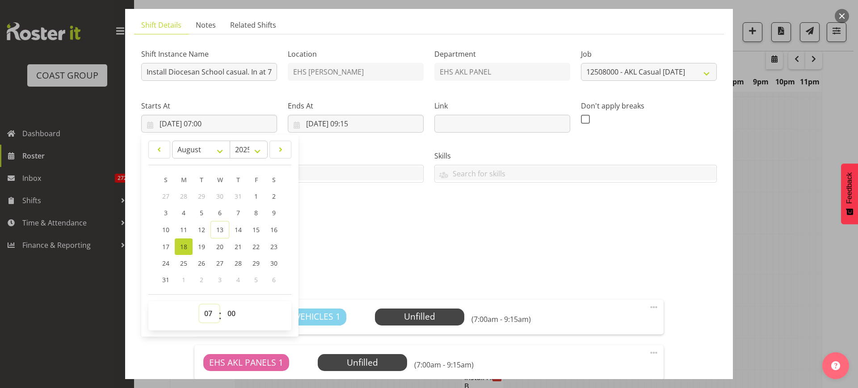
click at [206, 313] on select "00 01 02 03 04 05 06 07 08 09 10 11 12 13 14 15 16 17 18 19 20 21 22 23" at bounding box center [209, 314] width 20 height 18
select select "6"
click at [199, 305] on select "00 01 02 03 04 05 06 07 08 09 10 11 12 13 14 15 16 17 18 19 20 21 22 23" at bounding box center [209, 314] width 20 height 18
type input "18/08/2025, 06:00"
click at [230, 313] on select "00 01 02 03 04 05 06 07 08 09 10 11 12 13 14 15 16 17 18 19 20 21 22 23 24 25 2…" at bounding box center [232, 314] width 20 height 18
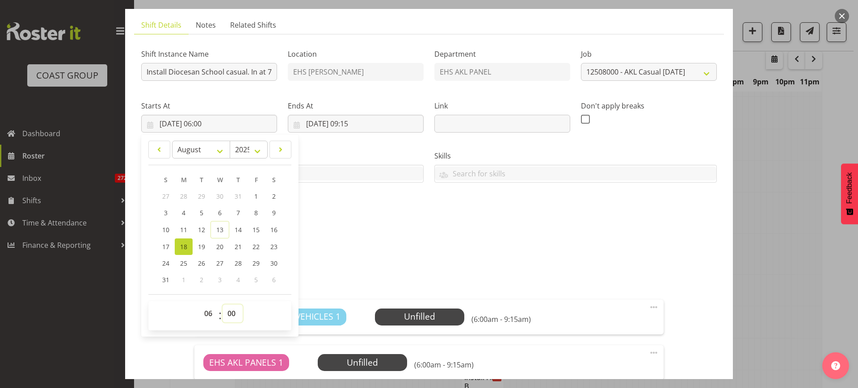
select select "45"
click at [222, 305] on select "00 01 02 03 04 05 06 07 08 09 10 11 12 13 14 15 16 17 18 19 20 21 22 23 24 25 2…" at bounding box center [232, 314] width 20 height 18
type input "18/08/2025, 06:45"
click at [376, 214] on div "Shift Instance Name Install Diocesan School casual. In at 7:30am. Location EHS …" at bounding box center [429, 134] width 586 height 196
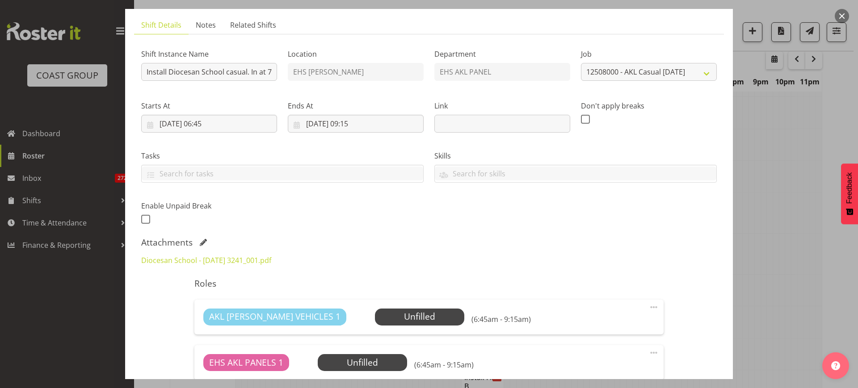
scroll to position [234, 0]
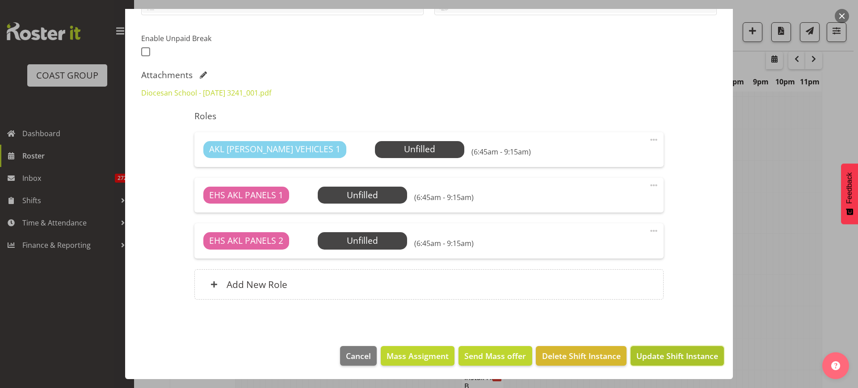
click at [657, 358] on span "Update Shift Instance" at bounding box center [677, 356] width 82 height 12
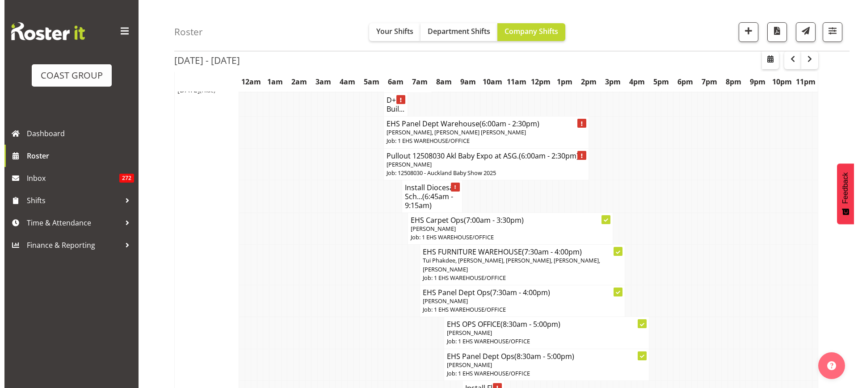
scroll to position [391, 0]
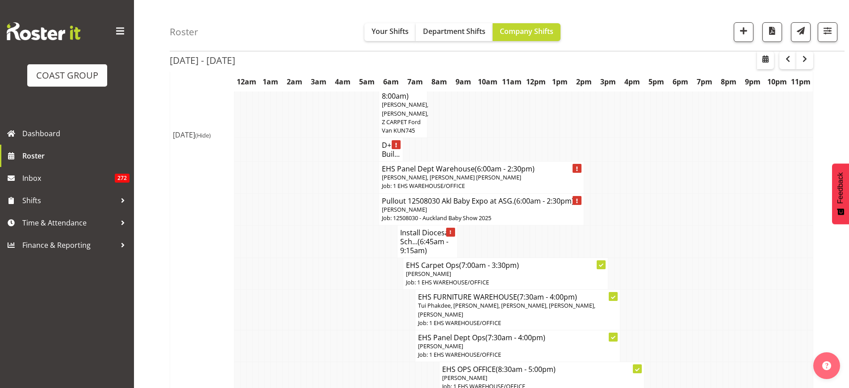
click at [500, 205] on h4 "Pullout 12508030 Akl Baby Expo at ASG. (6:00am - 2:30pm)" at bounding box center [481, 201] width 199 height 9
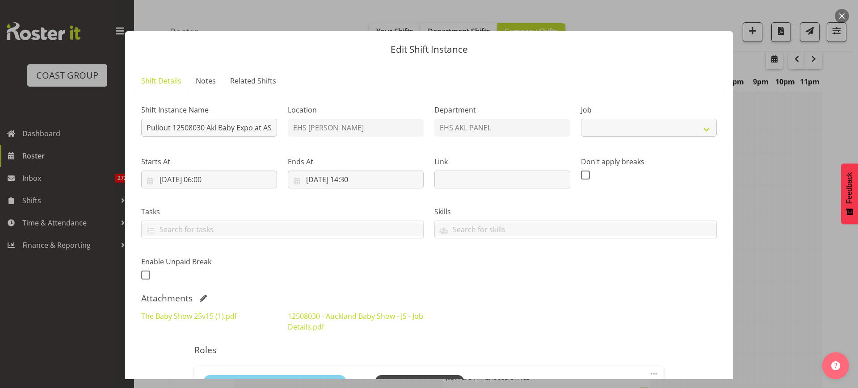
select select "9032"
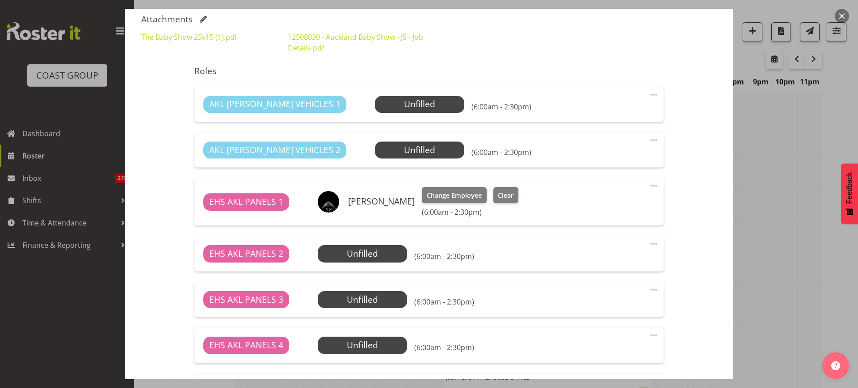
click at [648, 243] on span at bounding box center [653, 244] width 11 height 11
click at [604, 264] on link "Edit" at bounding box center [616, 263] width 86 height 16
select select "7"
select select "2025"
select select "6"
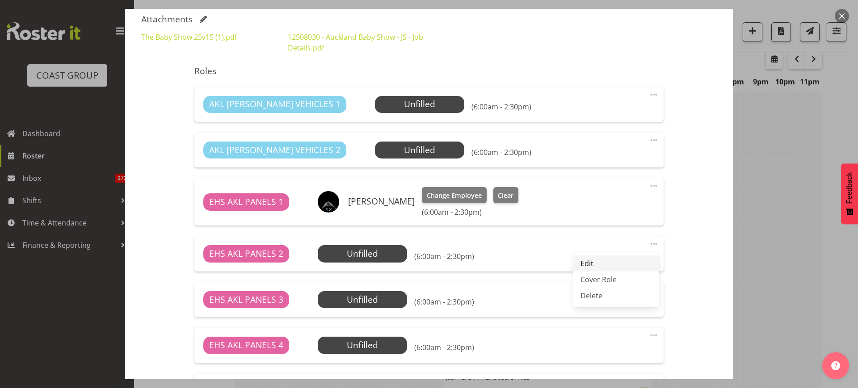
select select "7"
select select "2025"
select select "14"
select select "30"
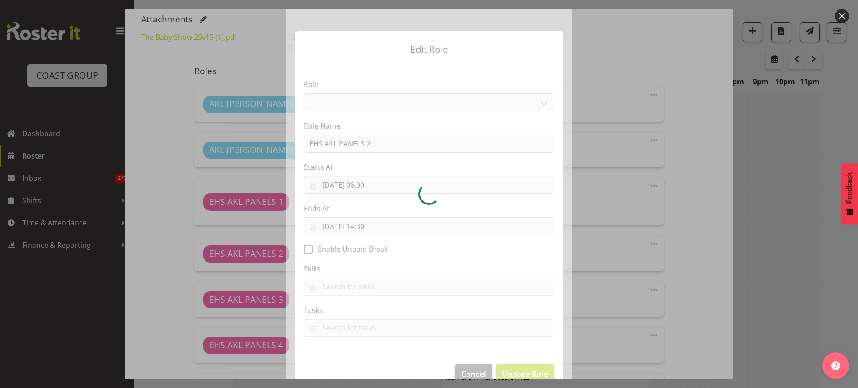
select select "188"
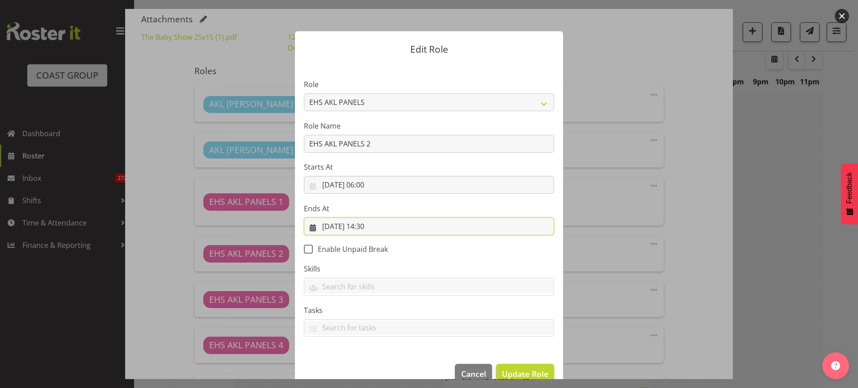
click at [397, 227] on input "18/08/2025, 14:30" at bounding box center [429, 227] width 250 height 18
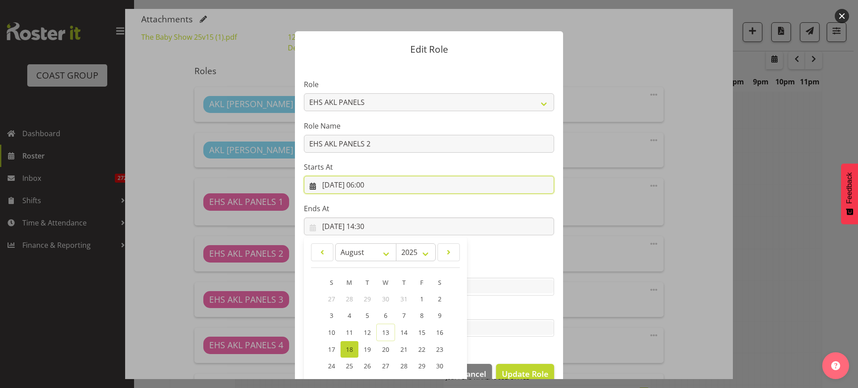
click at [409, 182] on input "18/08/2025, 06:00" at bounding box center [429, 185] width 250 height 18
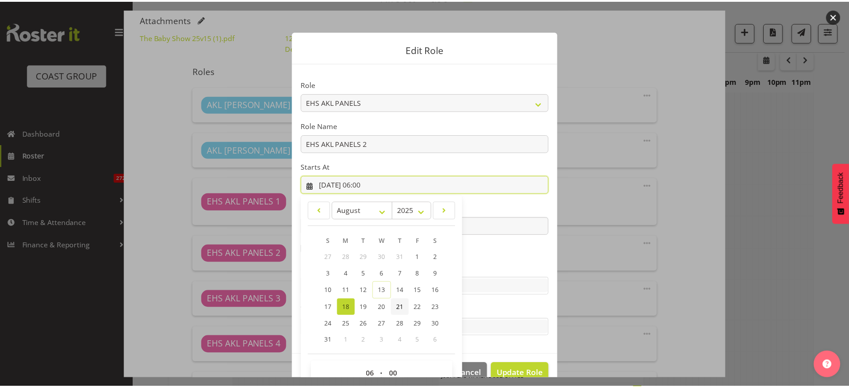
scroll to position [19, 0]
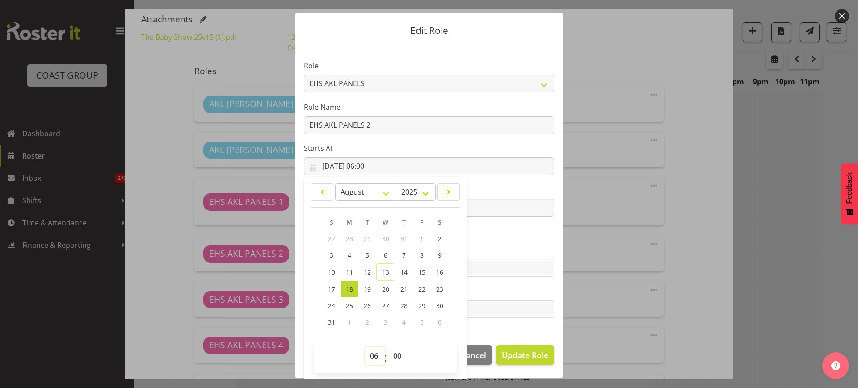
click at [368, 357] on select "00 01 02 03 04 05 06 07 08 09 10 11 12 13 14 15 16 17 18 19 20 21 22 23" at bounding box center [375, 356] width 20 height 18
select select "8"
click at [365, 347] on select "00 01 02 03 04 05 06 07 08 09 10 11 12 13 14 15 16 17 18 19 20 21 22 23" at bounding box center [375, 356] width 20 height 18
type input "18/08/2025, 08:00"
click at [393, 355] on select "00 01 02 03 04 05 06 07 08 09 10 11 12 13 14 15 16 17 18 19 20 21 22 23 24 25 2…" at bounding box center [398, 356] width 20 height 18
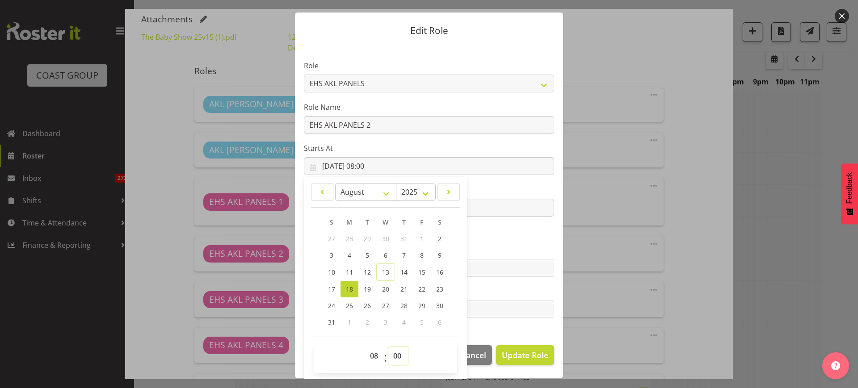
select select "30"
click at [388, 347] on select "00 01 02 03 04 05 06 07 08 09 10 11 12 13 14 15 16 17 18 19 20 21 22 23 24 25 2…" at bounding box center [398, 356] width 20 height 18
type input "18/08/2025, 08:30"
click at [512, 352] on span "Update Role" at bounding box center [525, 355] width 46 height 12
select select
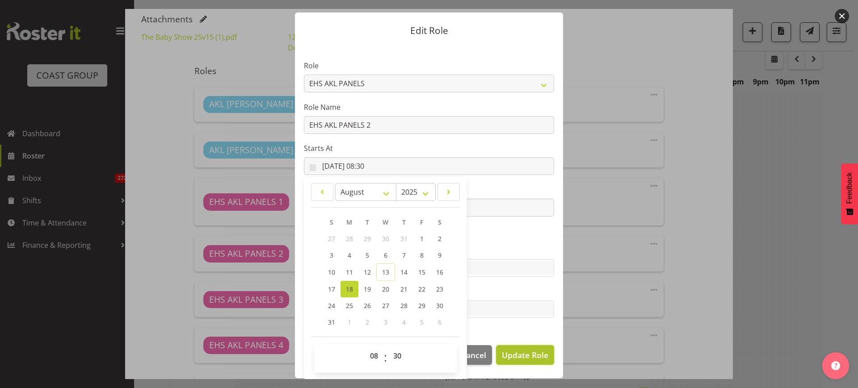
select select
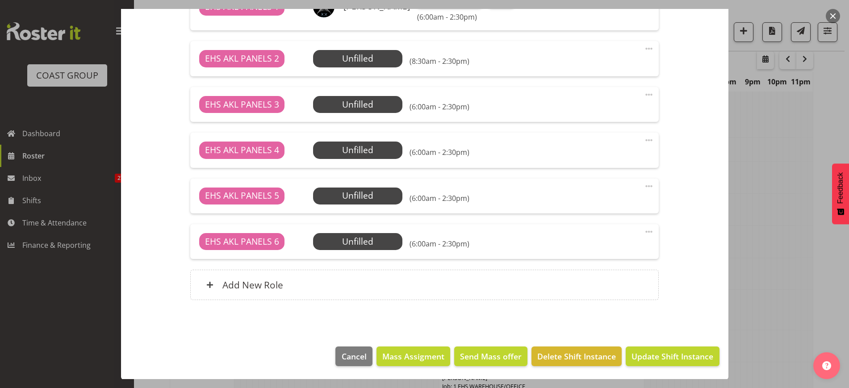
scroll to position [475, 0]
click at [649, 356] on span "Update Shift Instance" at bounding box center [673, 356] width 82 height 12
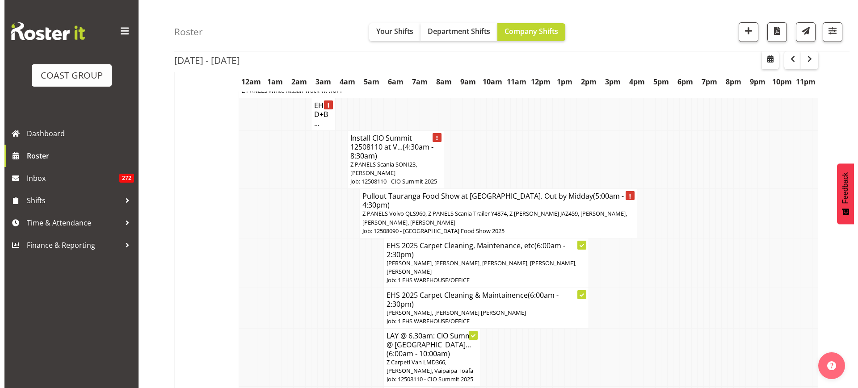
scroll to position [112, 0]
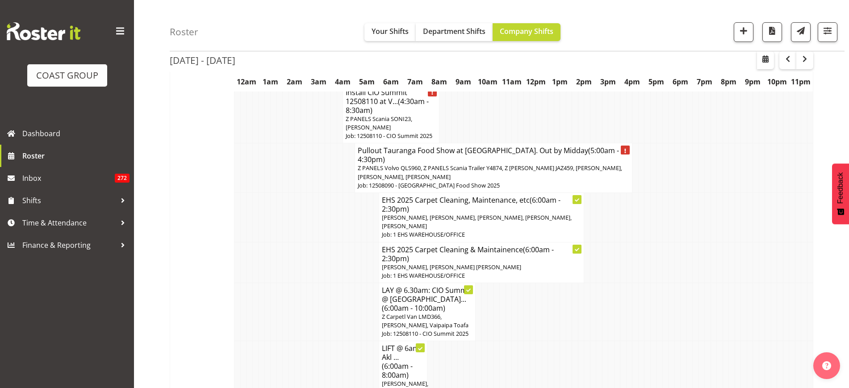
click at [511, 164] on span "Z PANELS Volvo QLS960, Z PANELS Scania Trailer Y4874, Z Martys Ute JAZ459, Fred…" at bounding box center [490, 172] width 264 height 17
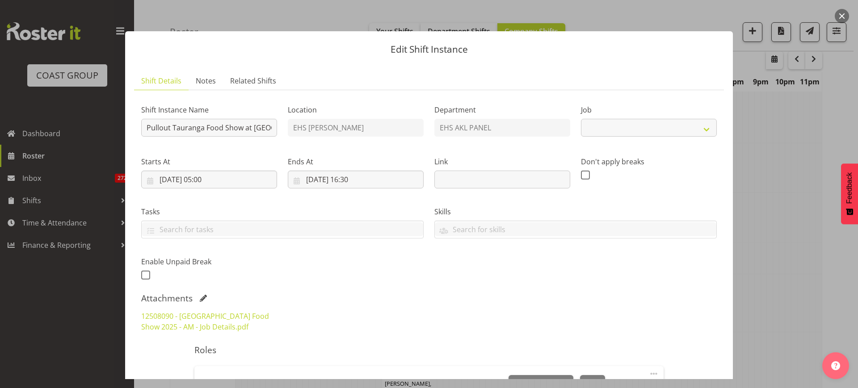
select select "9296"
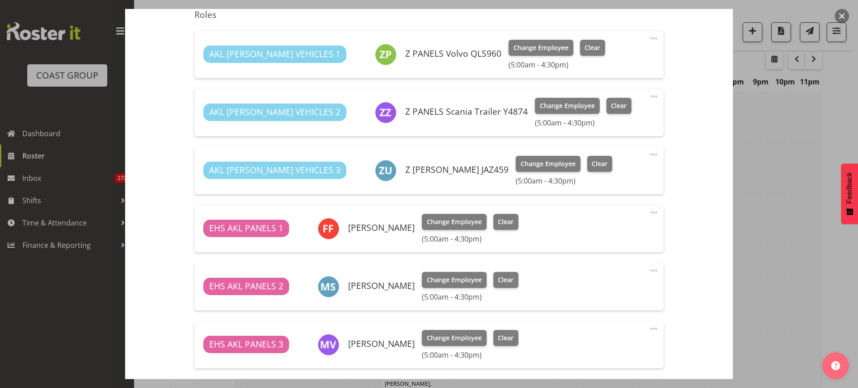
scroll to position [391, 0]
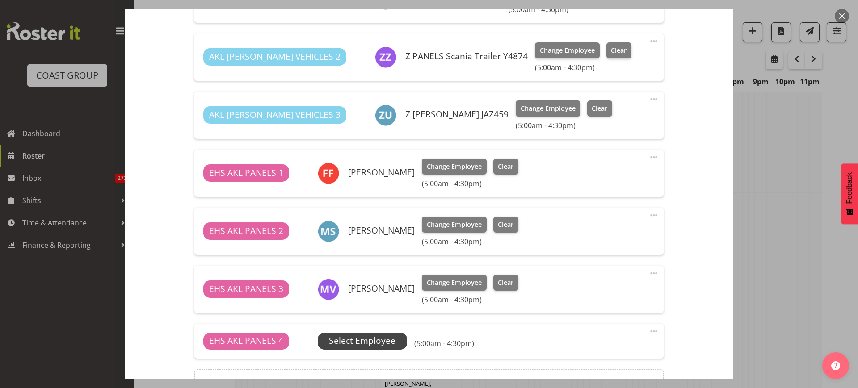
click at [347, 340] on span "Select Employee" at bounding box center [362, 341] width 67 height 13
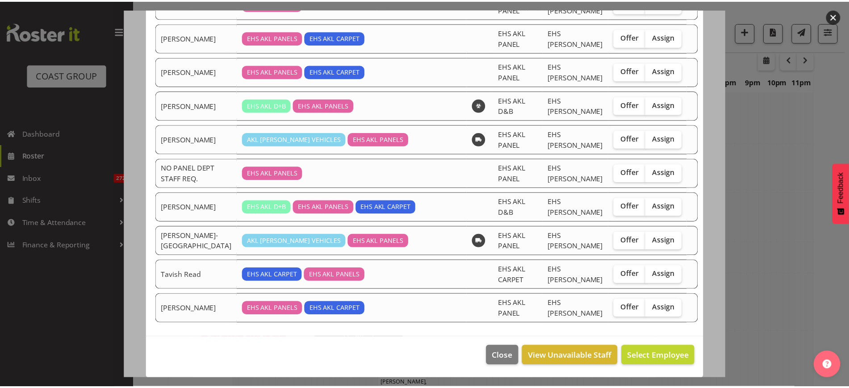
scroll to position [281, 0]
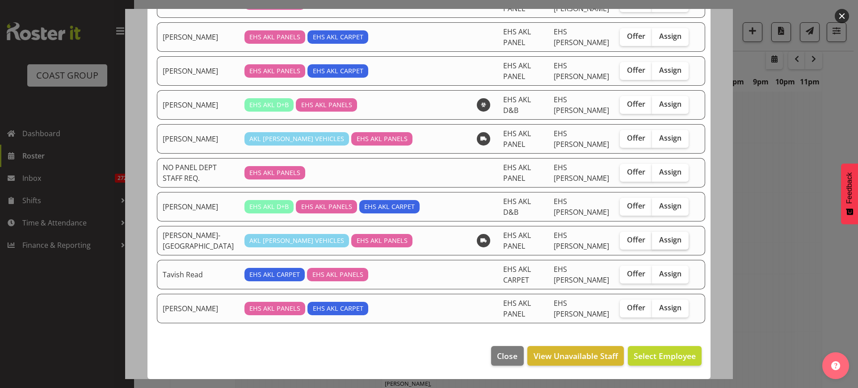
click at [659, 241] on span "Assign" at bounding box center [670, 239] width 22 height 9
click at [657, 241] on input "Assign" at bounding box center [655, 240] width 6 height 6
checkbox input "true"
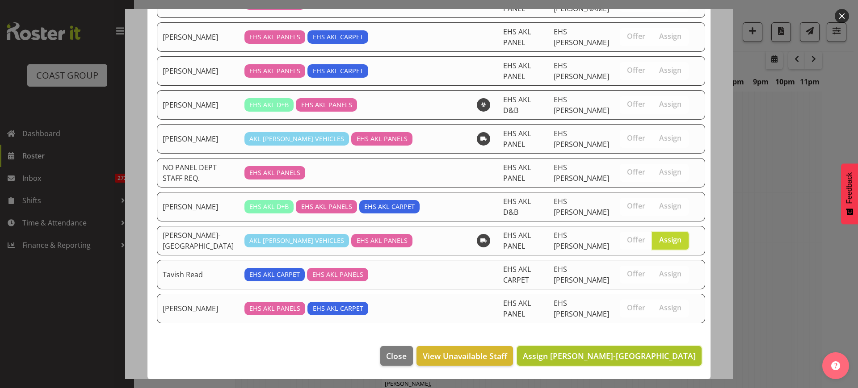
click at [600, 357] on span "Assign Takaria Leleimua-Kamira" at bounding box center [609, 356] width 173 height 11
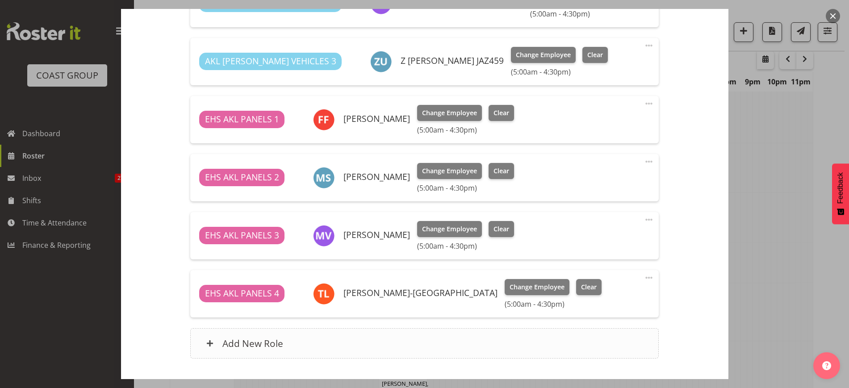
scroll to position [502, 0]
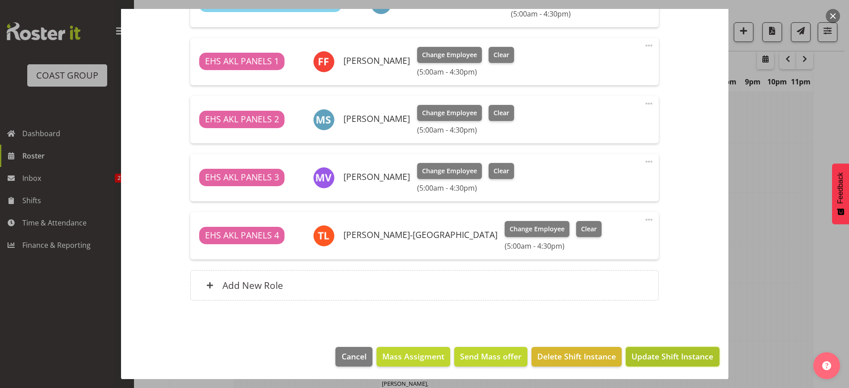
click at [648, 358] on span "Update Shift Instance" at bounding box center [673, 357] width 82 height 12
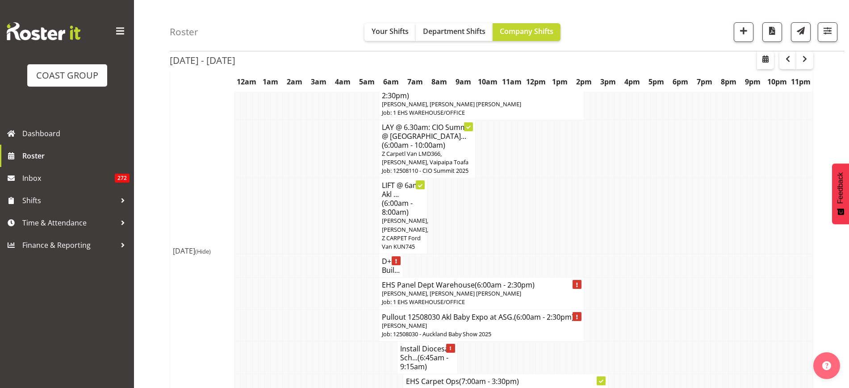
scroll to position [331, 0]
